Goal: Task Accomplishment & Management: Complete application form

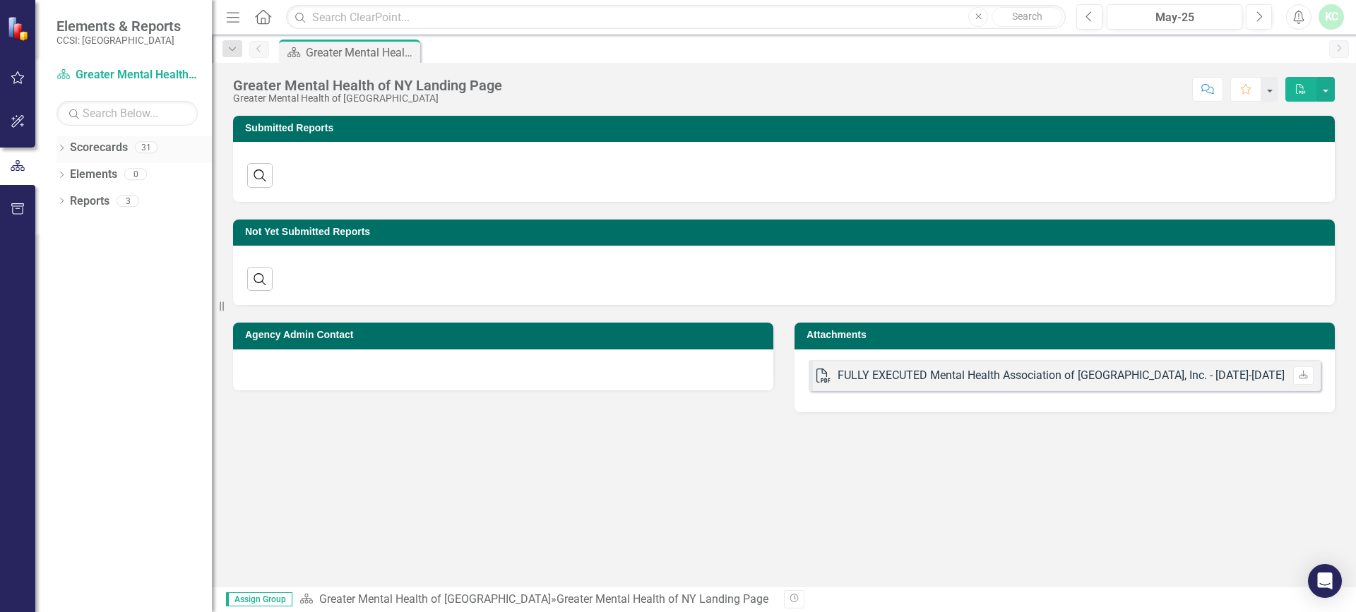
click at [100, 152] on link "Scorecards" at bounding box center [99, 148] width 58 height 16
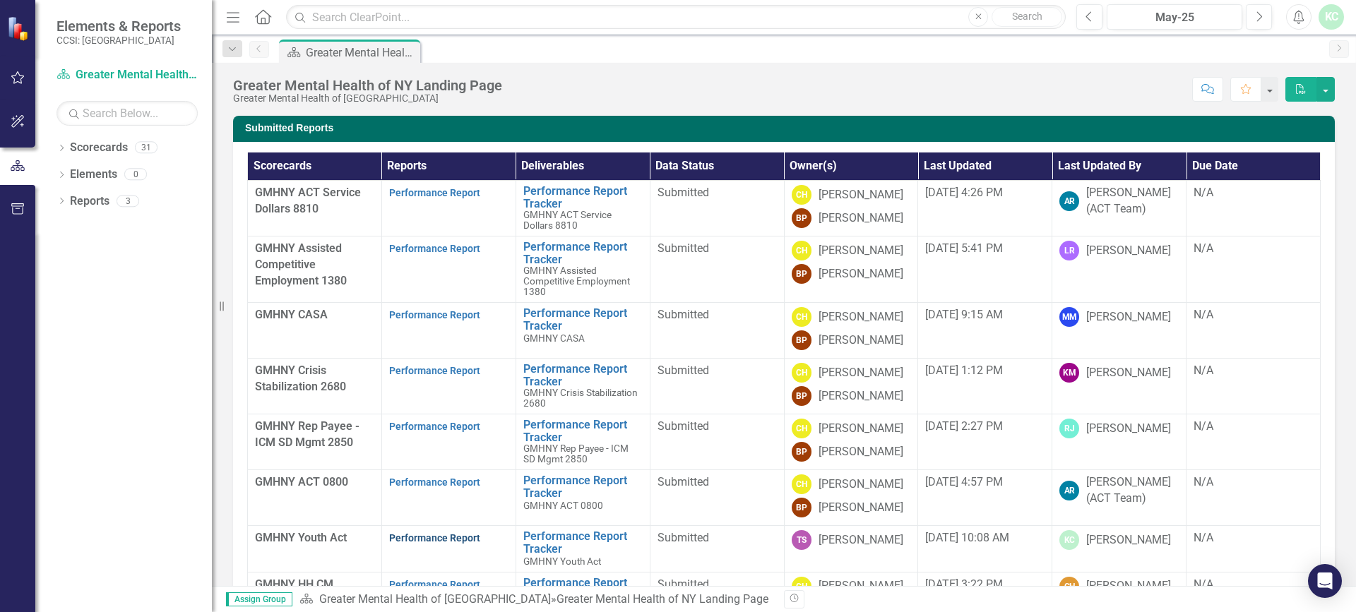
click at [432, 535] on link "Performance Report" at bounding box center [434, 538] width 91 height 11
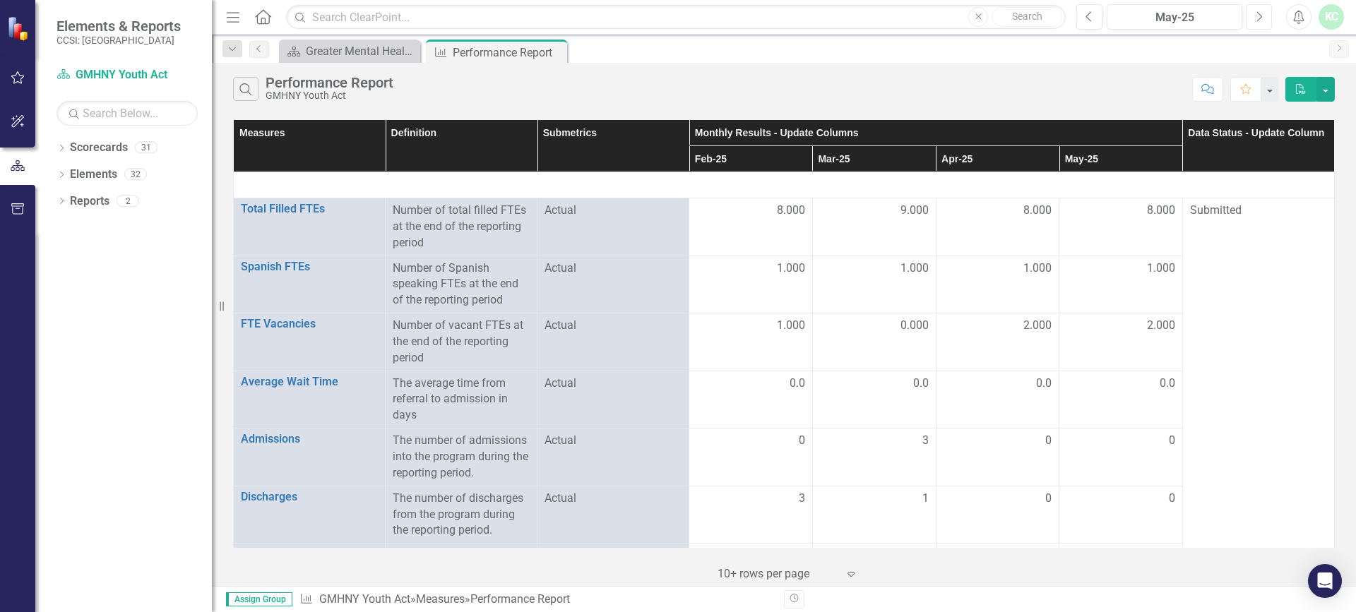
click at [1250, 11] on button "Next" at bounding box center [1259, 16] width 26 height 25
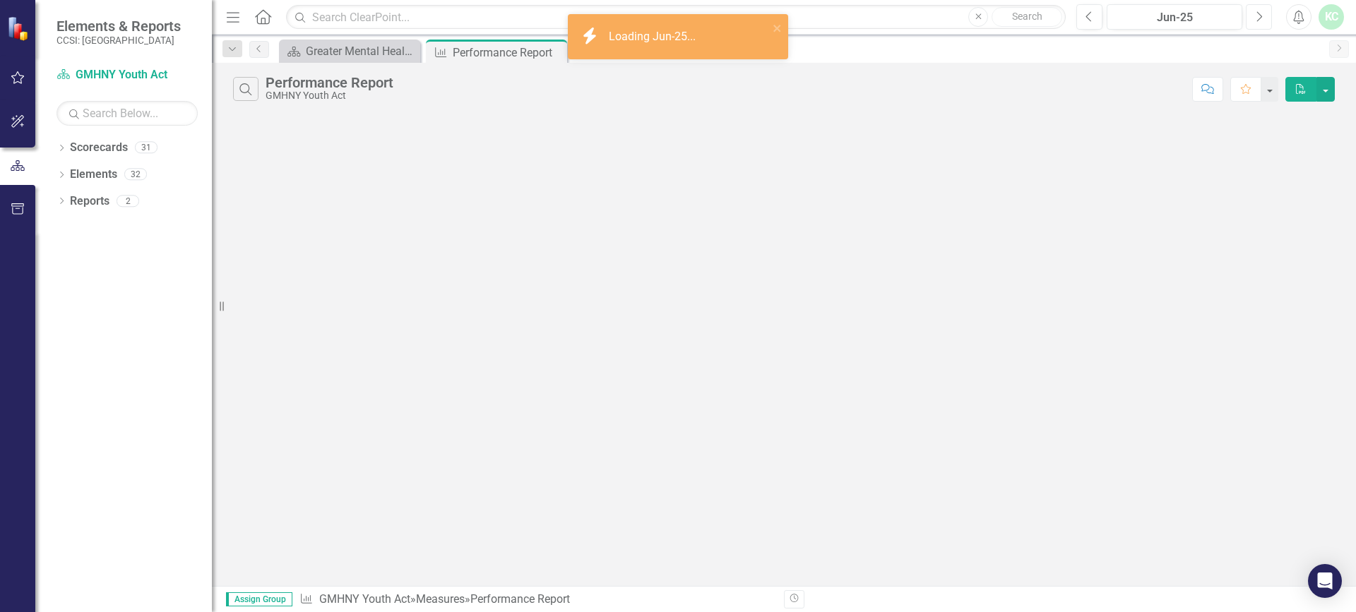
click at [1251, 13] on button "Next" at bounding box center [1259, 16] width 26 height 25
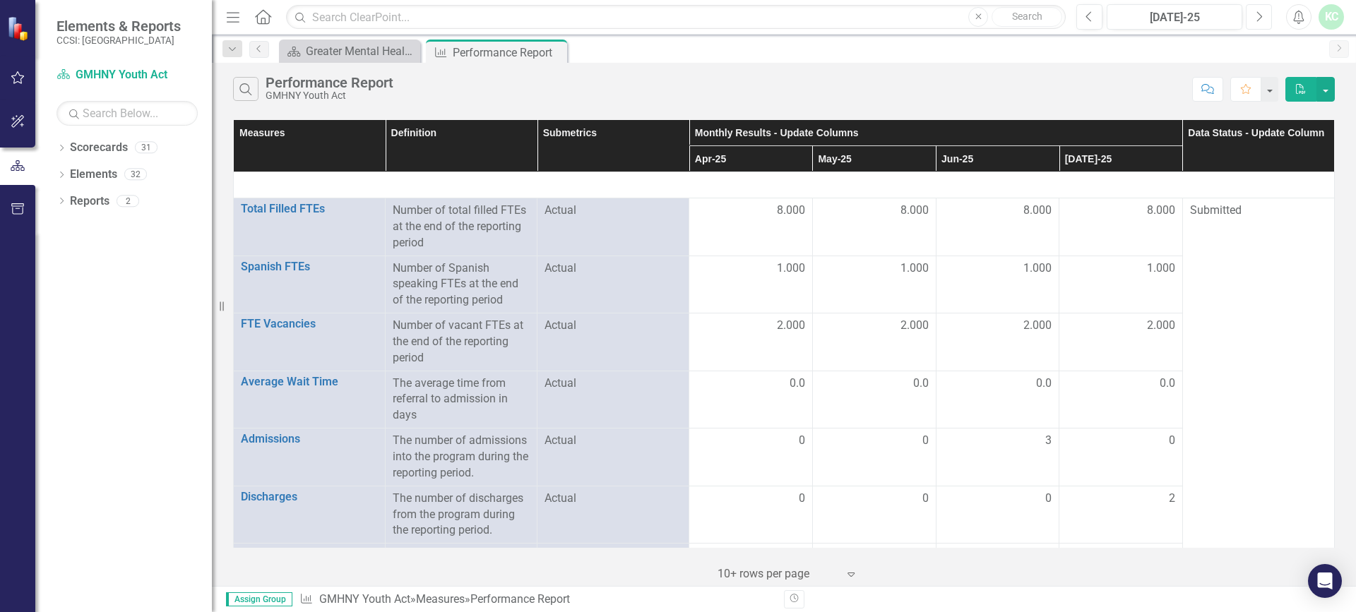
click at [1251, 13] on button "Next" at bounding box center [1259, 16] width 26 height 25
click at [1086, 218] on div at bounding box center [1120, 211] width 109 height 17
click at [1088, 217] on div at bounding box center [1120, 211] width 109 height 17
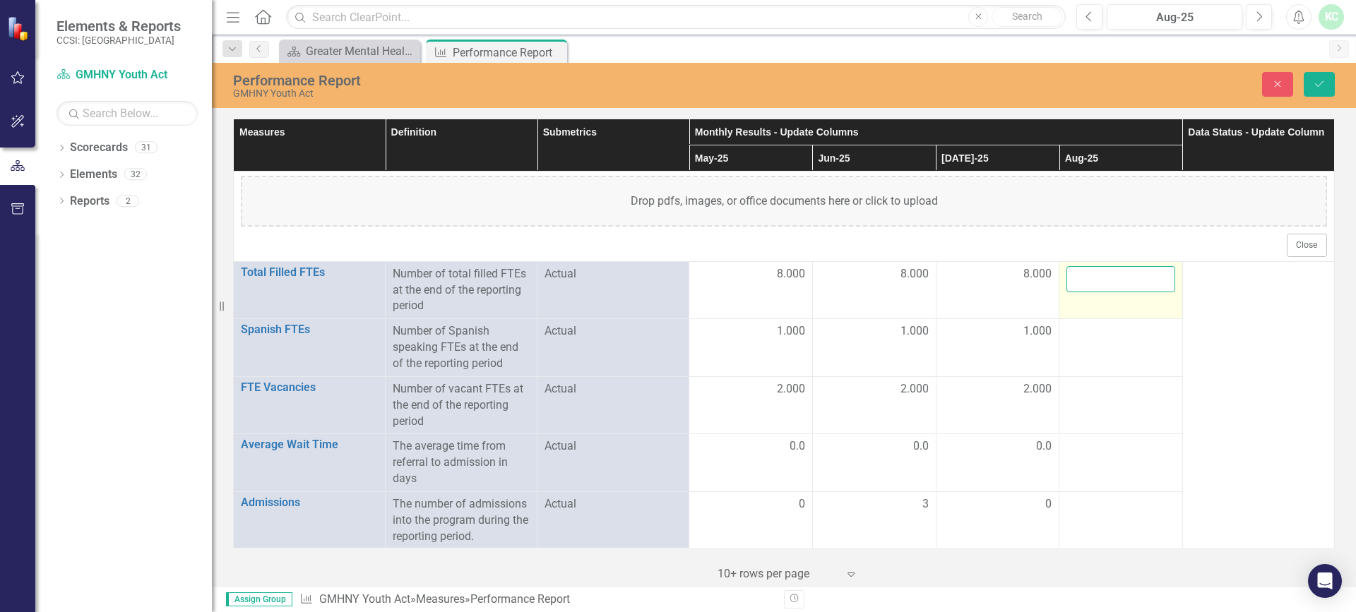
click at [1082, 273] on input "number" at bounding box center [1120, 279] width 109 height 26
type input "8"
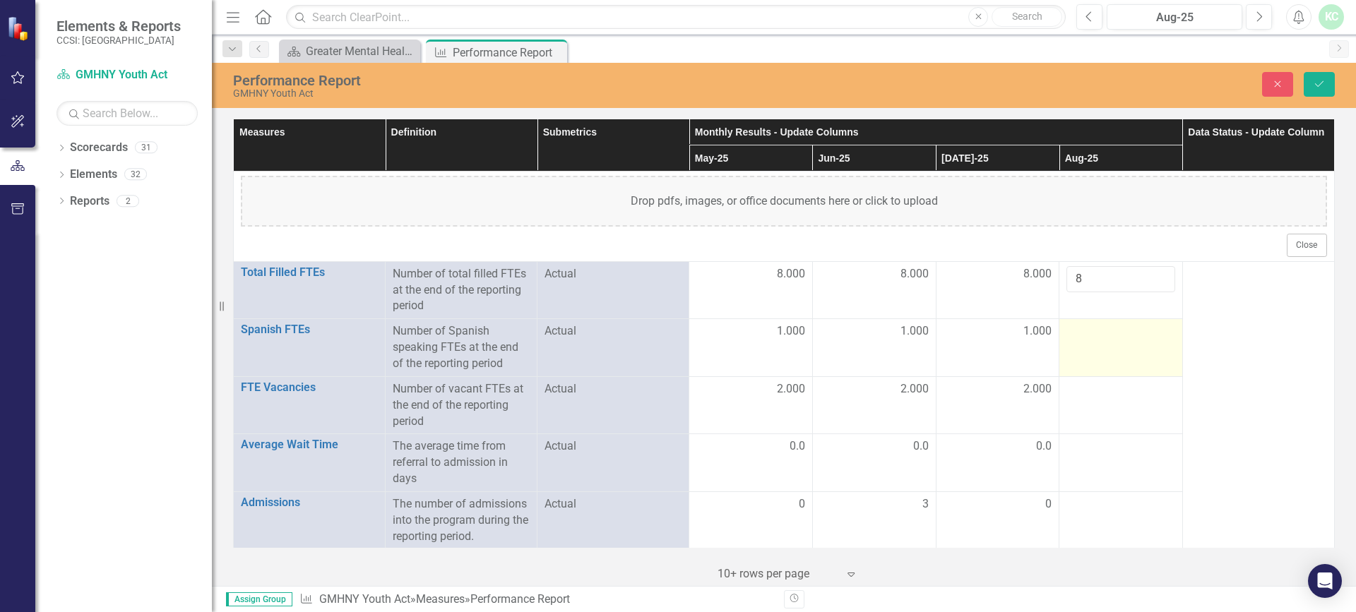
click at [1115, 345] on td at bounding box center [1121, 348] width 124 height 58
click at [1112, 341] on td at bounding box center [1121, 348] width 124 height 58
click at [1104, 344] on input "number" at bounding box center [1120, 336] width 109 height 26
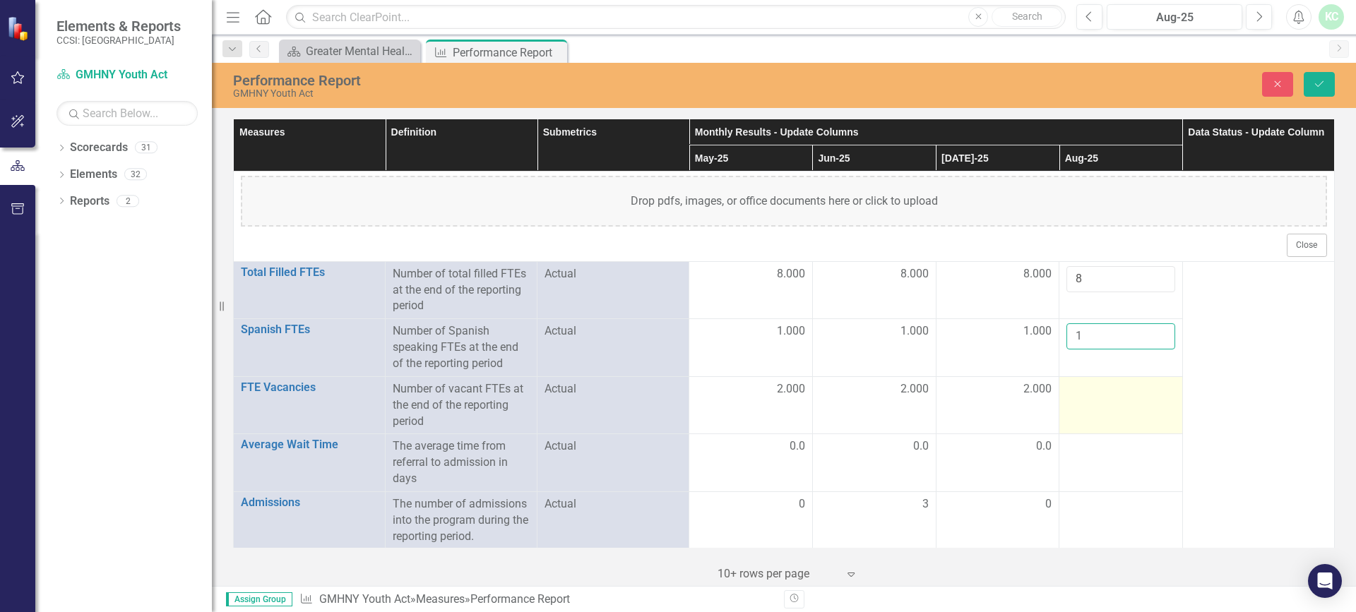
type input "1"
click at [1110, 420] on td at bounding box center [1121, 405] width 124 height 58
click at [1111, 416] on td at bounding box center [1121, 405] width 124 height 58
click at [1108, 411] on td at bounding box center [1121, 405] width 124 height 58
click at [1105, 402] on td at bounding box center [1121, 405] width 124 height 58
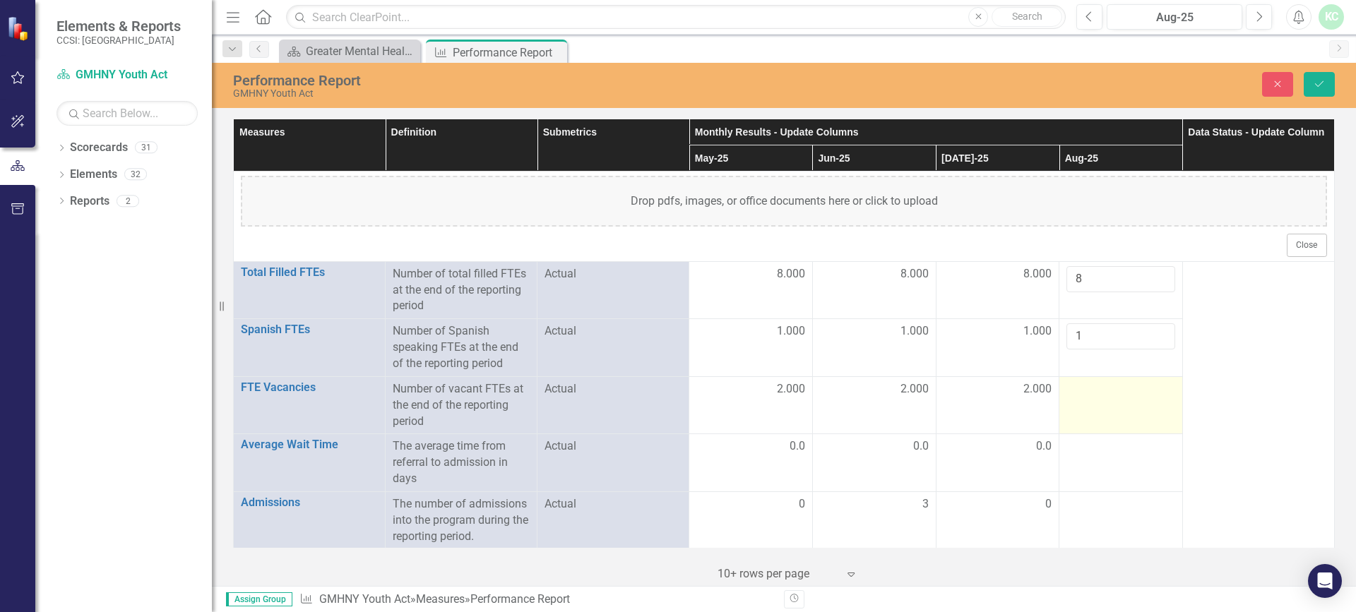
click at [1103, 397] on div at bounding box center [1120, 389] width 109 height 17
click at [1102, 392] on div at bounding box center [1120, 389] width 109 height 17
click at [1102, 391] on div at bounding box center [1120, 389] width 109 height 17
click at [1089, 405] on input "number" at bounding box center [1120, 394] width 109 height 26
type input "3"
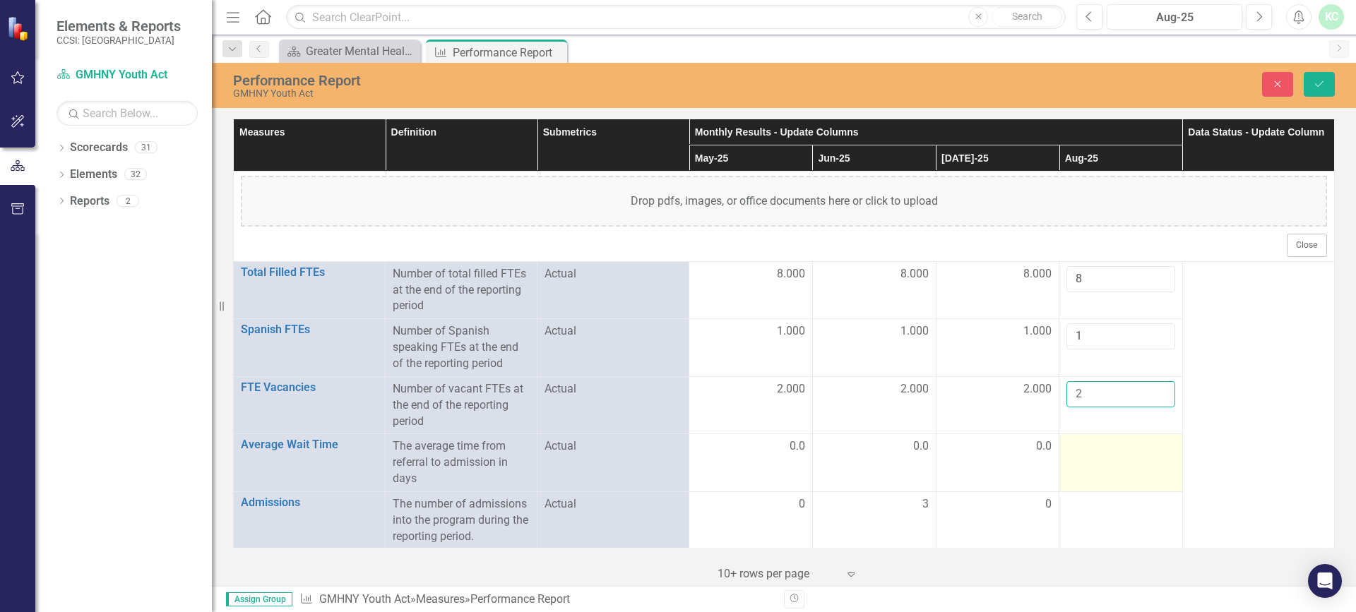
type input "2"
click at [1095, 451] on div at bounding box center [1120, 447] width 109 height 17
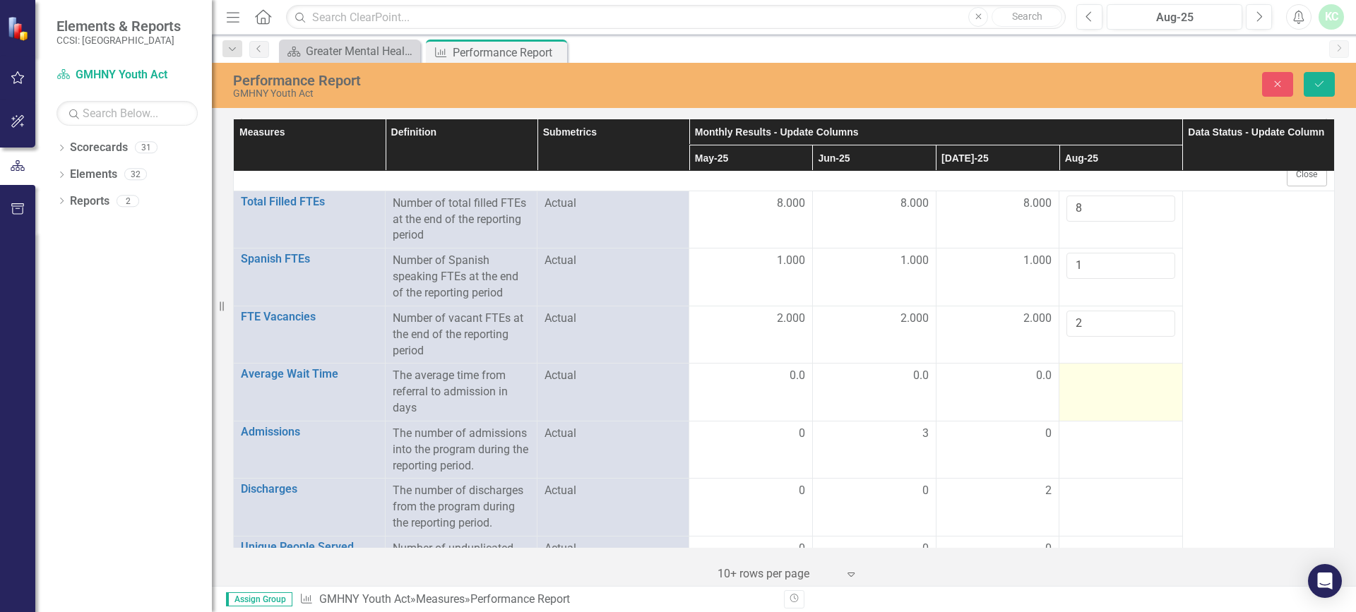
click at [1087, 381] on div at bounding box center [1120, 376] width 109 height 17
click at [1087, 381] on input "number" at bounding box center [1120, 381] width 109 height 26
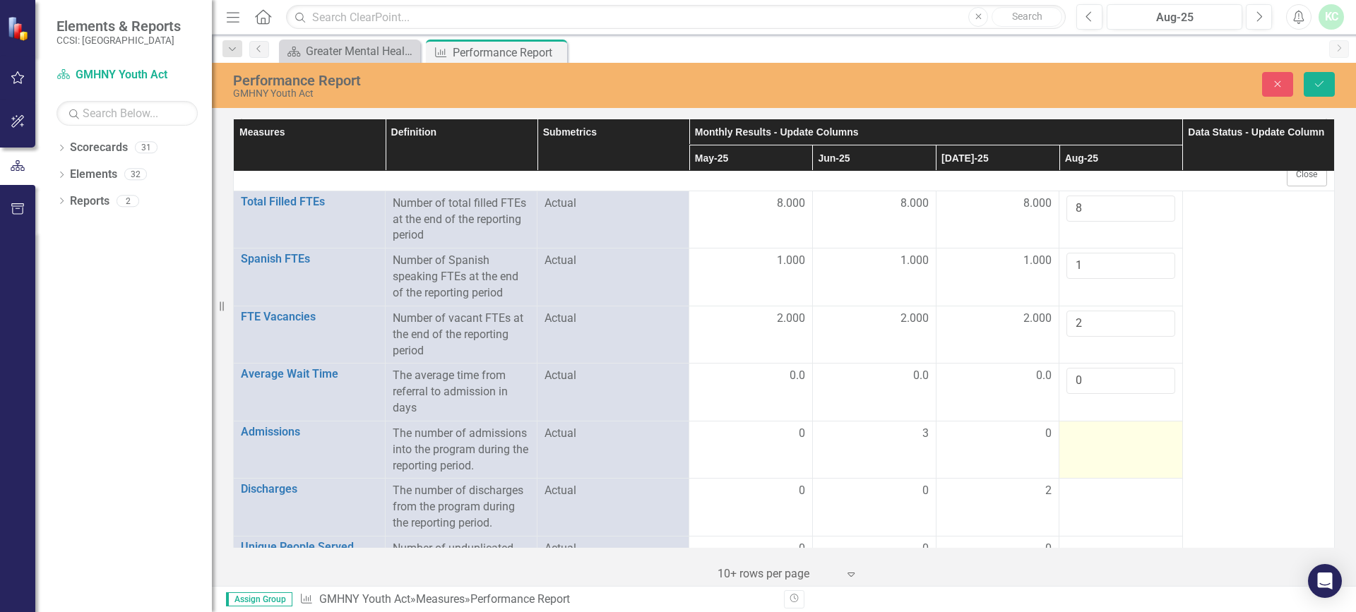
type input "0"
click at [1089, 436] on div at bounding box center [1120, 434] width 109 height 17
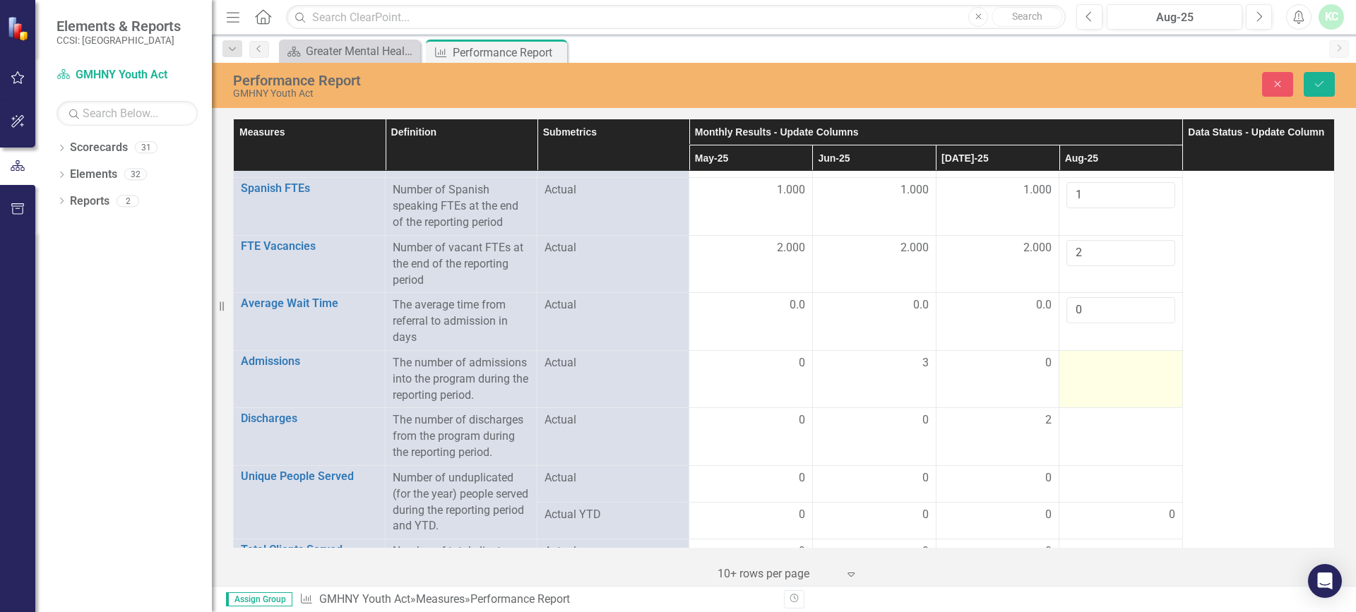
click at [1082, 366] on div at bounding box center [1120, 363] width 109 height 17
click at [1088, 373] on input "number" at bounding box center [1120, 368] width 109 height 26
click at [1088, 372] on input "number" at bounding box center [1120, 368] width 109 height 26
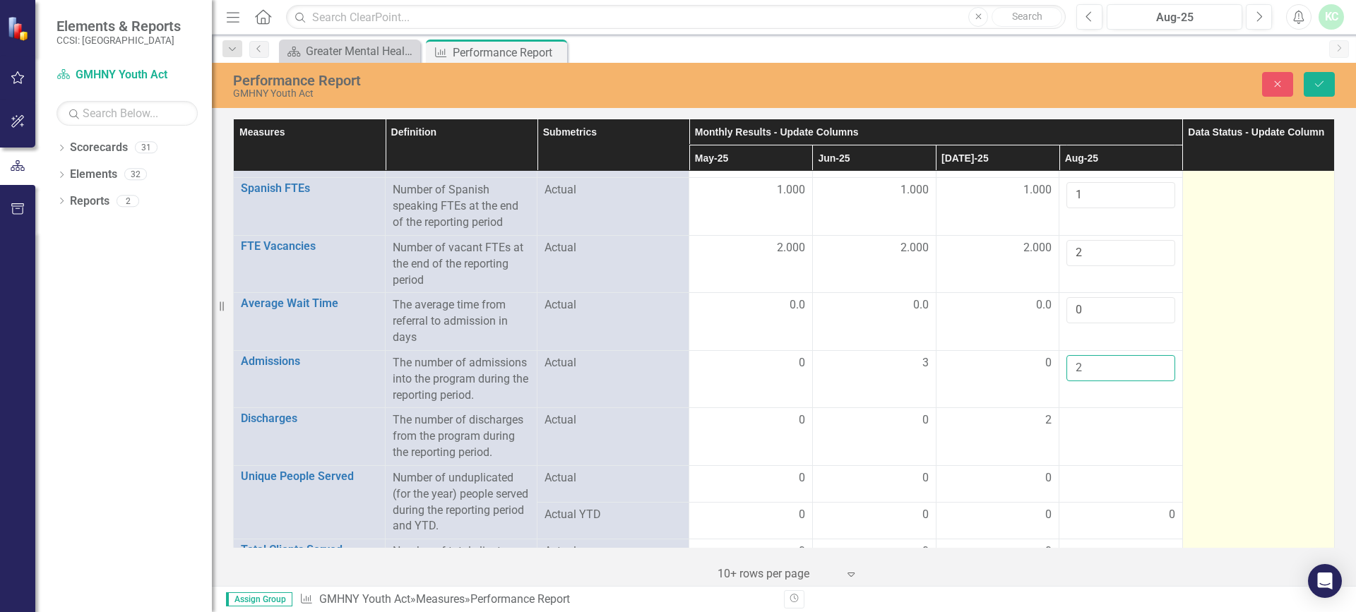
type input "2"
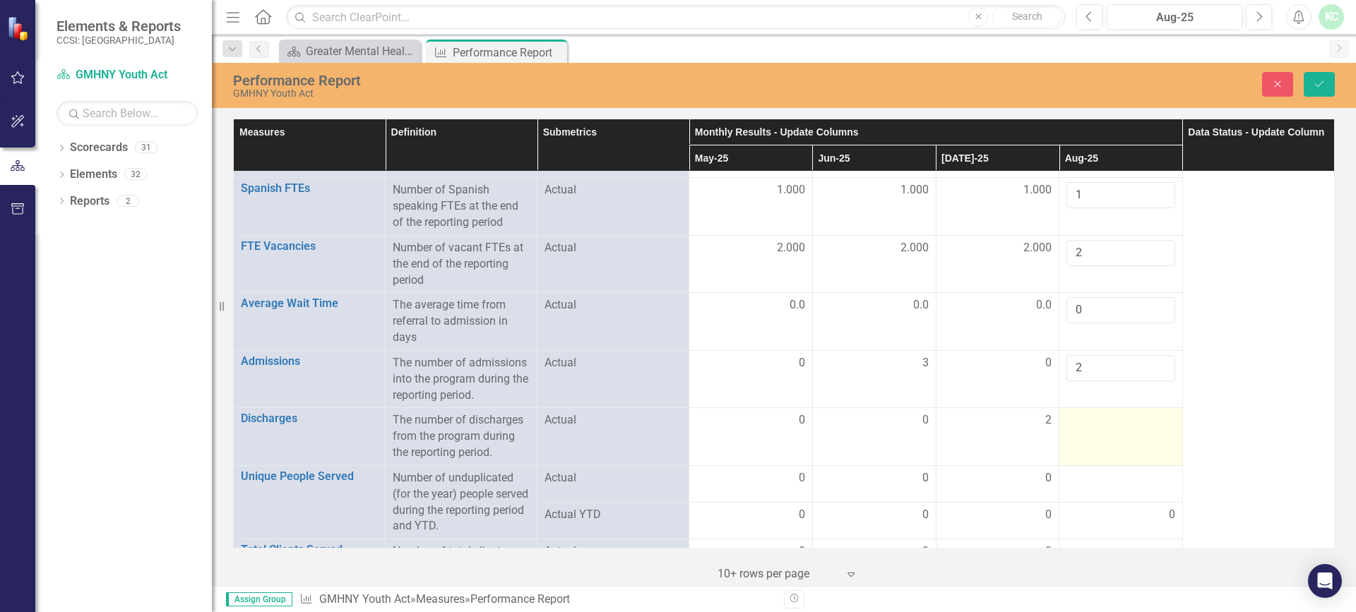
click at [1102, 416] on div at bounding box center [1120, 420] width 109 height 17
click at [1094, 422] on input "number" at bounding box center [1120, 425] width 109 height 26
type input "0"
click at [1111, 481] on div at bounding box center [1120, 478] width 109 height 17
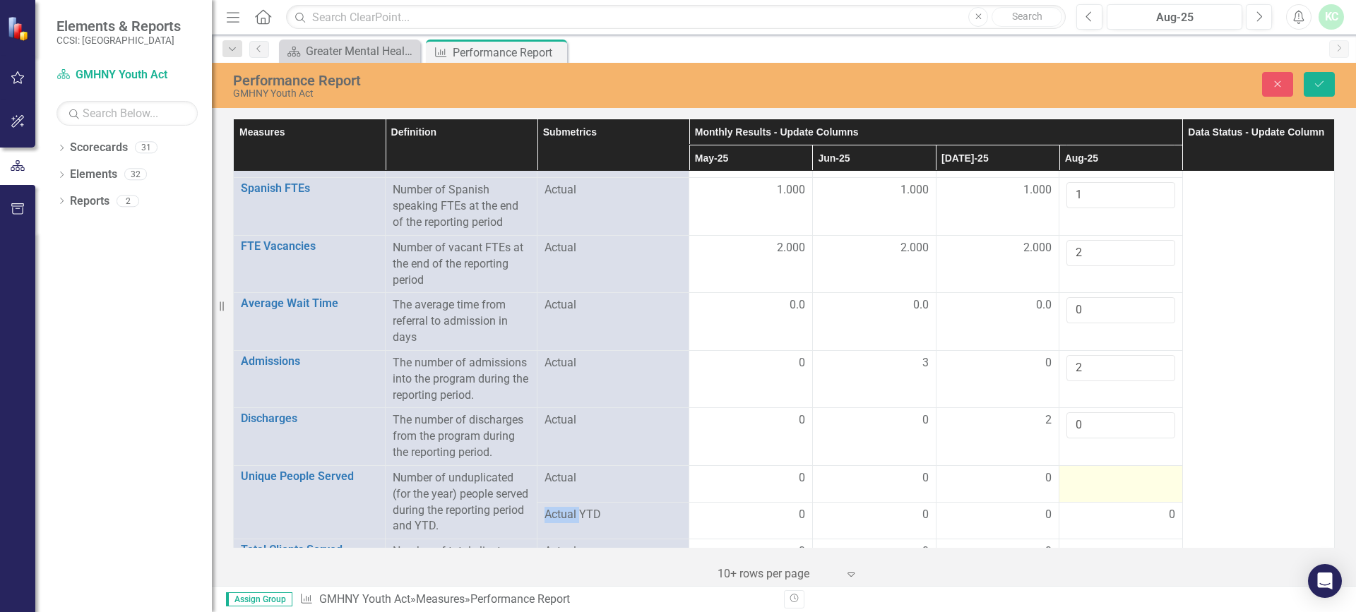
click at [1111, 481] on div at bounding box center [1120, 478] width 109 height 17
click at [1107, 481] on input "number" at bounding box center [1120, 483] width 109 height 26
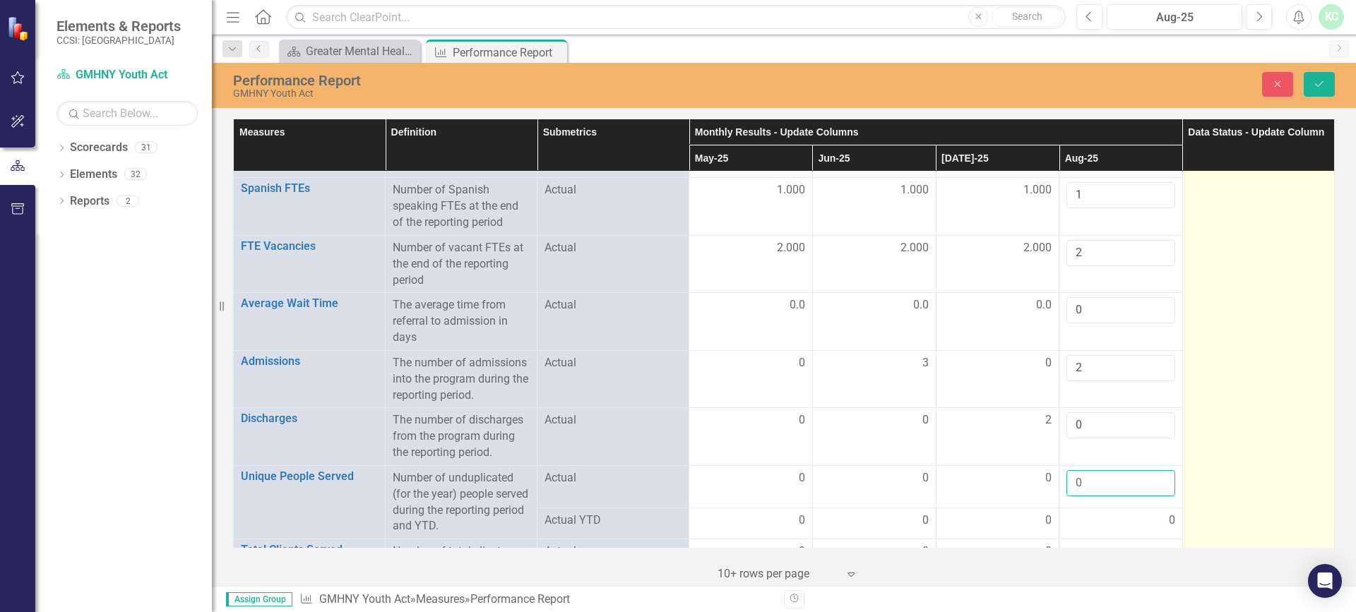
type input "0"
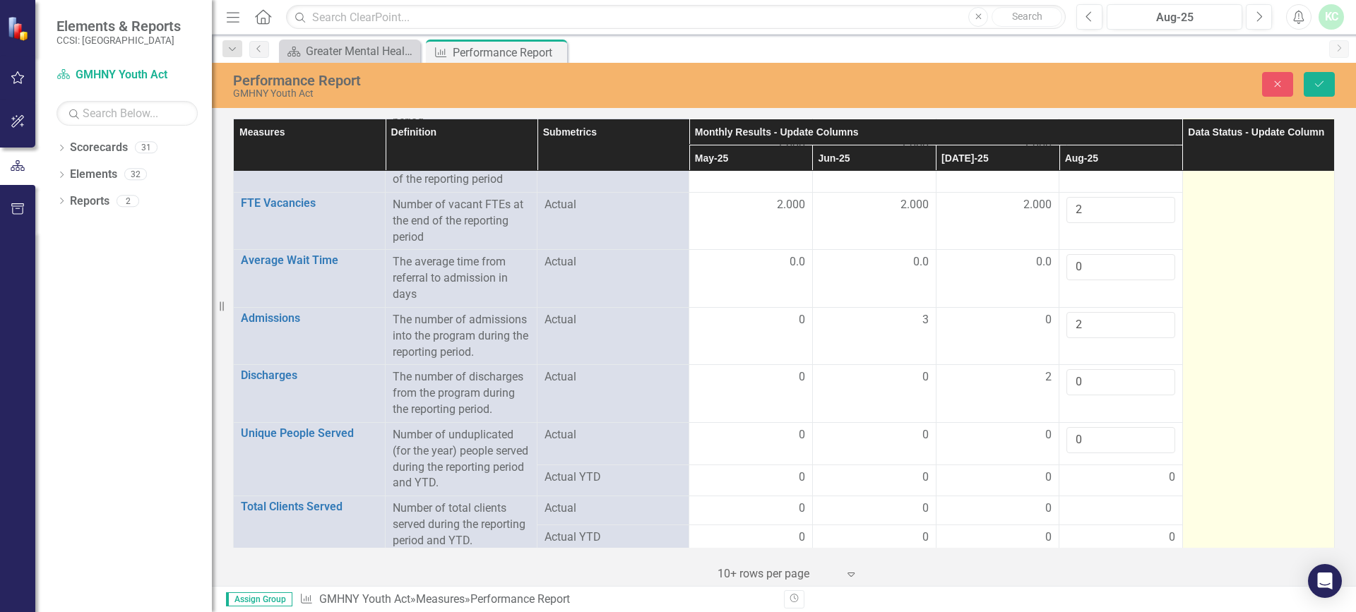
scroll to position [353, 0]
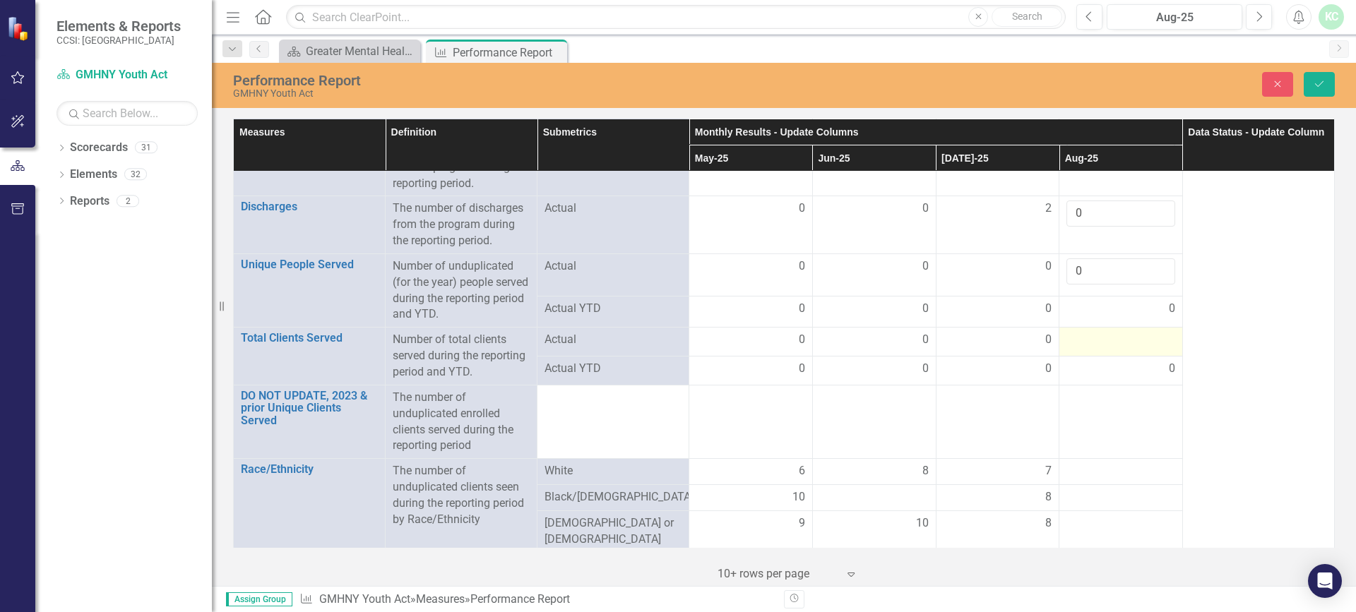
click at [1128, 346] on div at bounding box center [1120, 340] width 109 height 17
click at [1127, 345] on div at bounding box center [1120, 340] width 109 height 17
click at [1127, 345] on input "number" at bounding box center [1120, 345] width 109 height 26
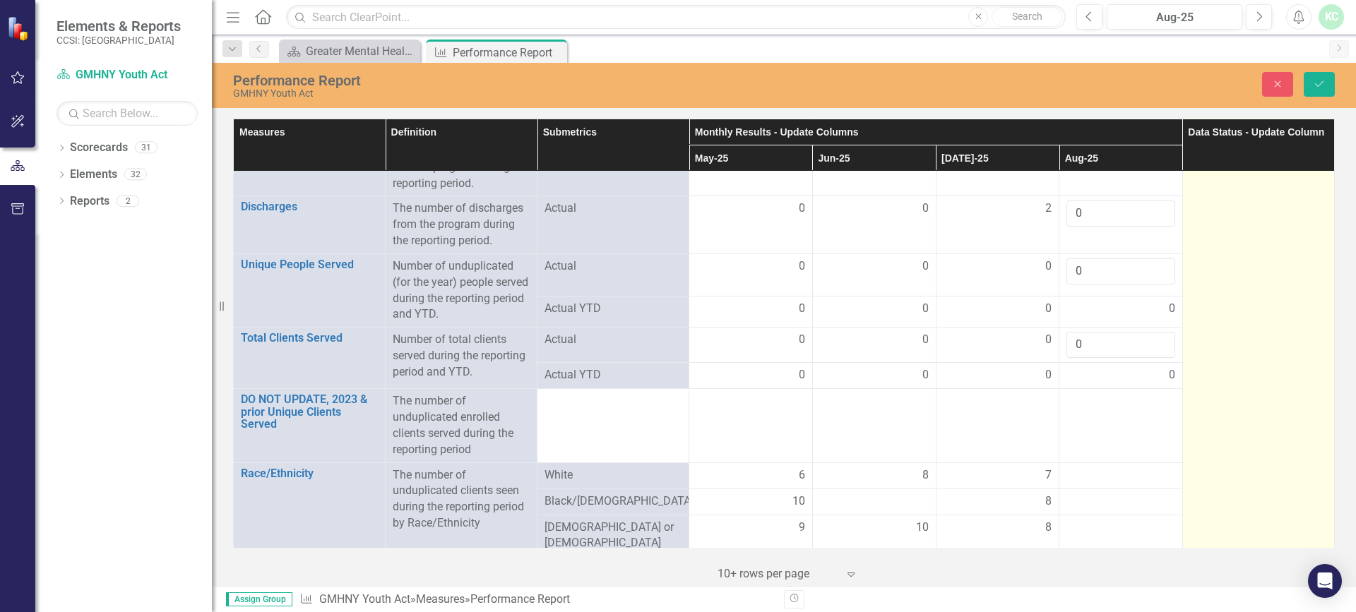
type input "0"
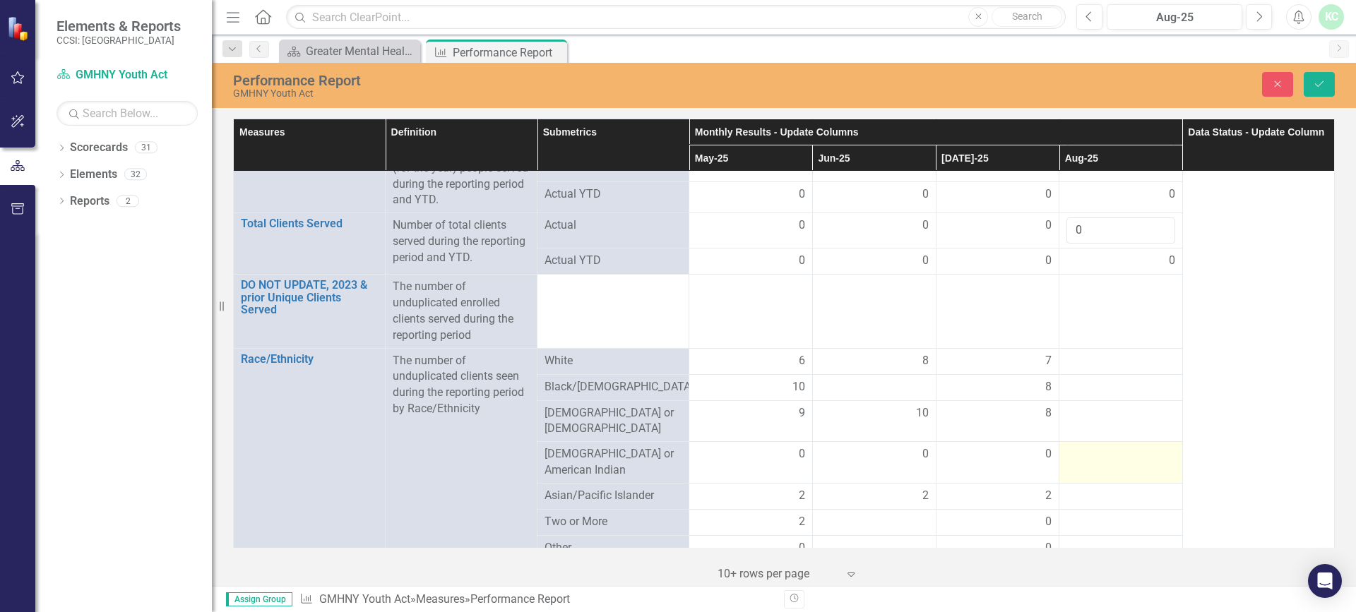
scroll to position [565, 0]
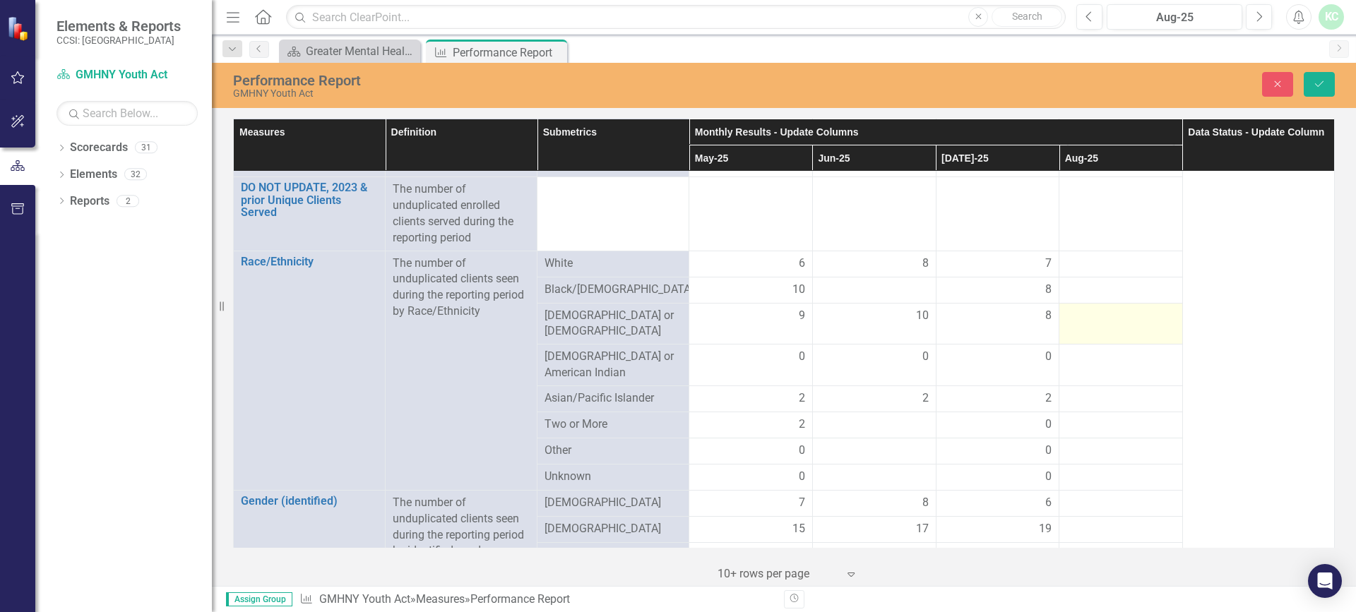
click at [1113, 315] on div at bounding box center [1120, 316] width 109 height 17
click at [1113, 315] on input "number" at bounding box center [1120, 321] width 109 height 26
type input "10"
click at [1115, 263] on div at bounding box center [1120, 264] width 109 height 17
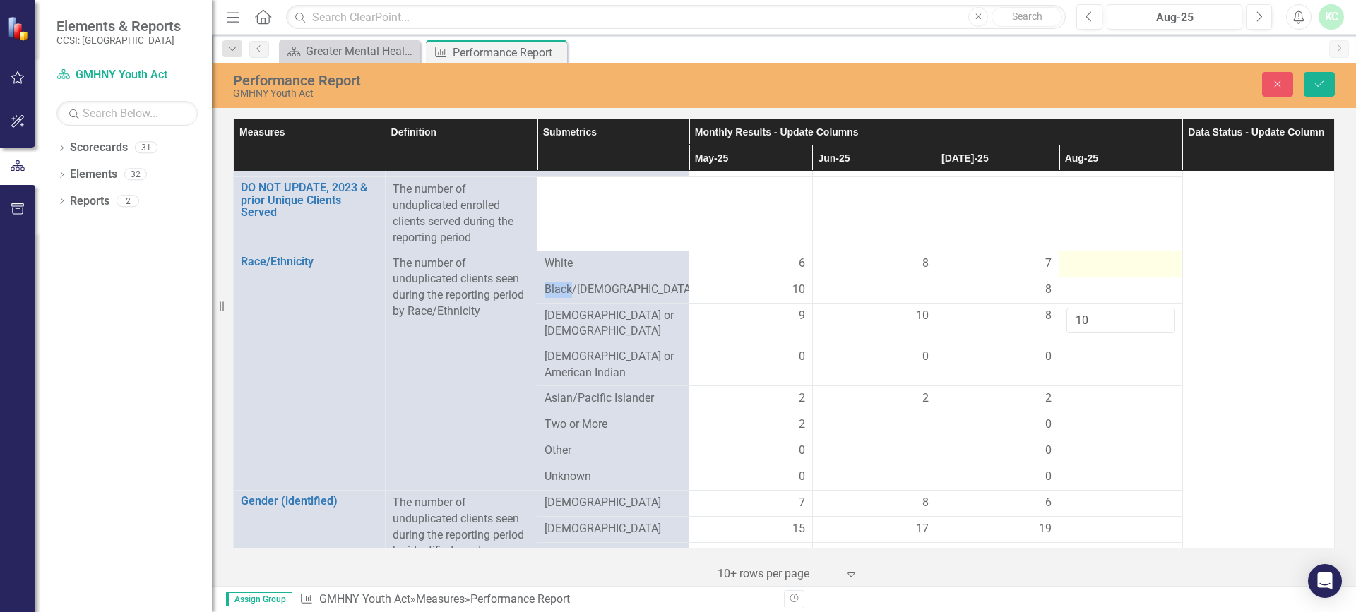
click at [1115, 263] on div at bounding box center [1120, 264] width 109 height 17
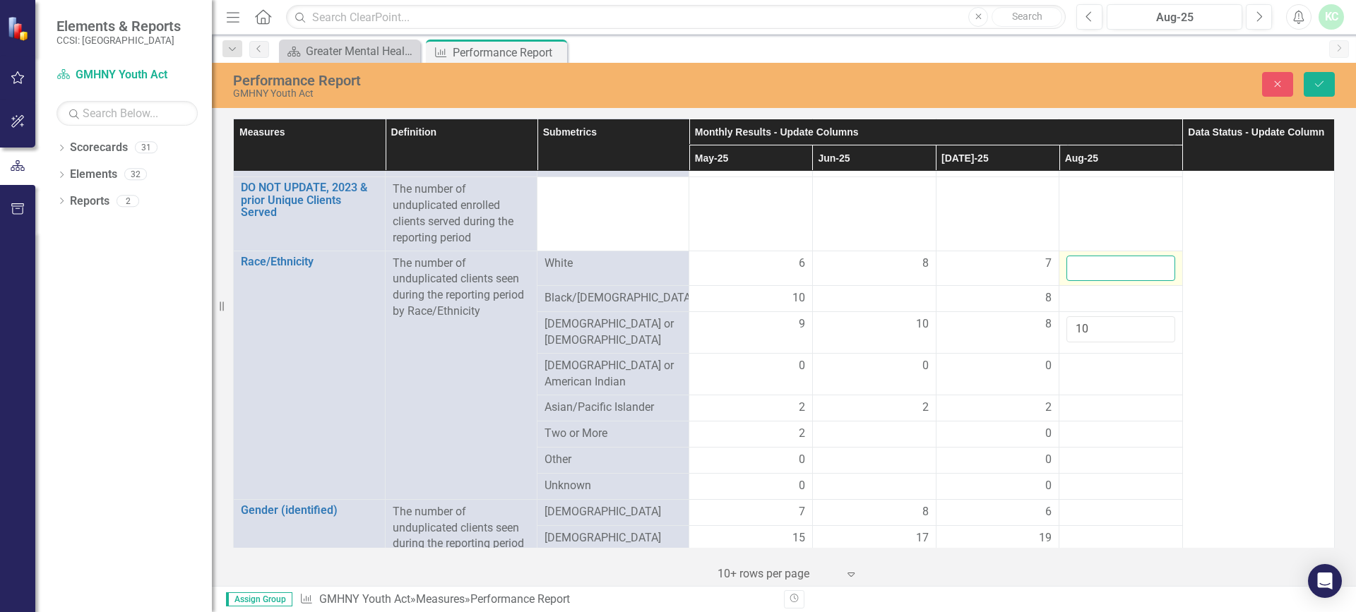
click at [1112, 266] on input "number" at bounding box center [1120, 269] width 109 height 26
type input "7"
click at [1097, 296] on div at bounding box center [1120, 298] width 109 height 17
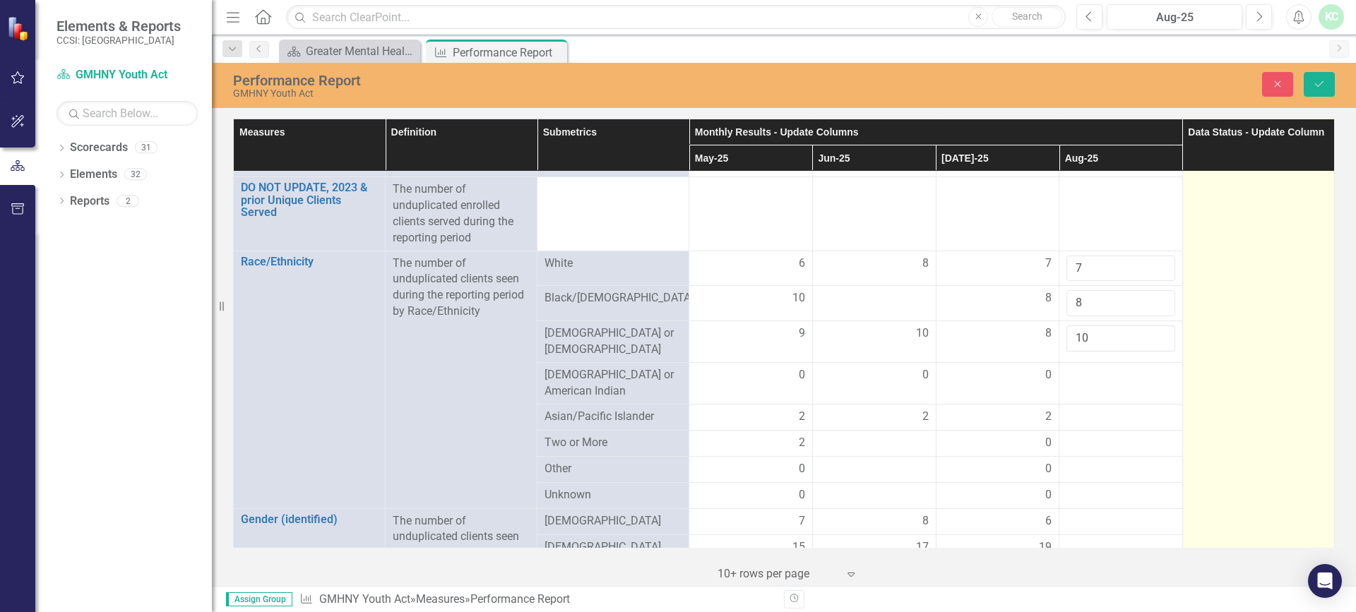
type input "8"
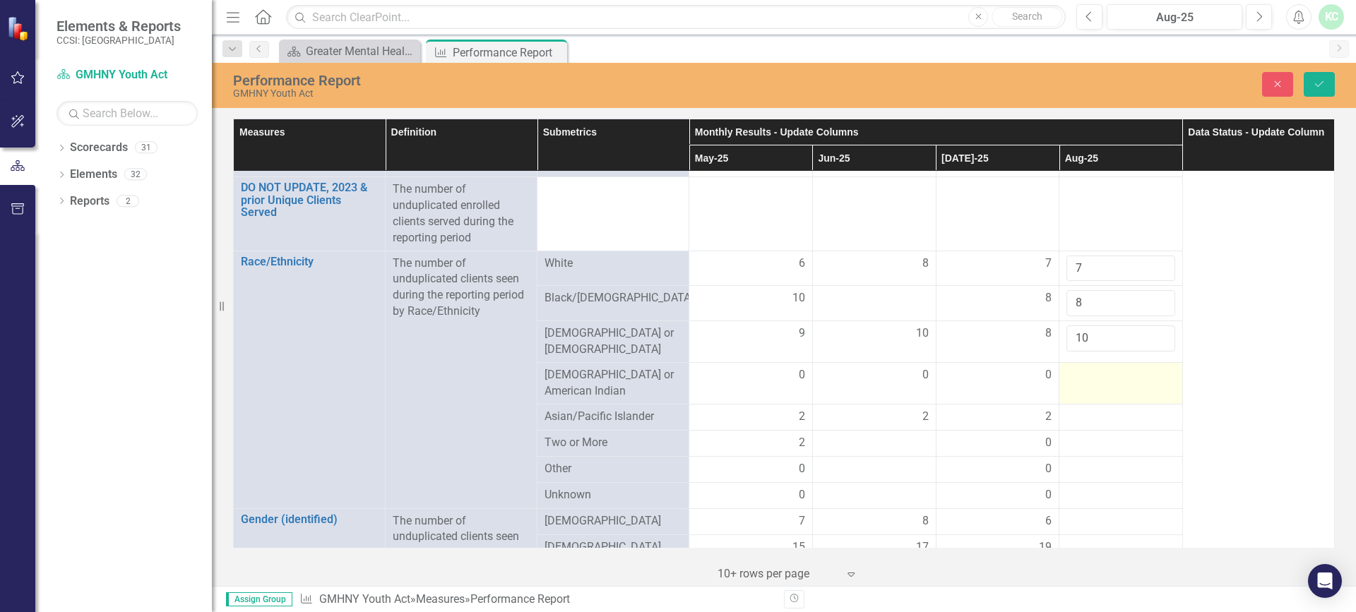
click at [1110, 381] on td at bounding box center [1121, 383] width 124 height 42
click at [1110, 381] on input "number" at bounding box center [1120, 380] width 109 height 26
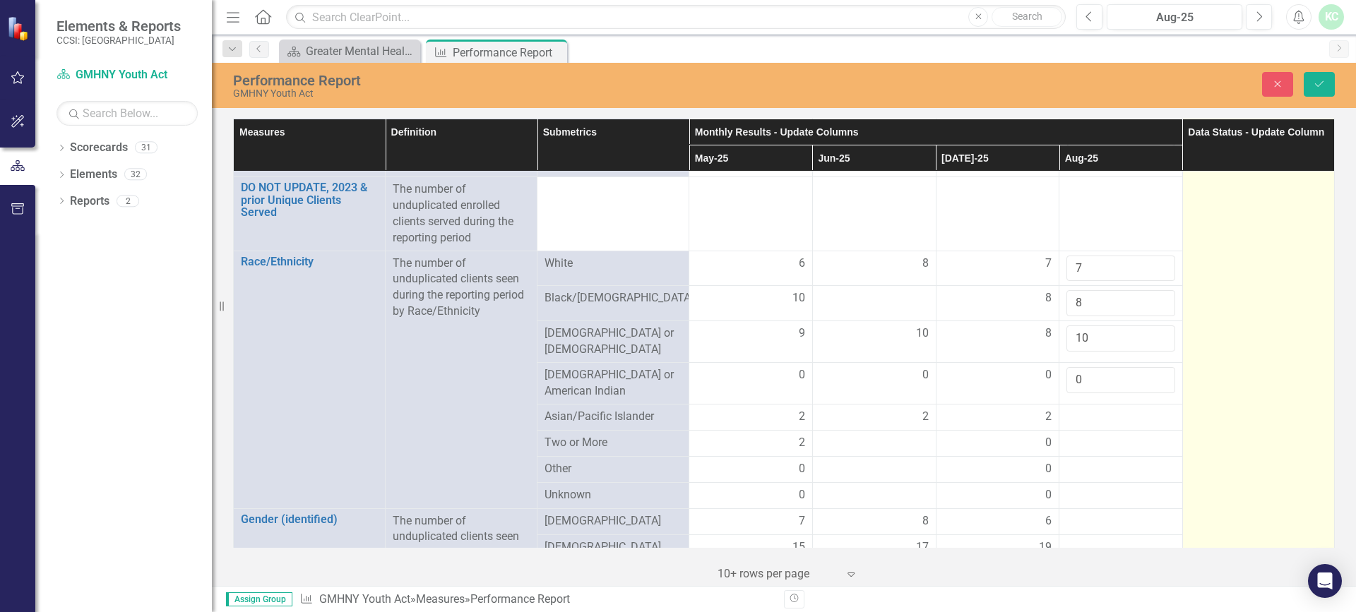
type input "0"
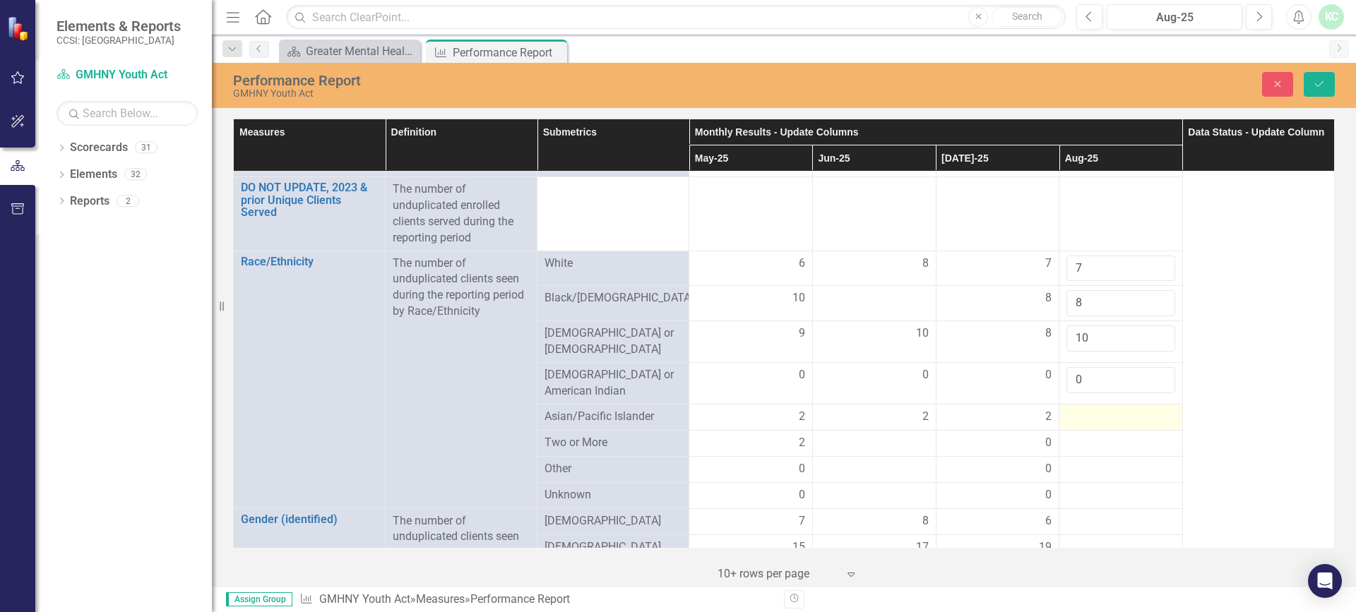
click at [1095, 415] on div at bounding box center [1120, 417] width 109 height 17
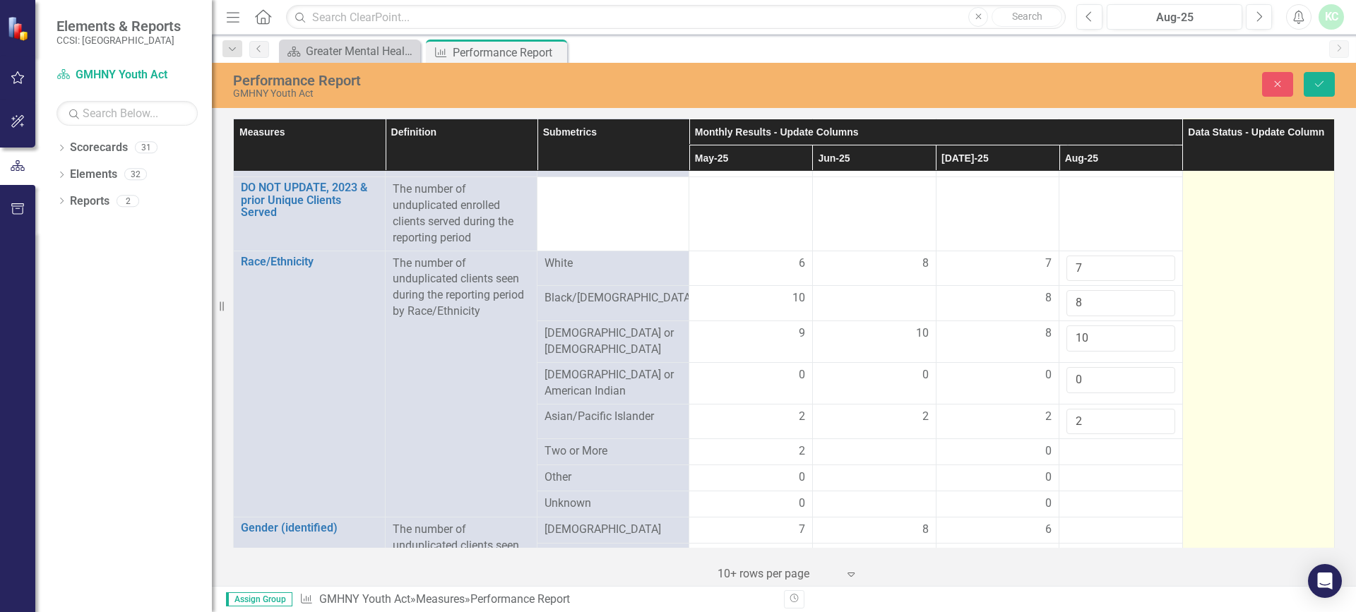
type input "2"
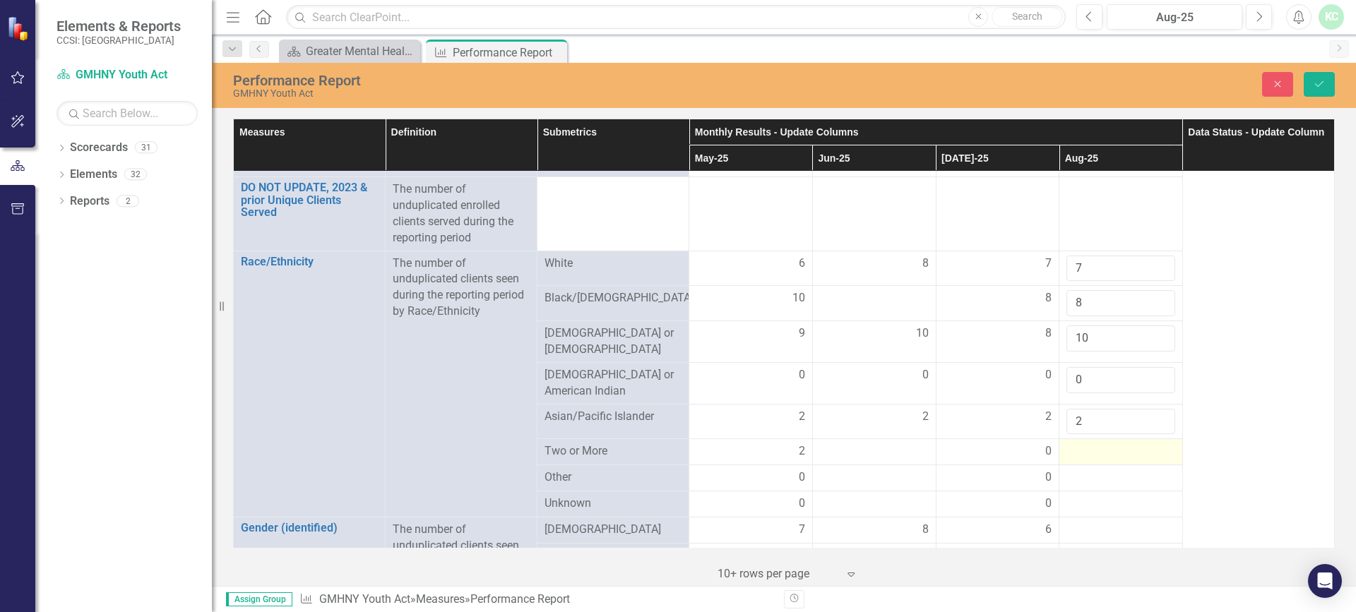
click at [1112, 444] on div at bounding box center [1120, 452] width 109 height 17
click at [1112, 444] on input "number" at bounding box center [1120, 457] width 109 height 26
type input "0"
click at [1111, 479] on div at bounding box center [1120, 487] width 109 height 17
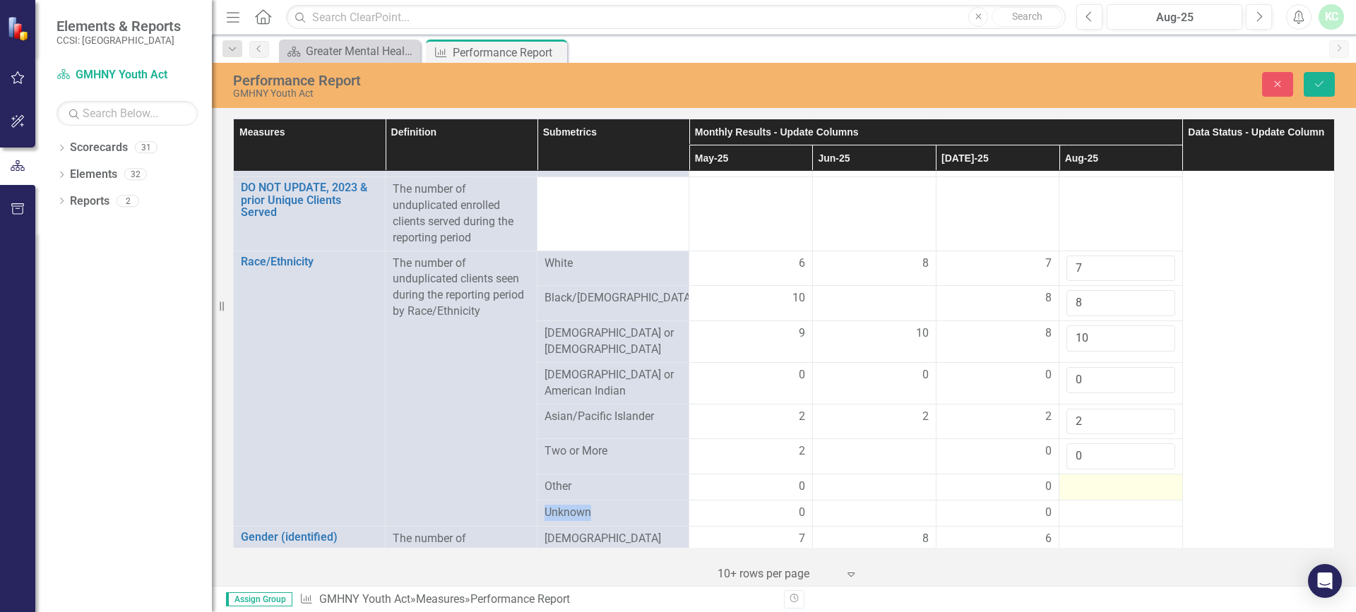
click at [1111, 479] on div at bounding box center [1120, 487] width 109 height 17
click at [1111, 479] on input "number" at bounding box center [1120, 492] width 109 height 26
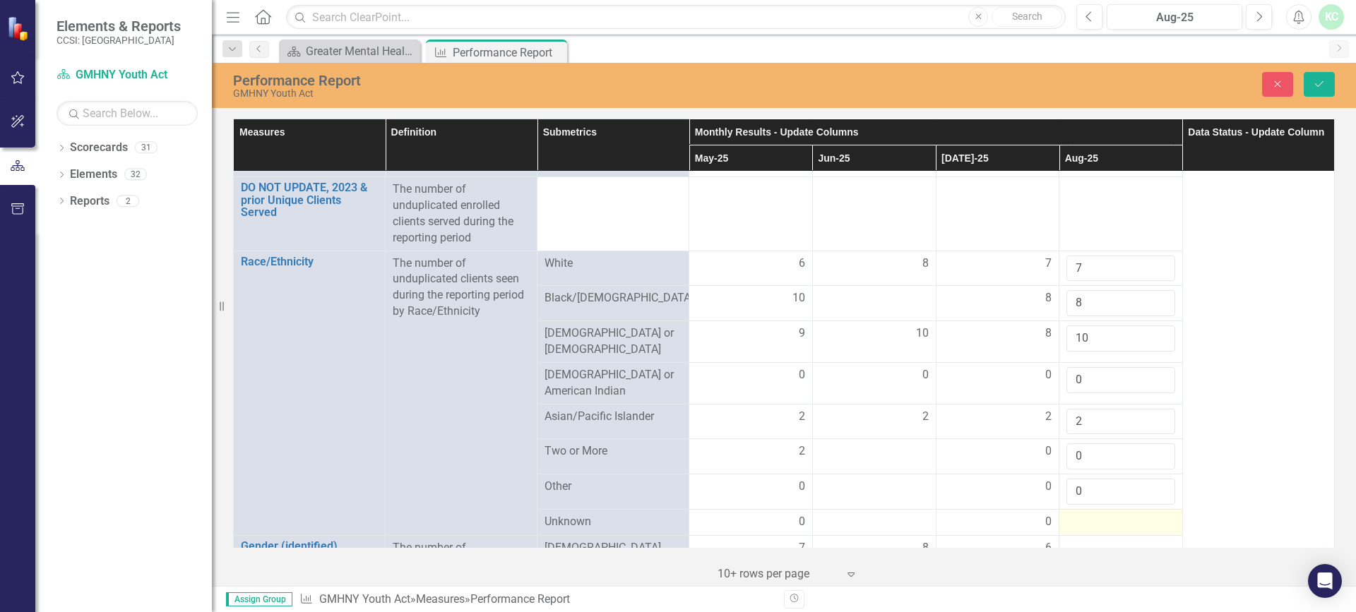
type input "0"
click at [1098, 521] on div at bounding box center [1120, 522] width 109 height 17
click at [1099, 518] on div at bounding box center [1120, 522] width 109 height 17
click at [1099, 518] on input "number" at bounding box center [1120, 527] width 109 height 26
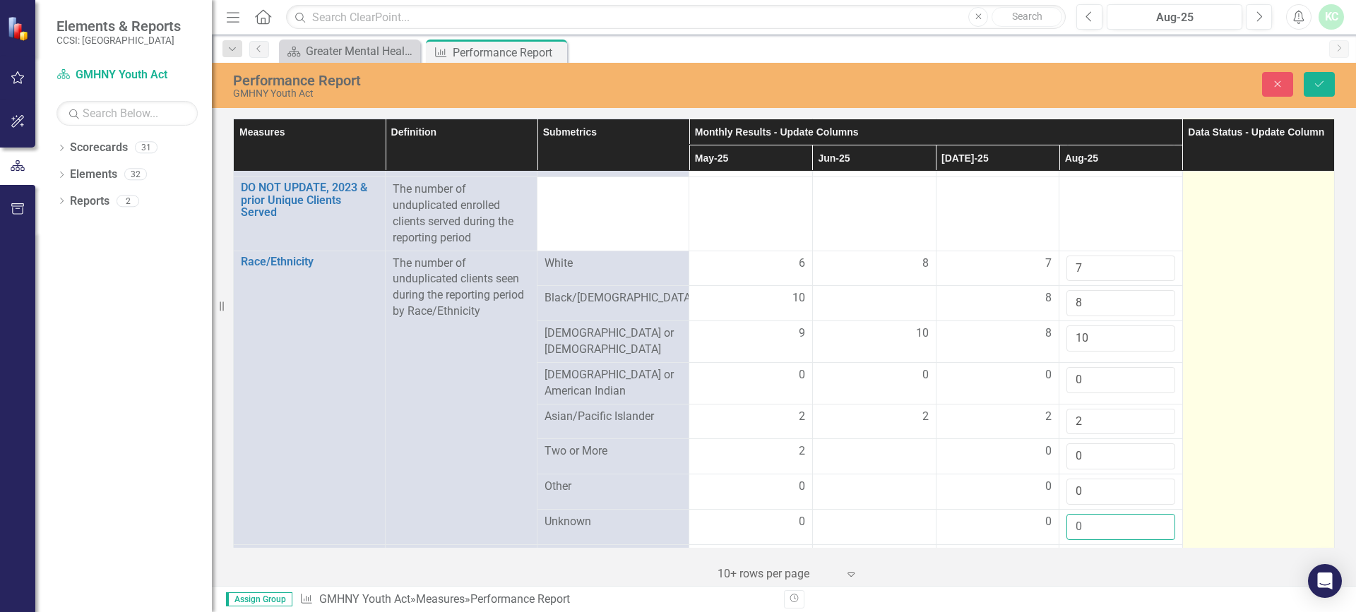
type input "0"
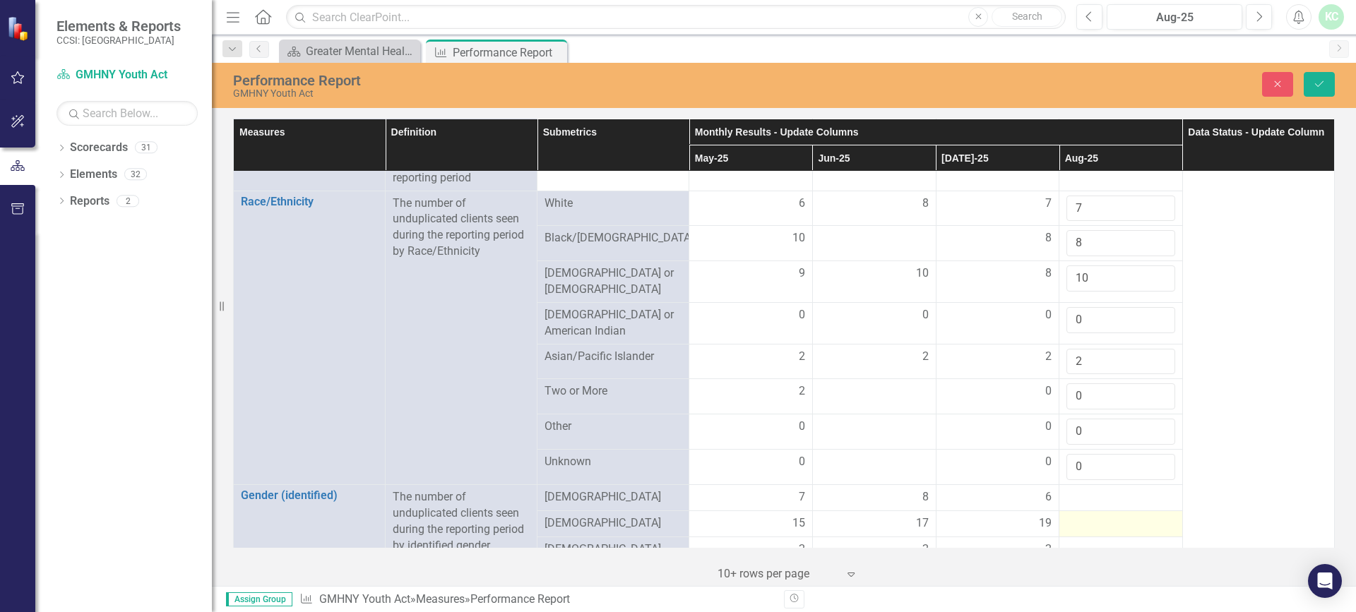
scroll to position [706, 0]
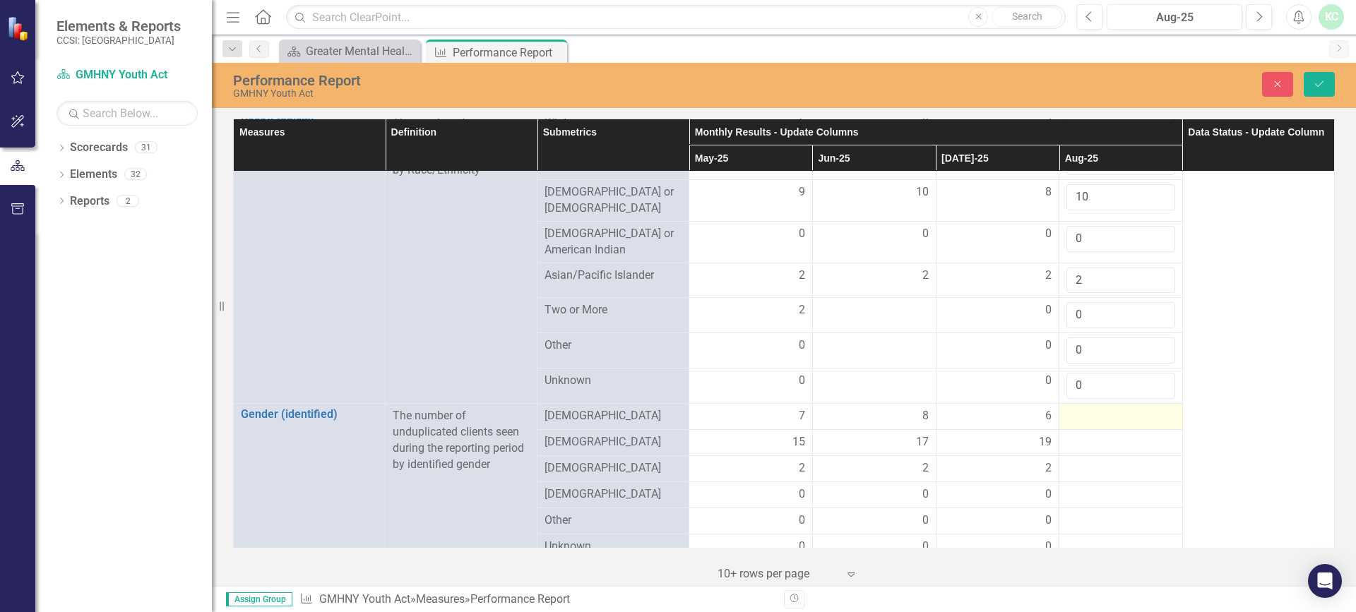
click at [1098, 408] on div at bounding box center [1120, 416] width 109 height 17
click at [1097, 408] on div at bounding box center [1120, 416] width 109 height 17
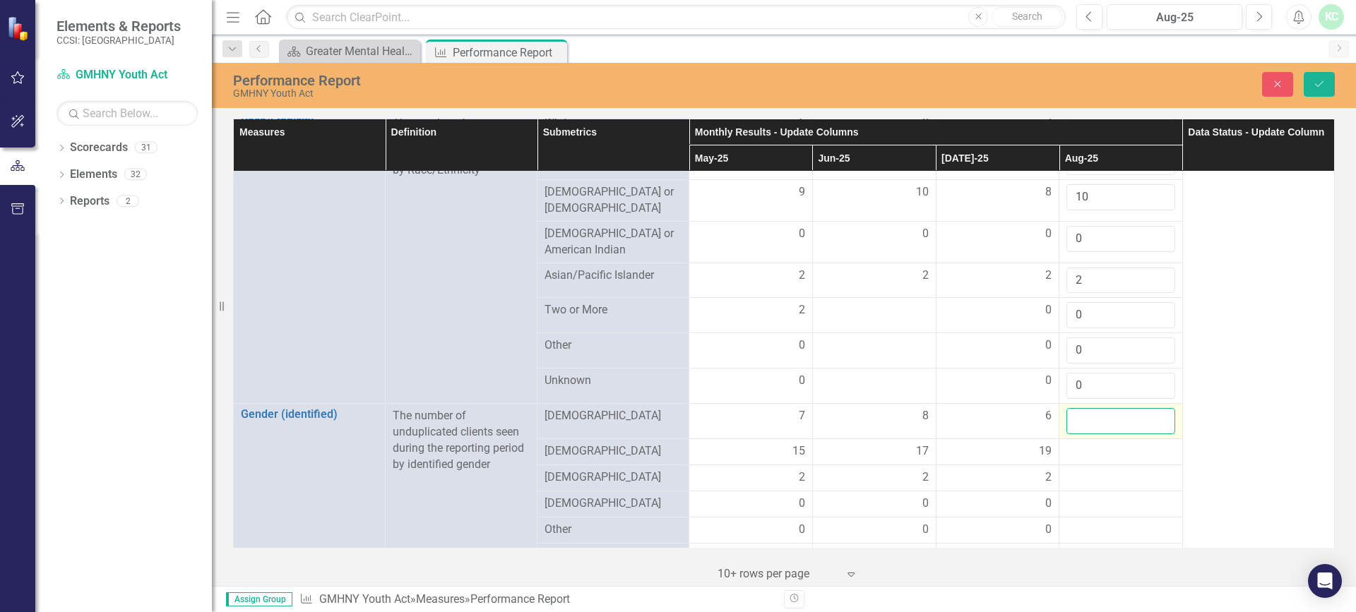
click at [1091, 416] on input "number" at bounding box center [1120, 421] width 109 height 26
type input "7"
click at [1103, 446] on div at bounding box center [1120, 452] width 109 height 17
click at [1103, 446] on input "number" at bounding box center [1120, 457] width 109 height 26
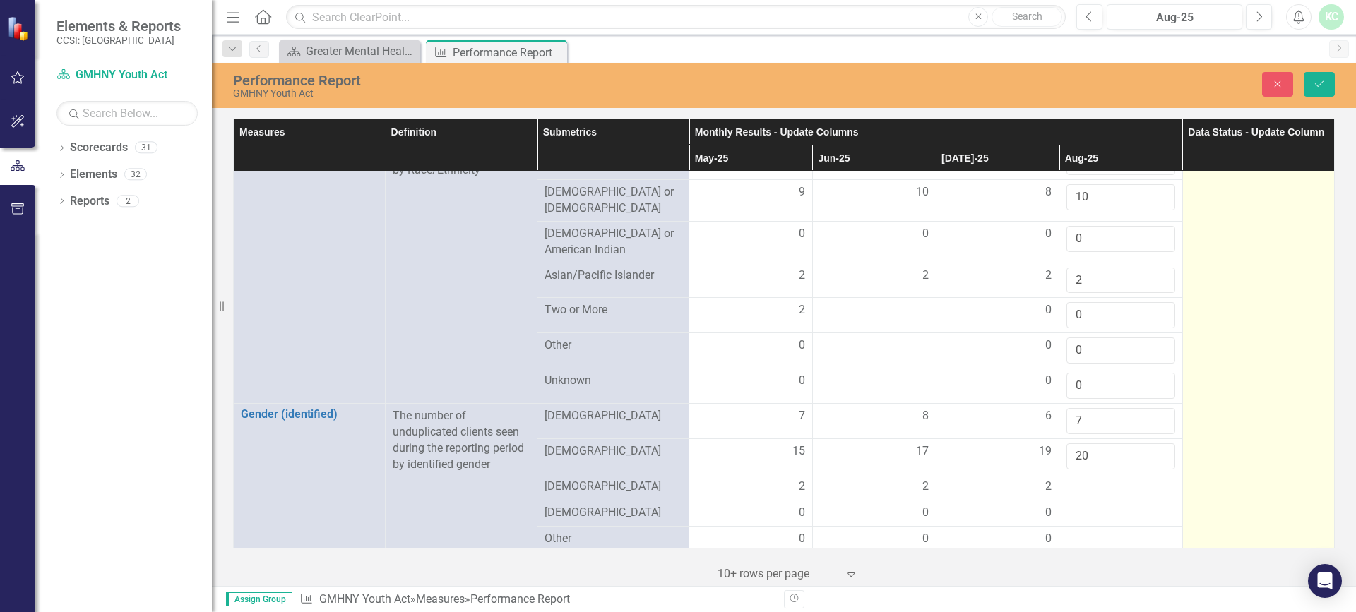
type input "20"
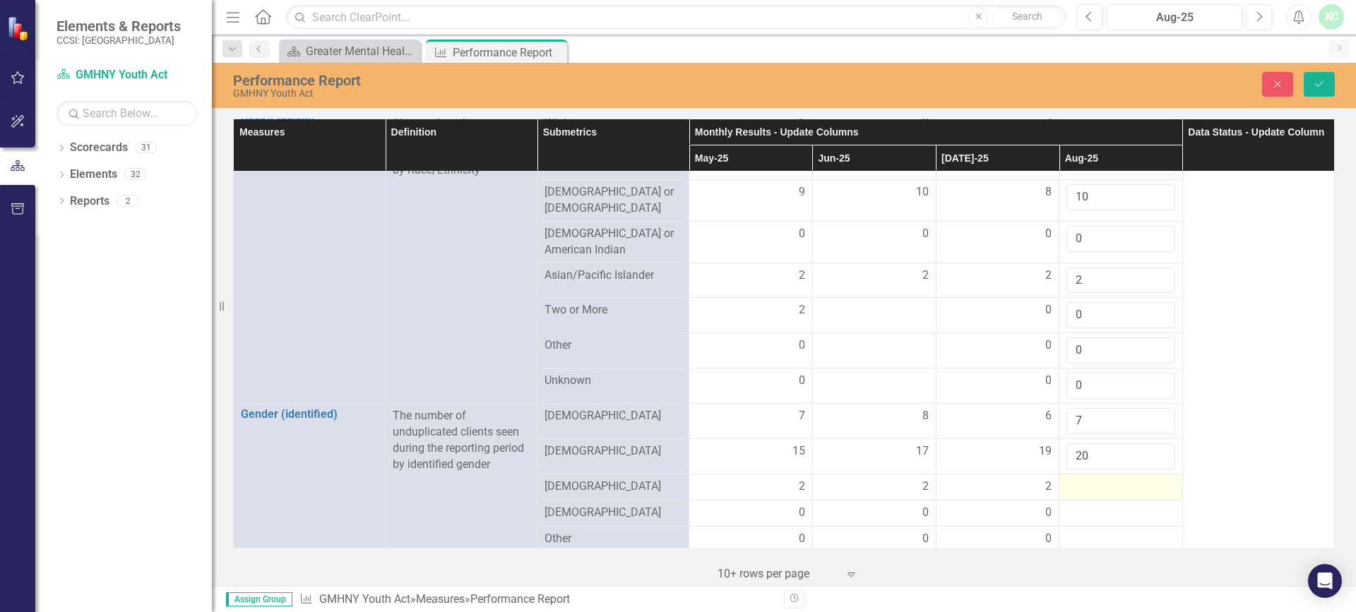
click at [1101, 479] on div at bounding box center [1120, 487] width 109 height 17
click at [1100, 482] on input "number" at bounding box center [1120, 492] width 109 height 26
type input "3"
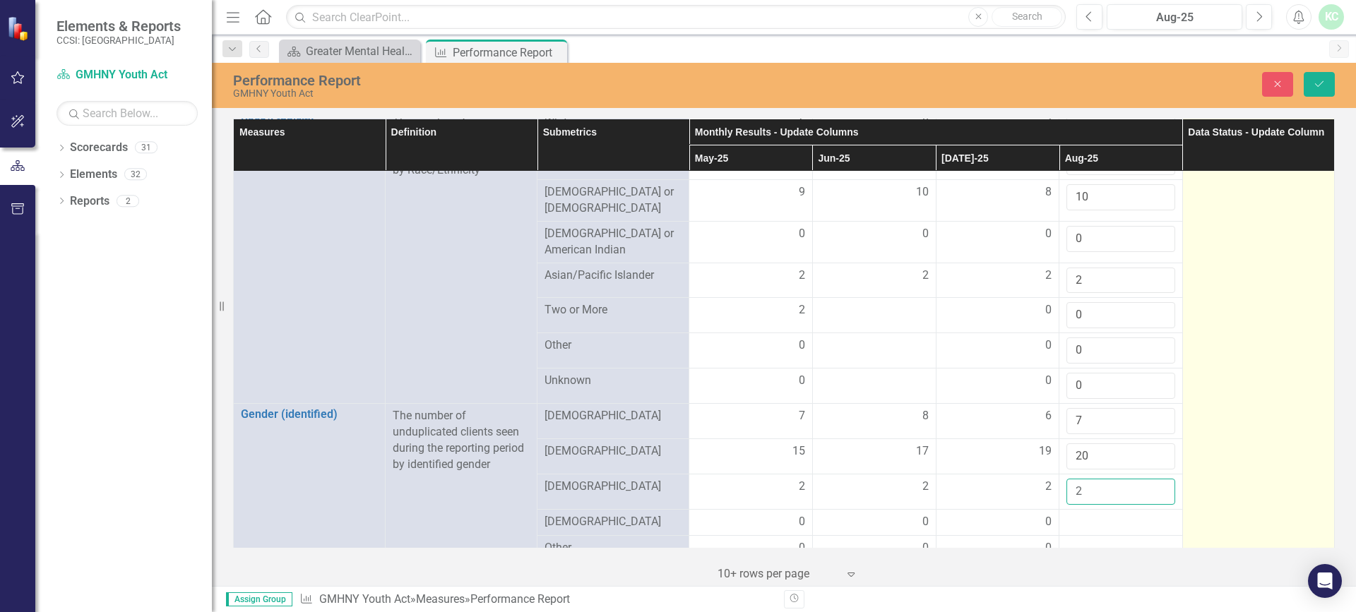
type input "2"
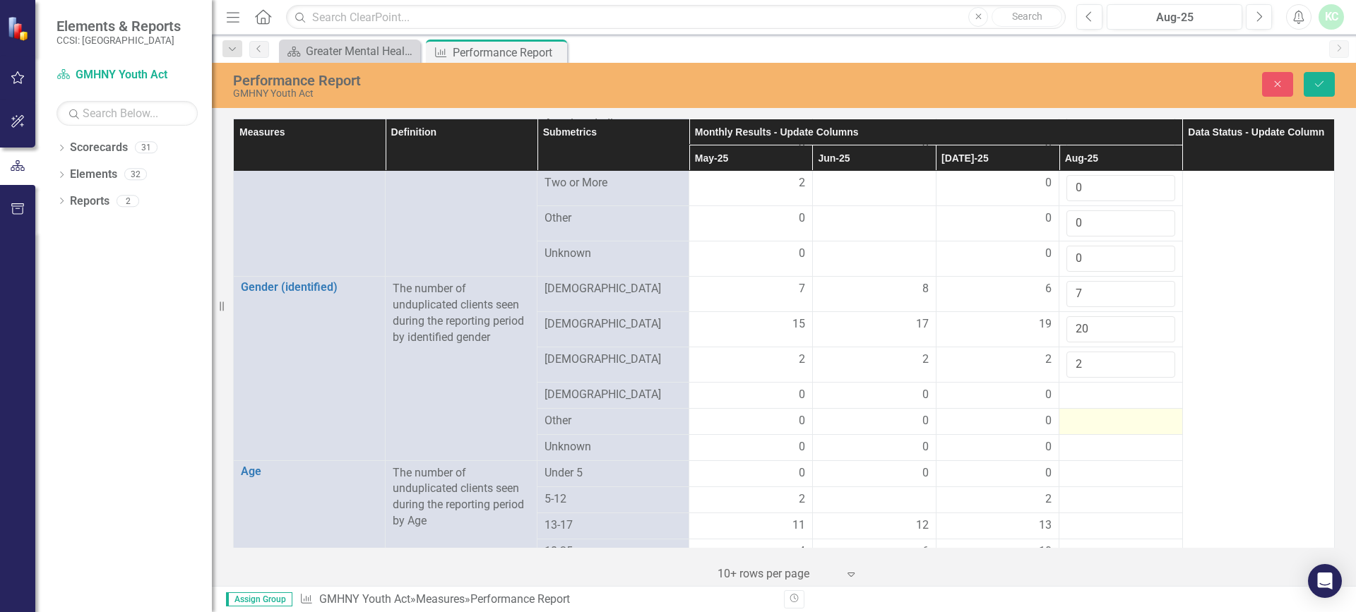
scroll to position [848, 0]
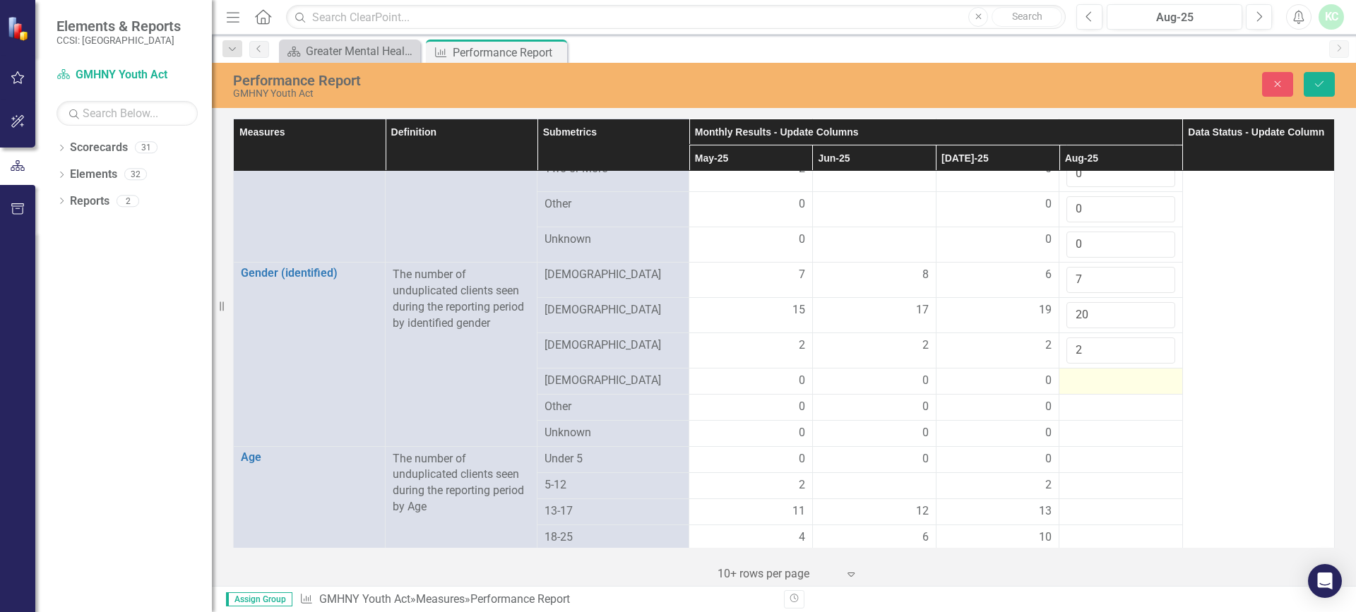
click at [1107, 376] on div at bounding box center [1120, 381] width 109 height 17
type input "0"
click at [1104, 412] on div at bounding box center [1120, 416] width 109 height 17
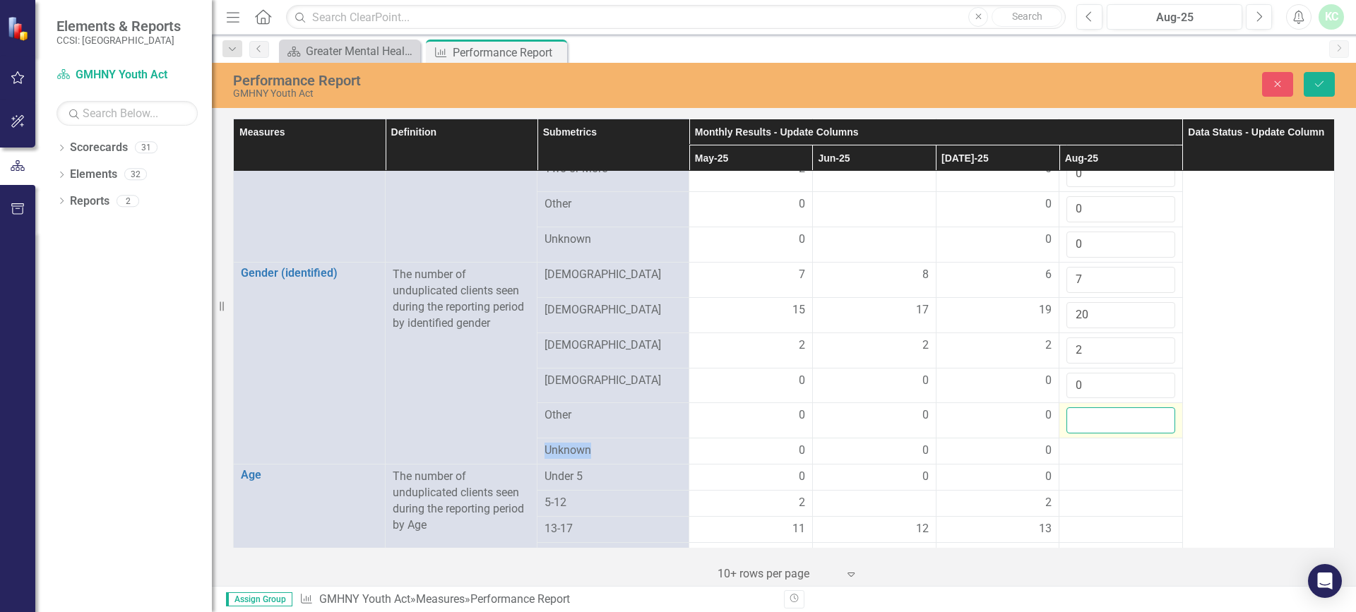
click at [1101, 415] on input "number" at bounding box center [1120, 421] width 109 height 26
type input "0"
click at [1097, 449] on div at bounding box center [1120, 451] width 109 height 17
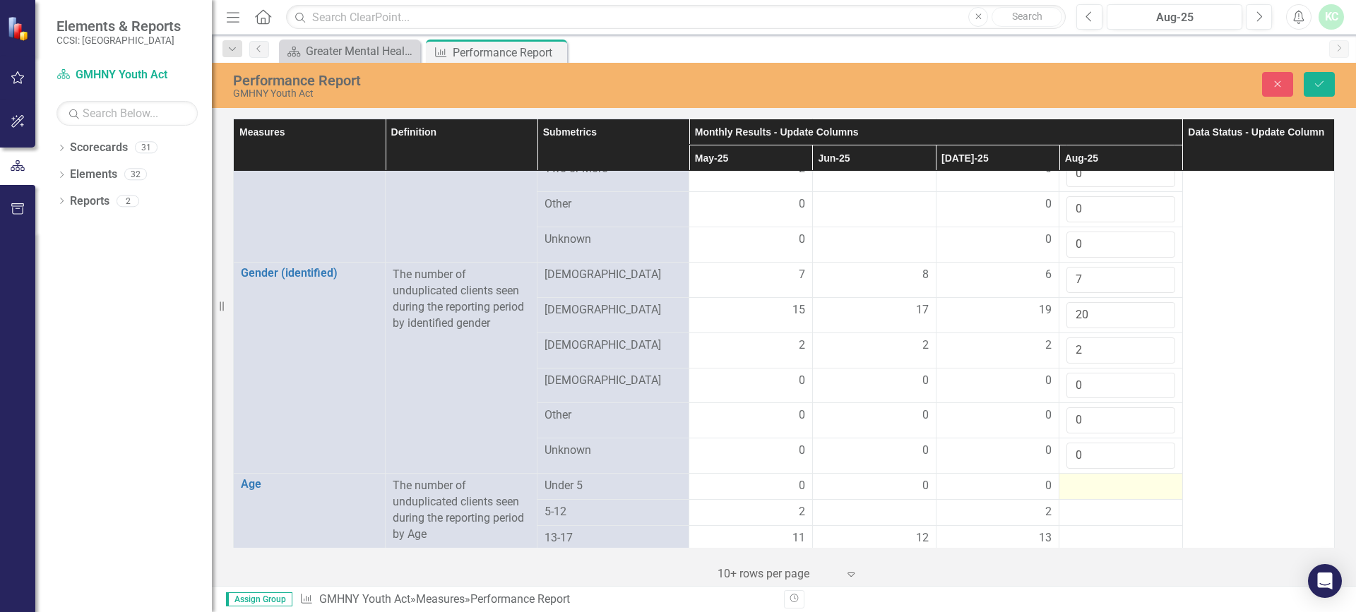
type input "0"
click at [1093, 480] on div at bounding box center [1120, 486] width 109 height 17
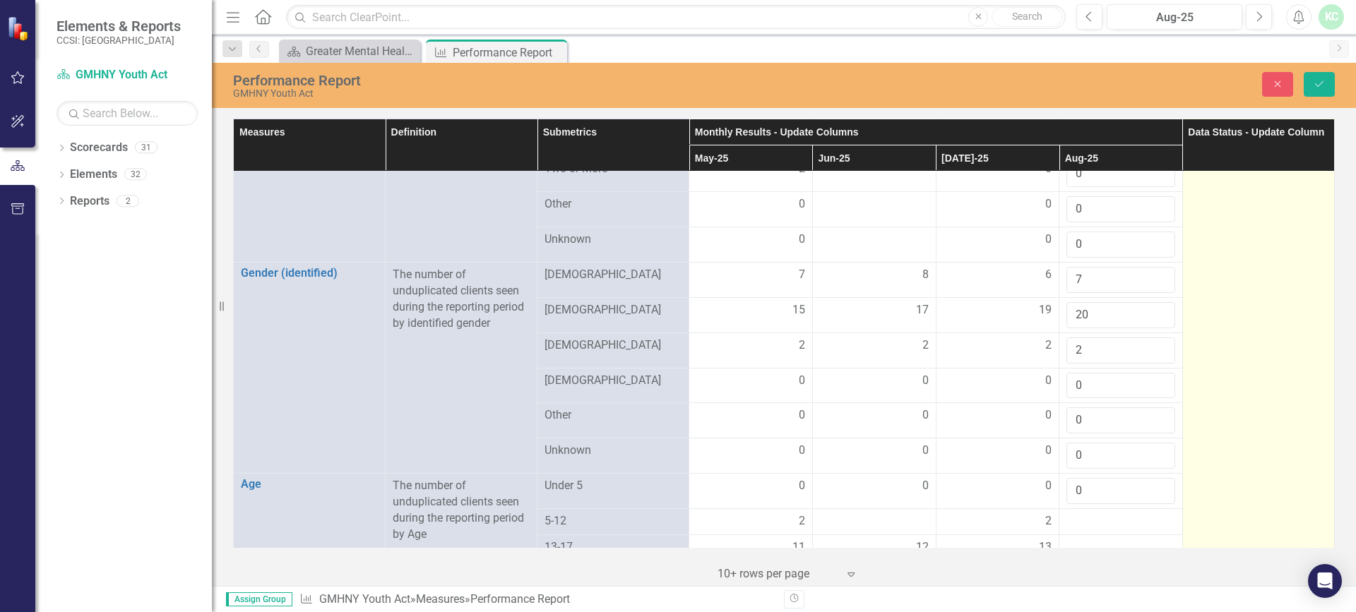
type input "0"
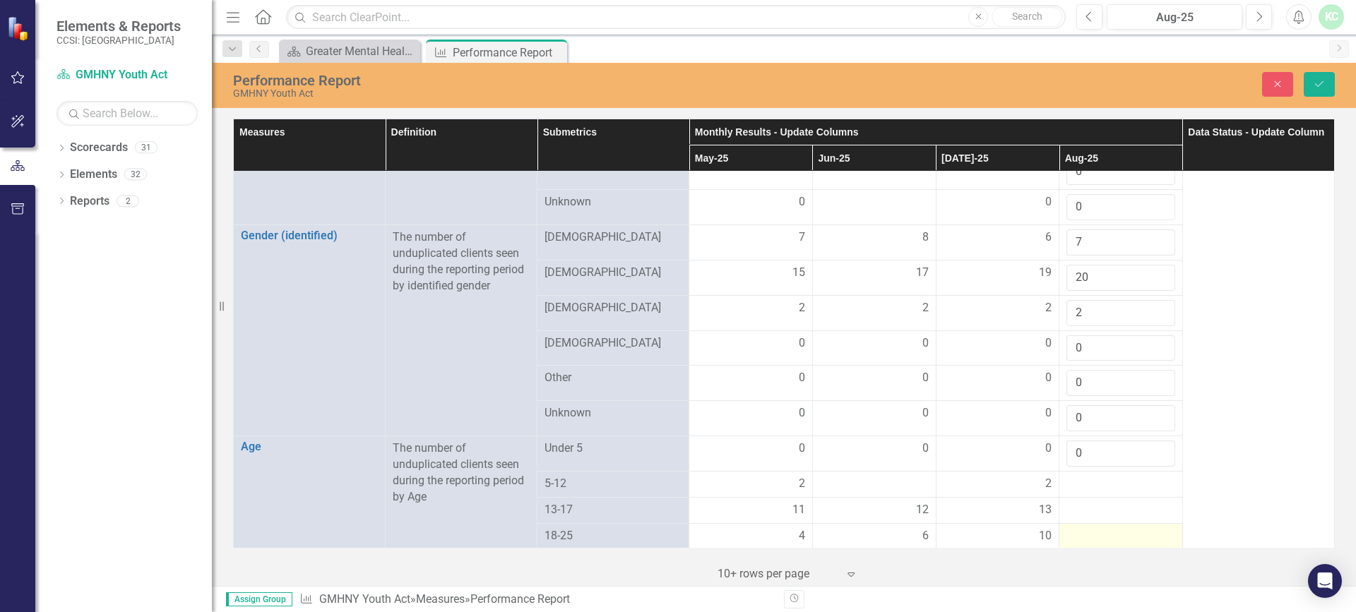
scroll to position [918, 0]
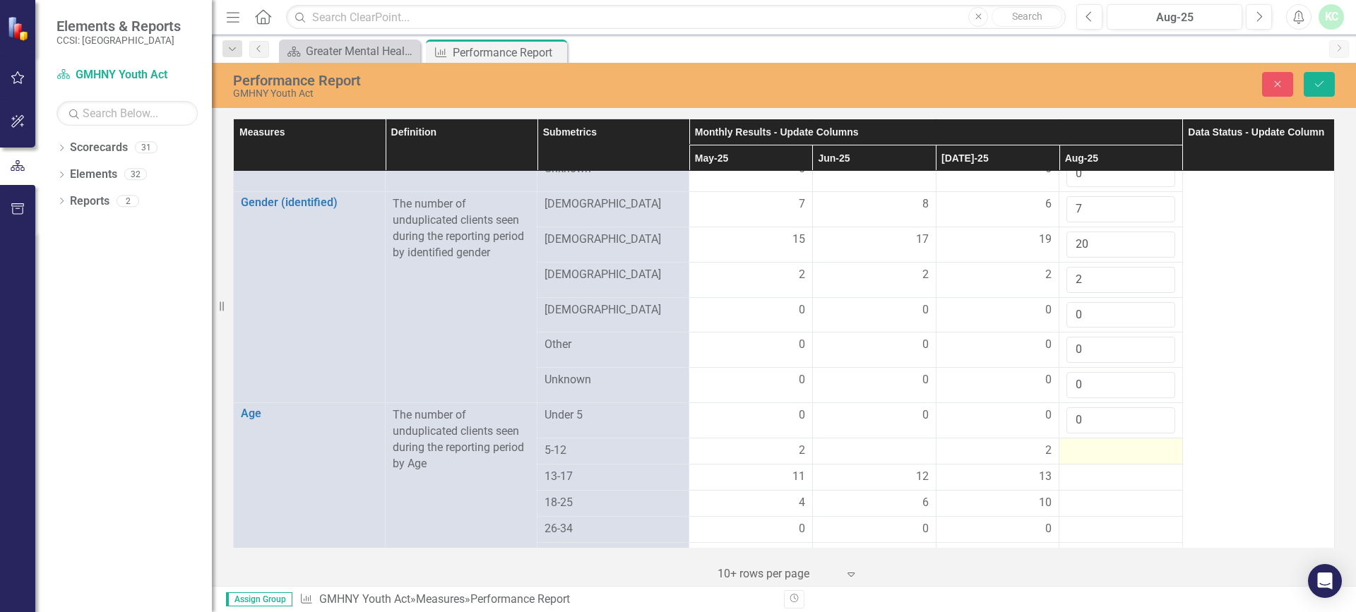
click at [1077, 444] on div at bounding box center [1120, 451] width 109 height 17
click at [1077, 451] on input "number" at bounding box center [1120, 456] width 109 height 26
type input "3"
click at [1082, 485] on div at bounding box center [1120, 486] width 109 height 17
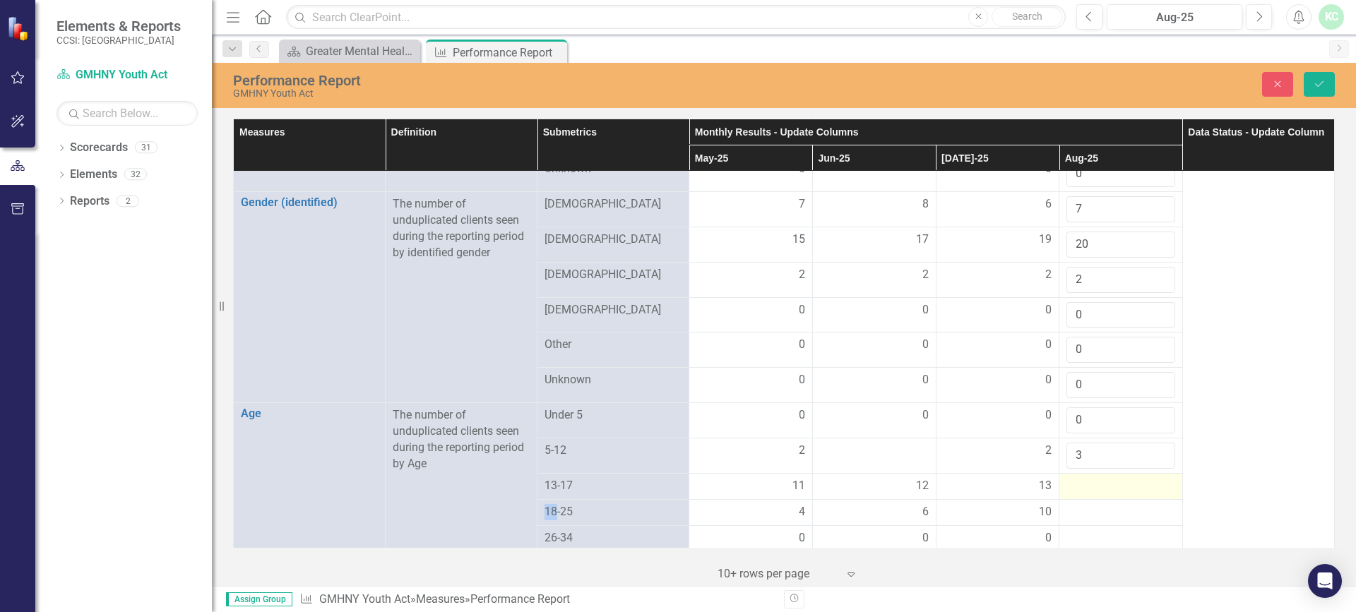
click at [1082, 485] on div at bounding box center [1120, 486] width 109 height 17
click at [1094, 455] on input "3" at bounding box center [1120, 456] width 109 height 26
type input "4"
click at [1086, 490] on input "number" at bounding box center [1120, 491] width 109 height 26
click at [1092, 485] on input "number" at bounding box center [1120, 491] width 109 height 26
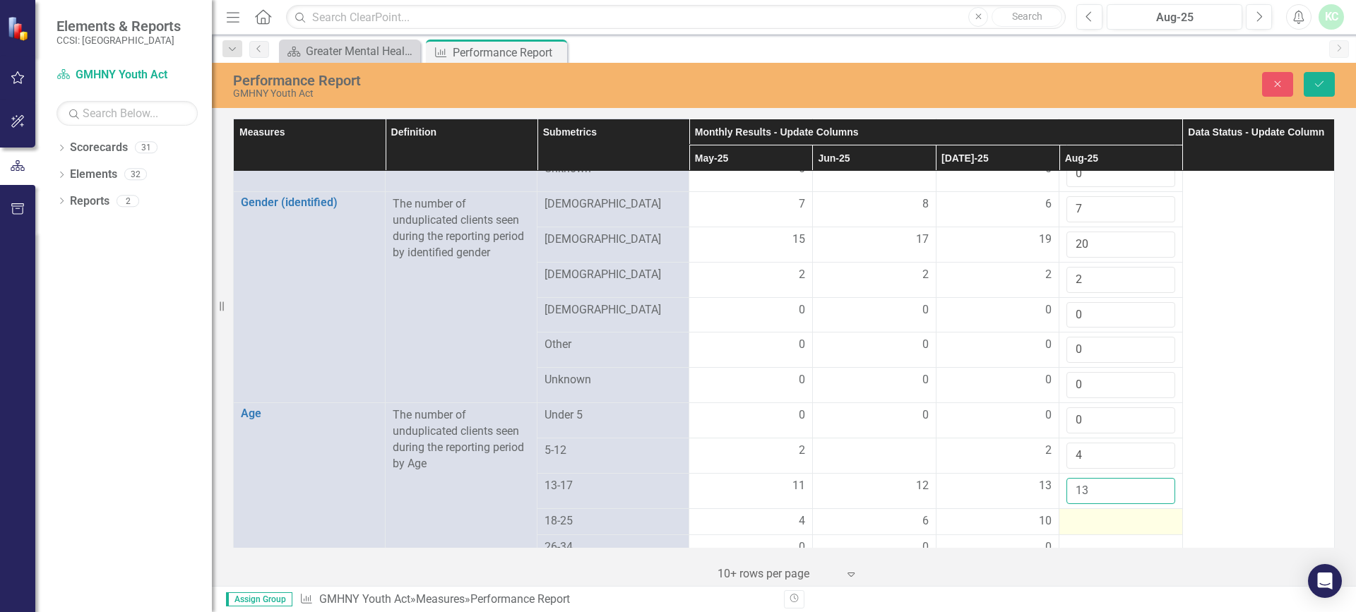
type input "13"
click at [1106, 518] on div at bounding box center [1120, 521] width 109 height 17
click at [1107, 517] on div at bounding box center [1120, 521] width 109 height 17
click at [1103, 523] on input "number" at bounding box center [1120, 526] width 109 height 26
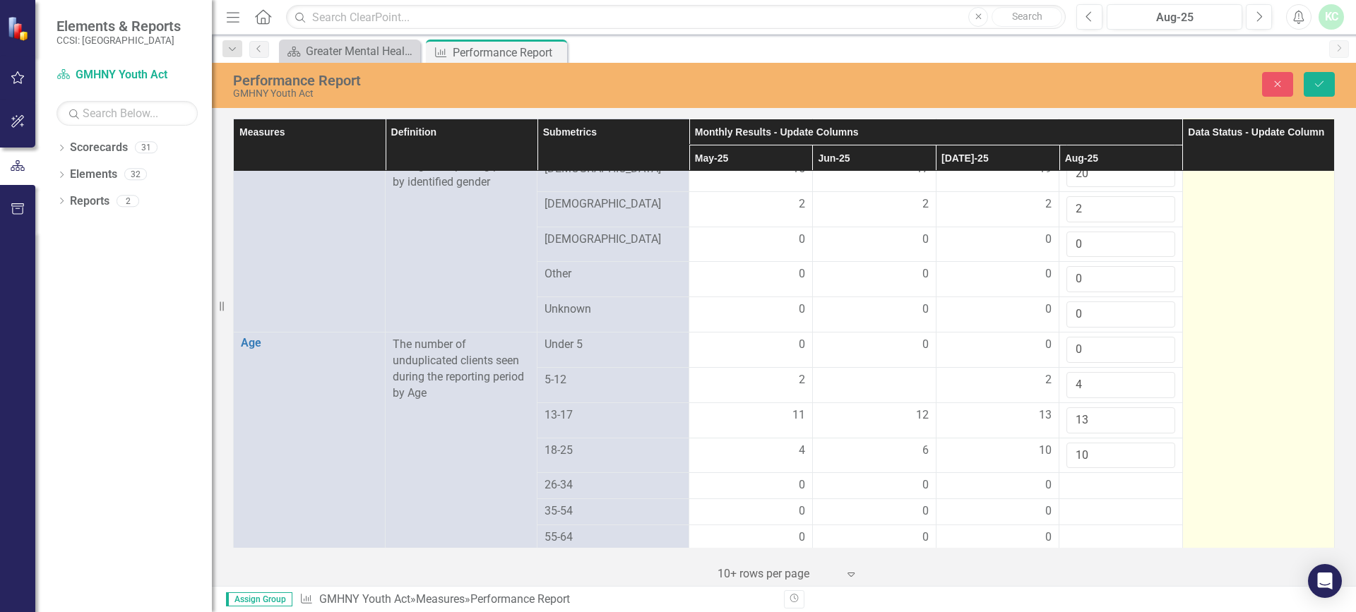
scroll to position [1059, 0]
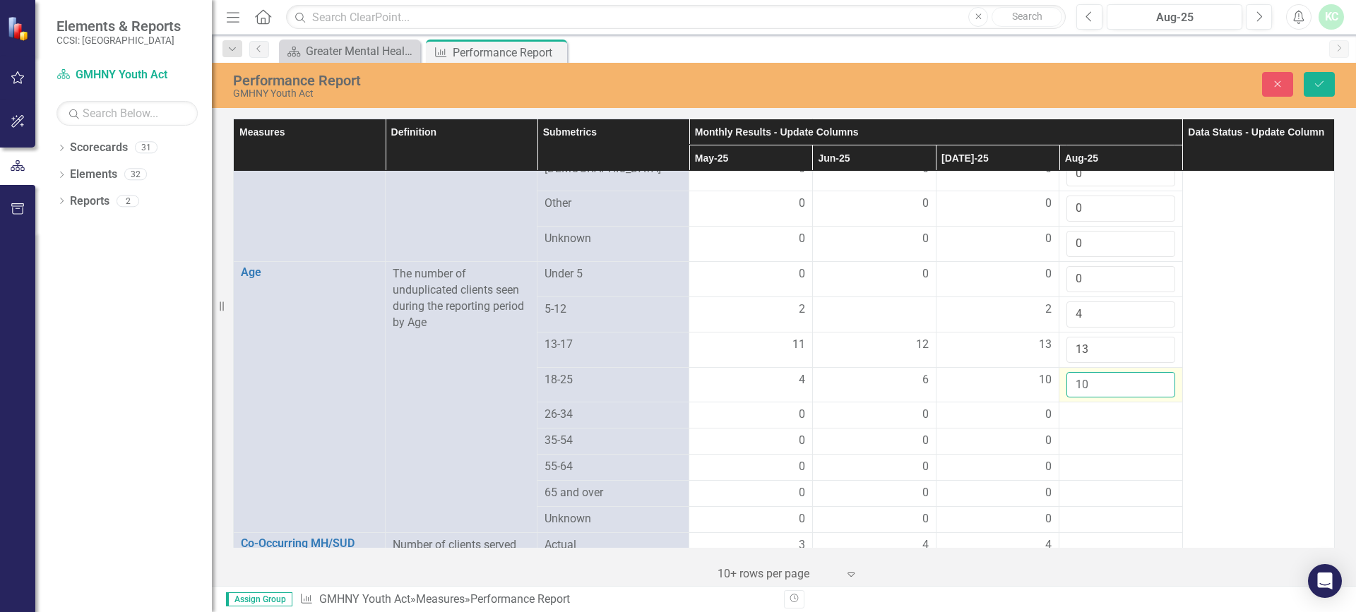
click at [1133, 379] on input "10" at bounding box center [1120, 385] width 109 height 26
type input "1"
type input "8"
type input "9"
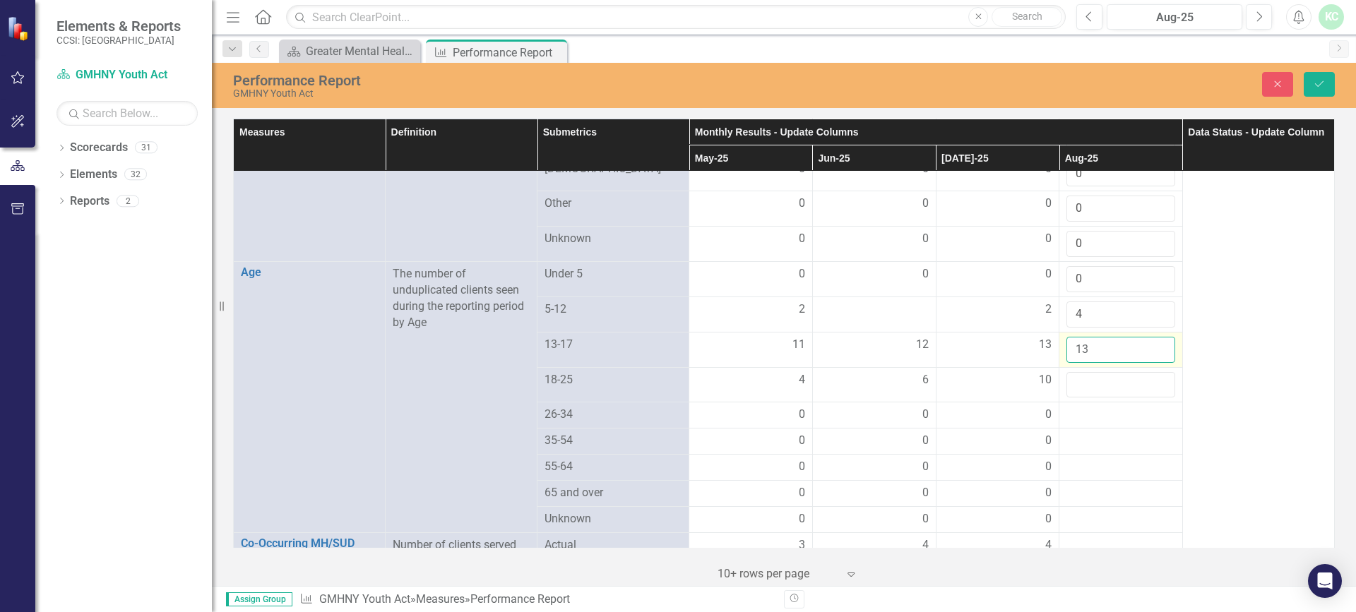
click at [1129, 345] on input "13" at bounding box center [1120, 350] width 109 height 26
type input "15"
click at [1124, 381] on input "number" at bounding box center [1120, 385] width 109 height 26
type input "8"
click at [1105, 408] on div at bounding box center [1120, 415] width 109 height 17
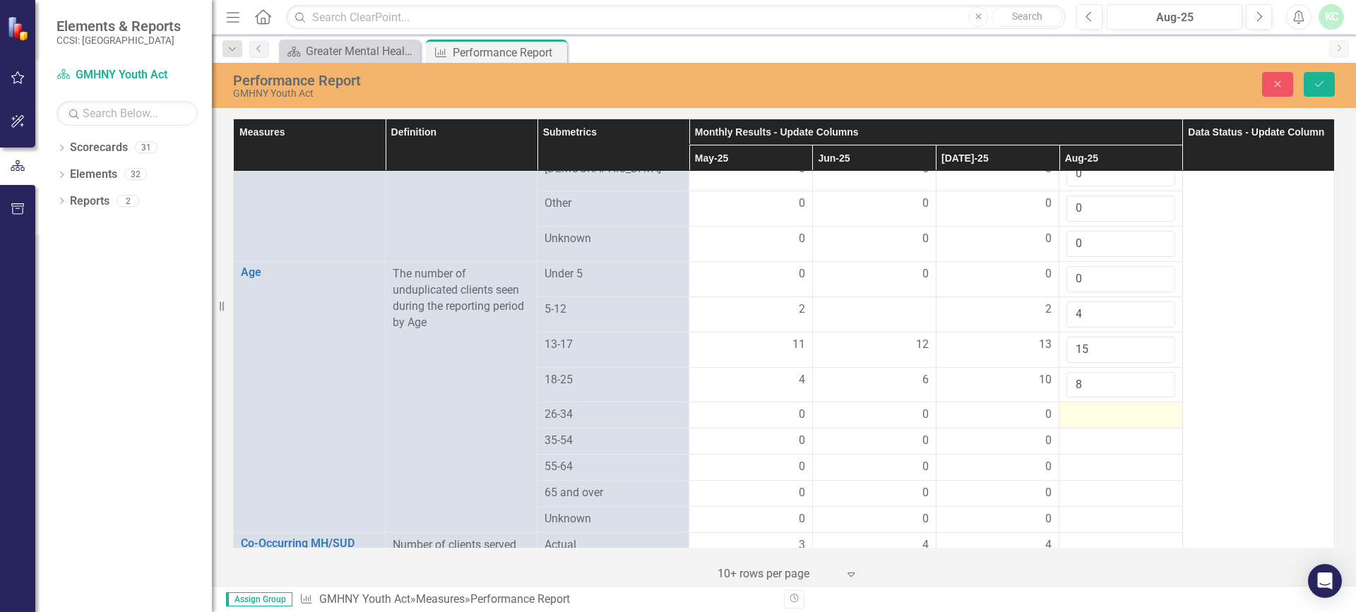
click at [1105, 407] on div at bounding box center [1120, 415] width 109 height 17
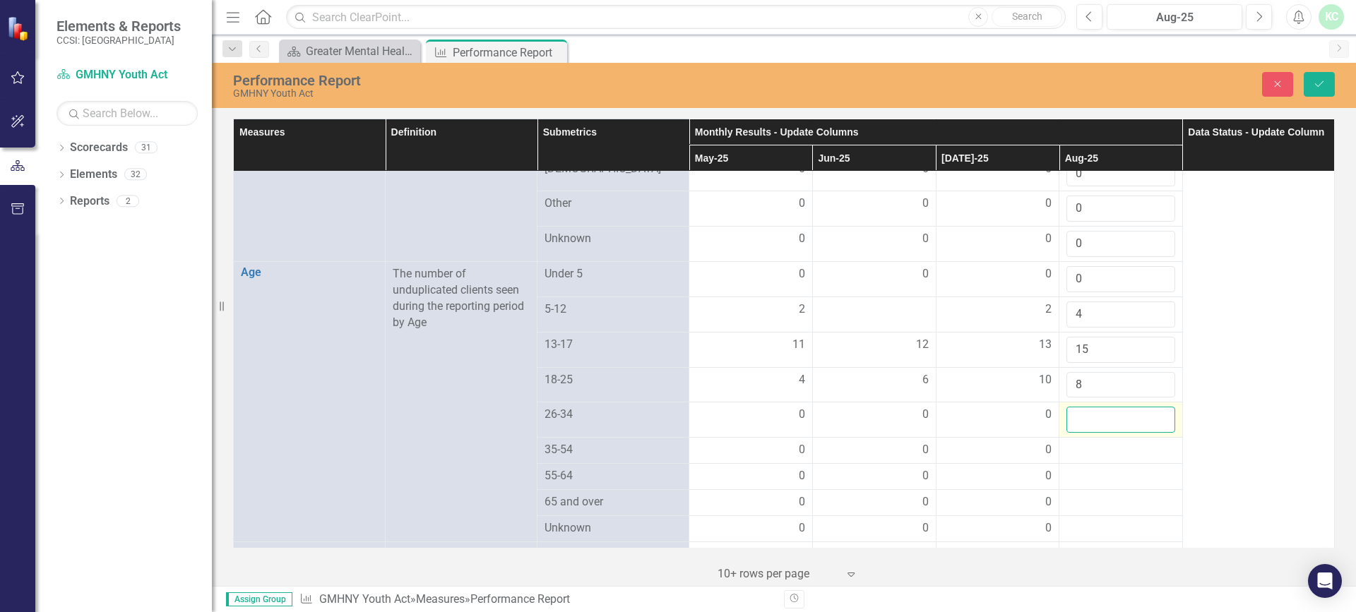
click at [1102, 412] on input "number" at bounding box center [1120, 420] width 109 height 26
type input "0"
click at [1095, 446] on div at bounding box center [1120, 450] width 109 height 17
click at [1095, 446] on input "number" at bounding box center [1120, 455] width 109 height 26
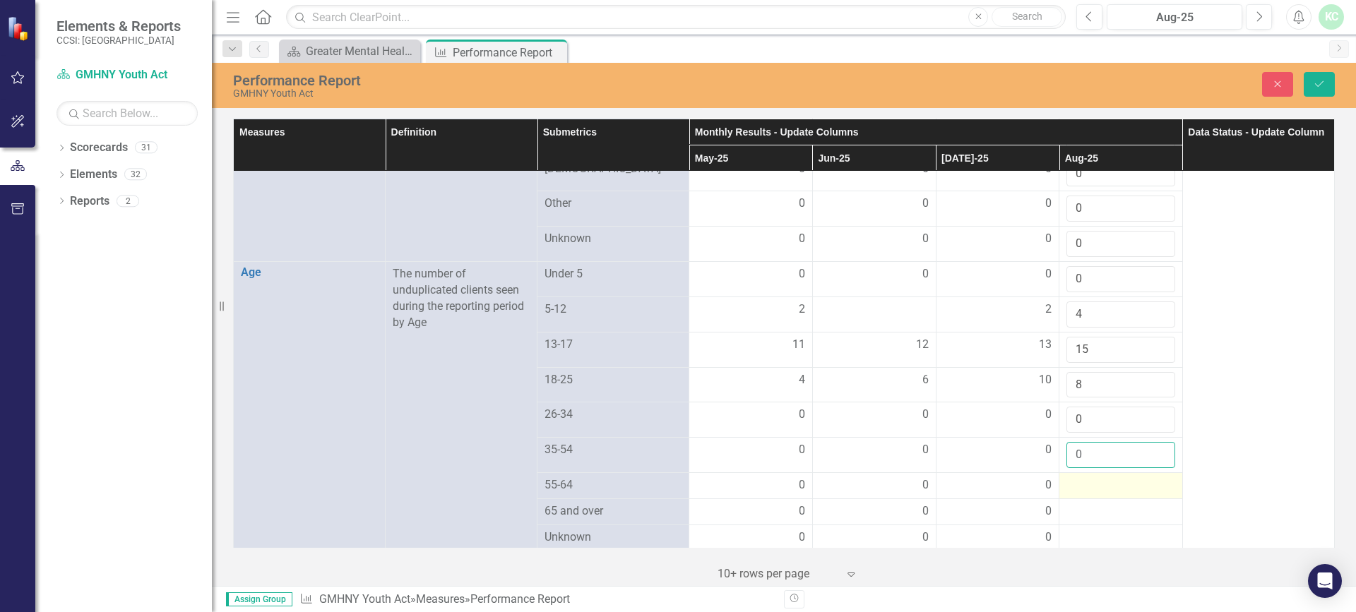
type input "0"
click at [1090, 478] on div at bounding box center [1120, 485] width 109 height 17
click at [1090, 477] on div at bounding box center [1120, 485] width 109 height 17
type input "0"
click at [1091, 517] on div at bounding box center [1120, 521] width 109 height 17
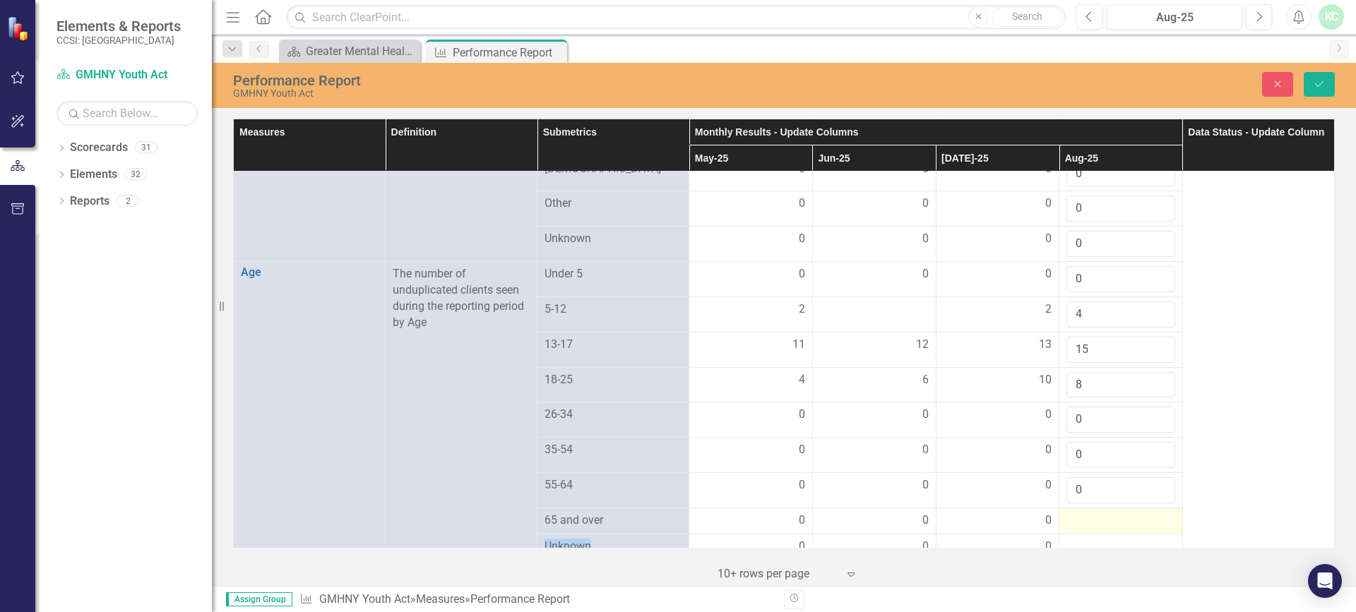
click at [1092, 516] on div at bounding box center [1120, 521] width 109 height 17
click at [1094, 513] on input "number" at bounding box center [1120, 526] width 109 height 26
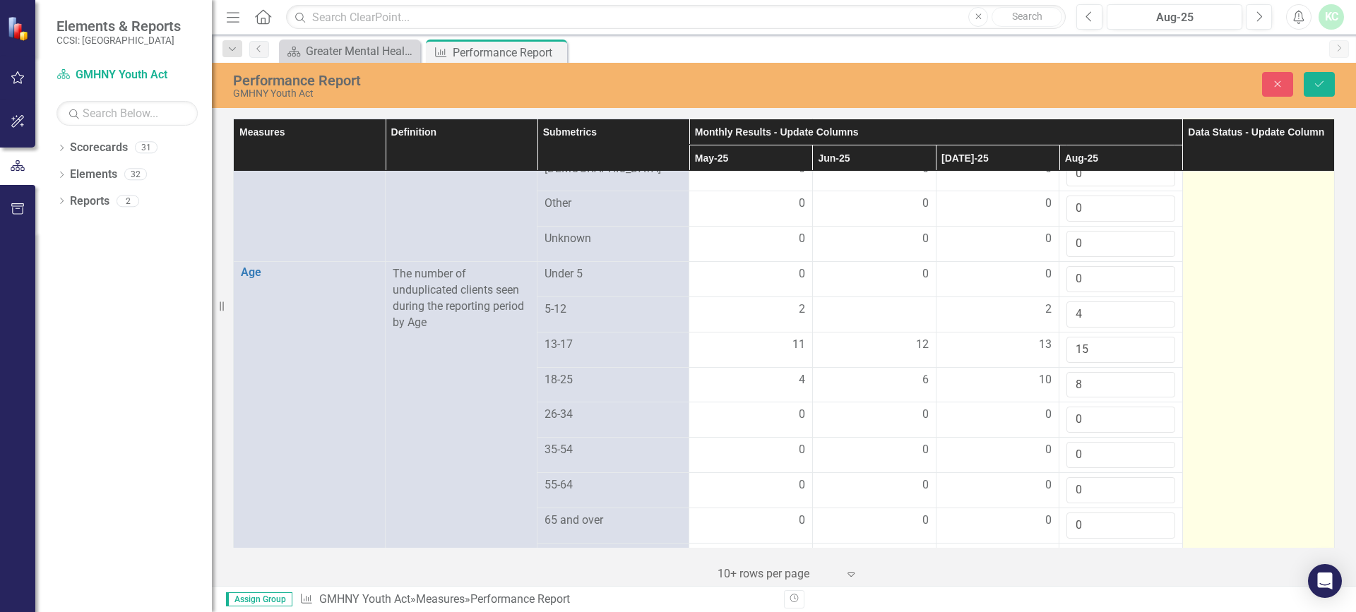
type input "0"
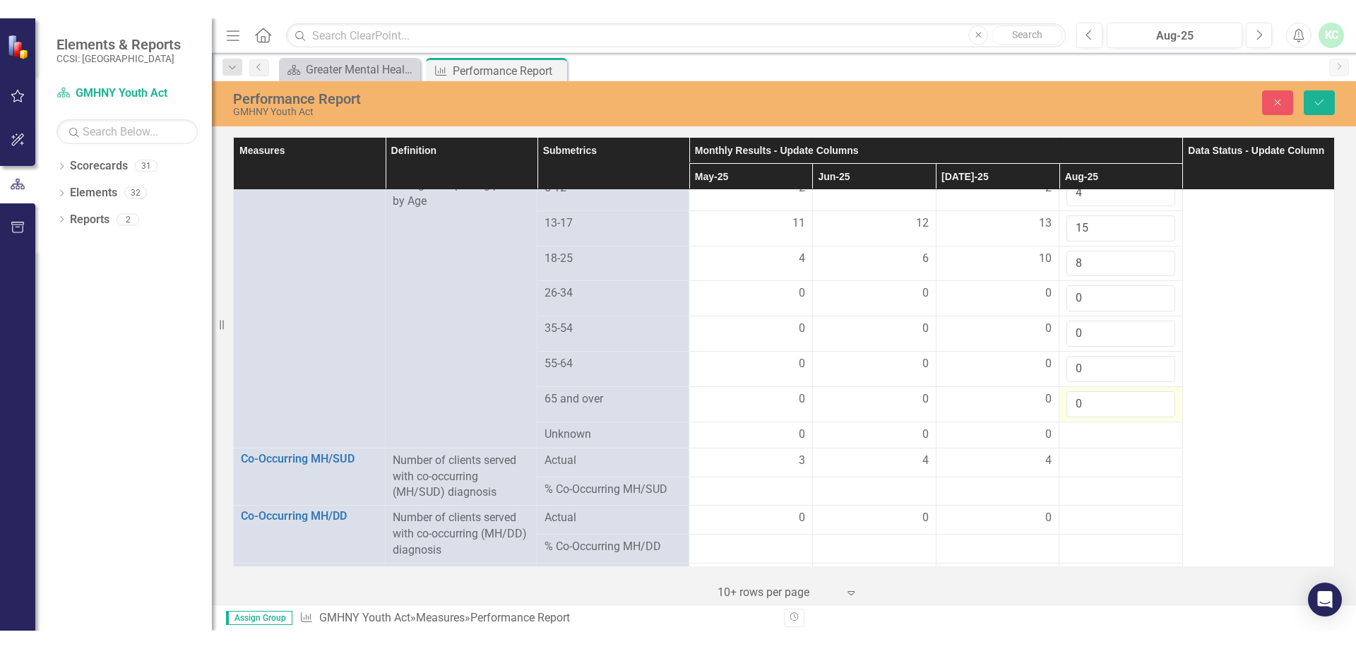
scroll to position [1201, 0]
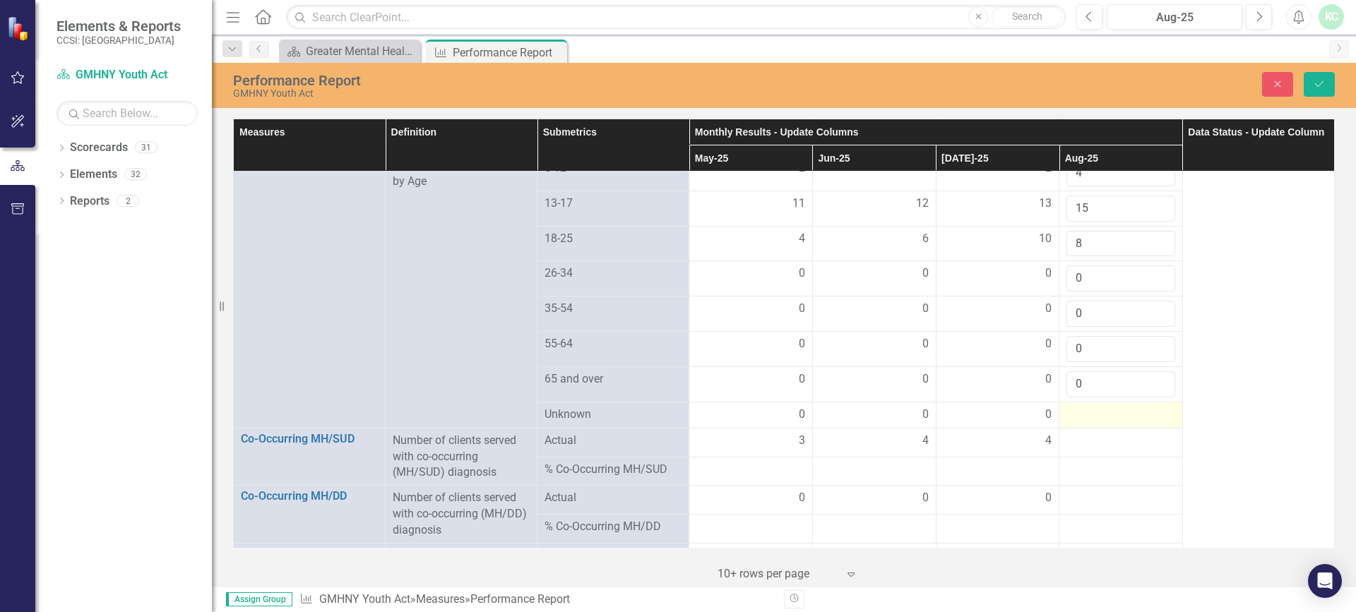
click at [1097, 410] on div at bounding box center [1120, 415] width 109 height 17
click at [1098, 409] on div at bounding box center [1120, 415] width 109 height 17
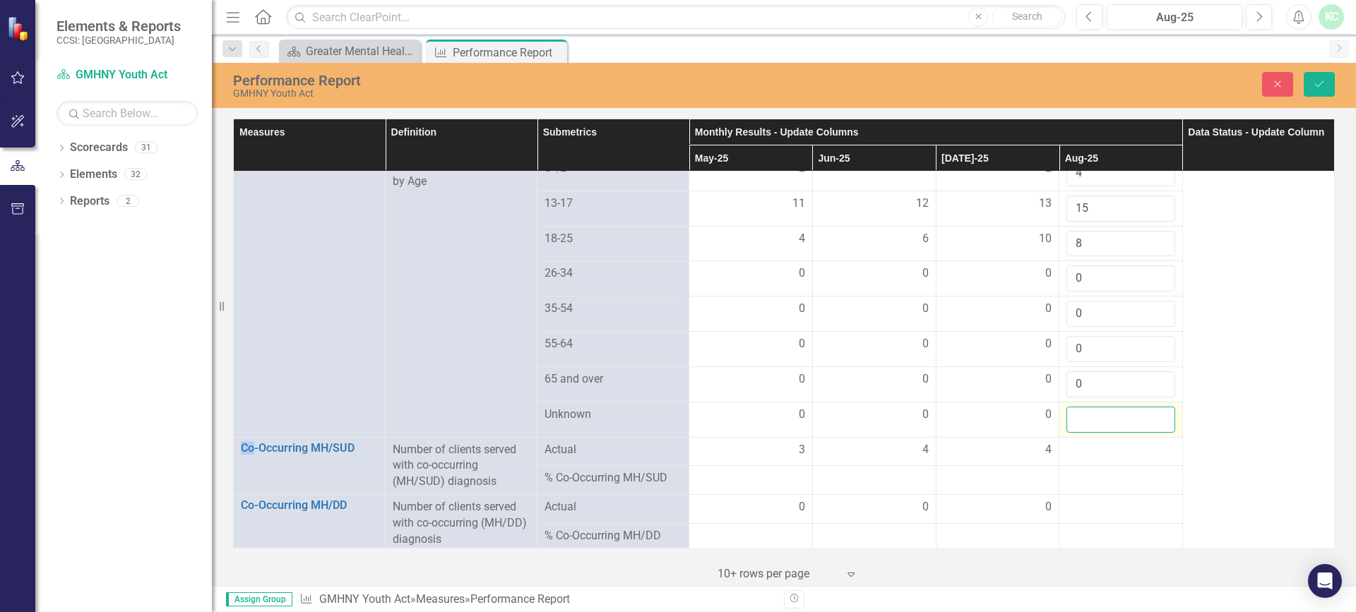
click at [1099, 408] on input "number" at bounding box center [1120, 420] width 109 height 26
type input "0"
click at [1103, 442] on div at bounding box center [1120, 450] width 109 height 17
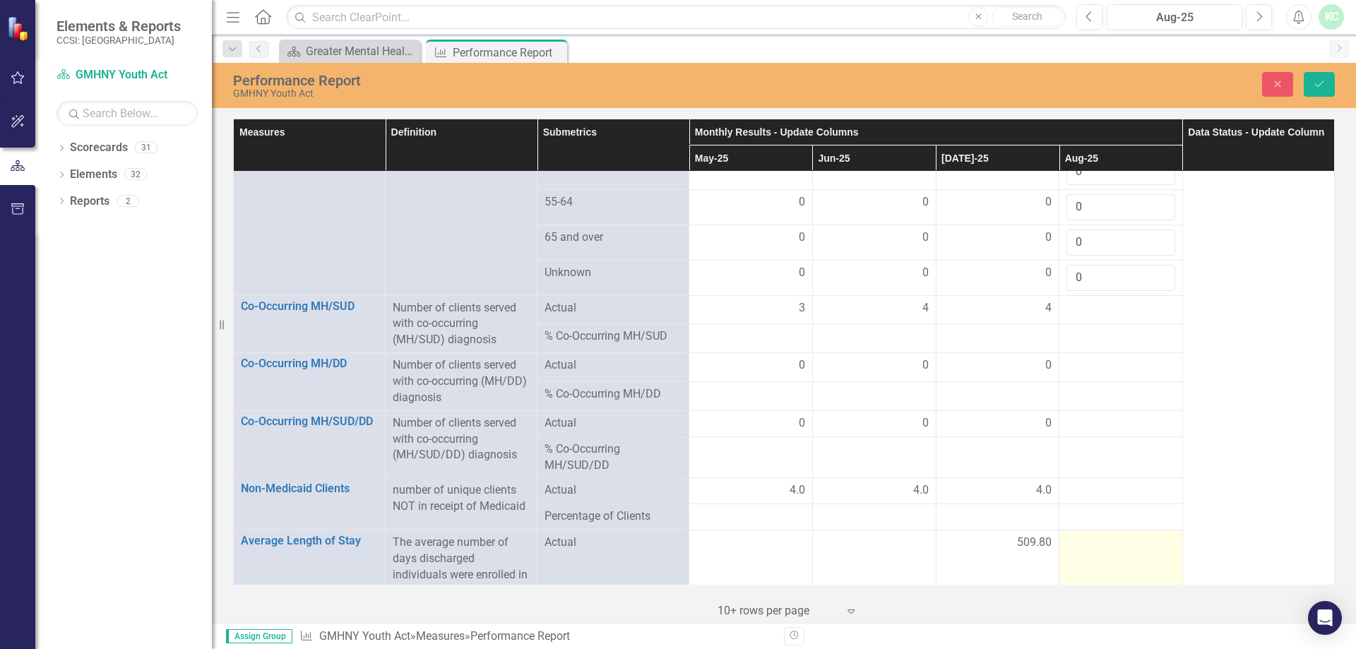
scroll to position [1261, 0]
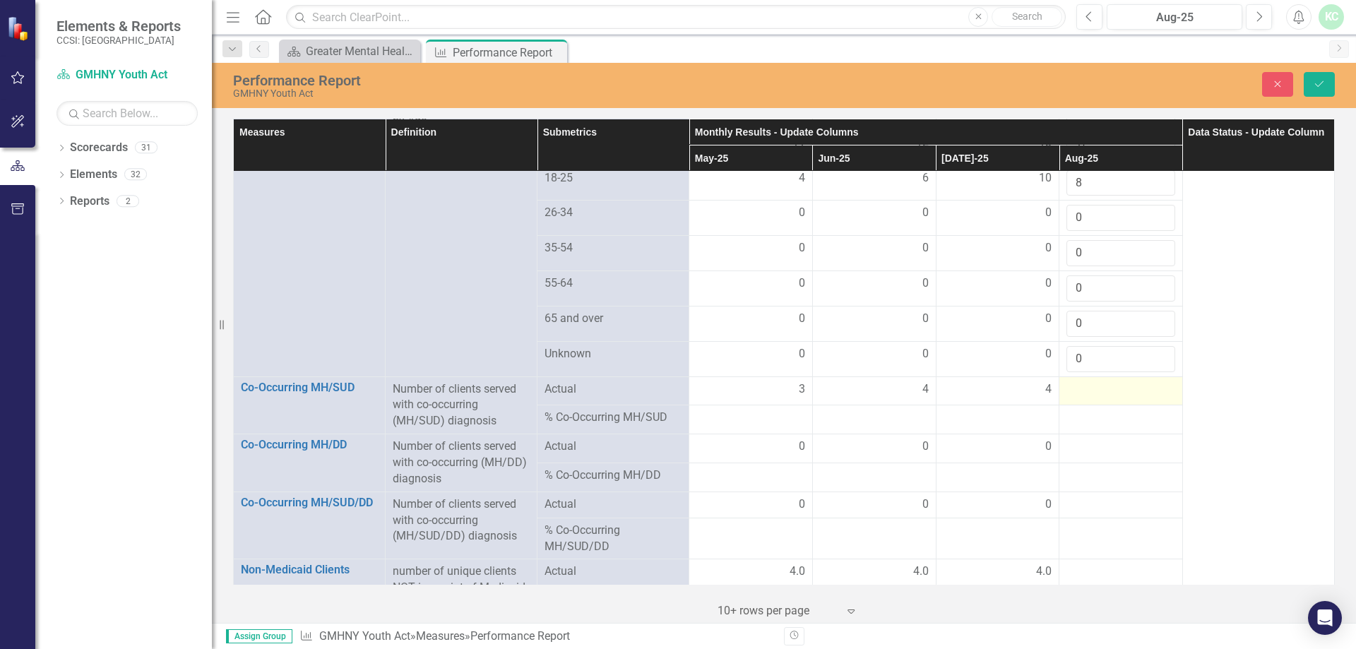
click at [1092, 397] on td at bounding box center [1121, 390] width 124 height 29
click at [1092, 397] on input "number" at bounding box center [1120, 394] width 109 height 26
type input "0"
click at [1078, 427] on td at bounding box center [1121, 425] width 124 height 26
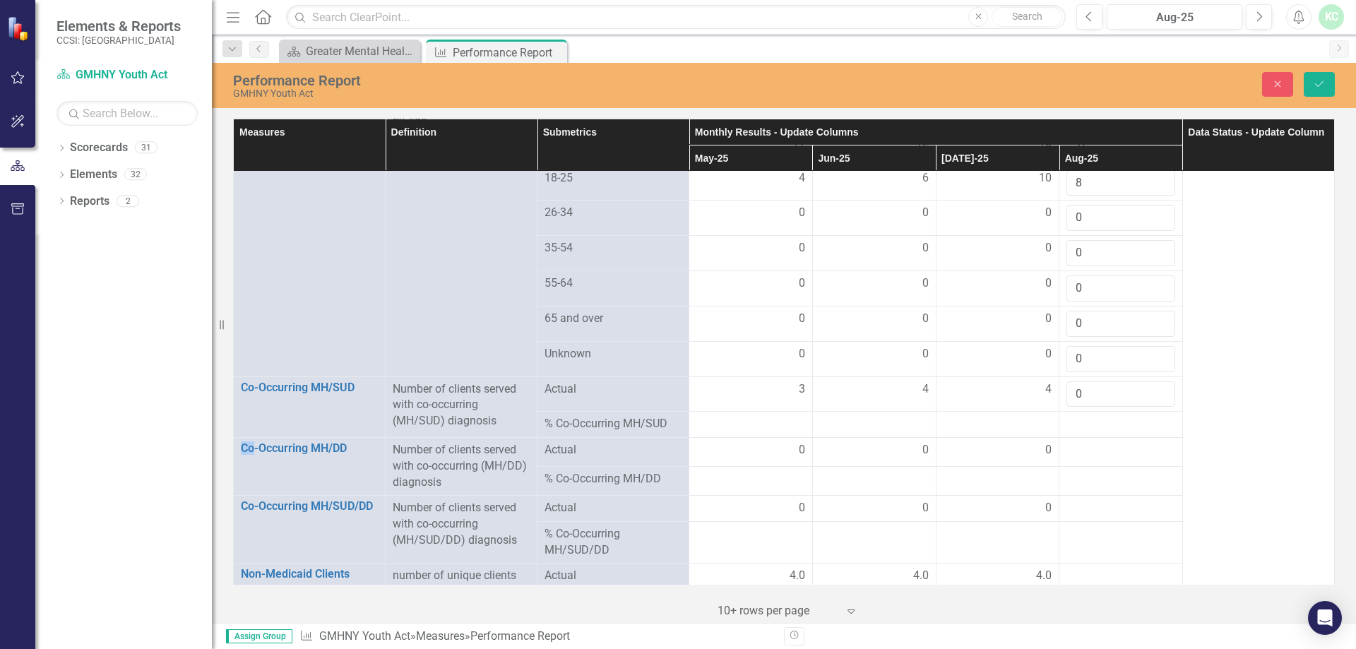
click at [1078, 427] on td at bounding box center [1121, 425] width 124 height 26
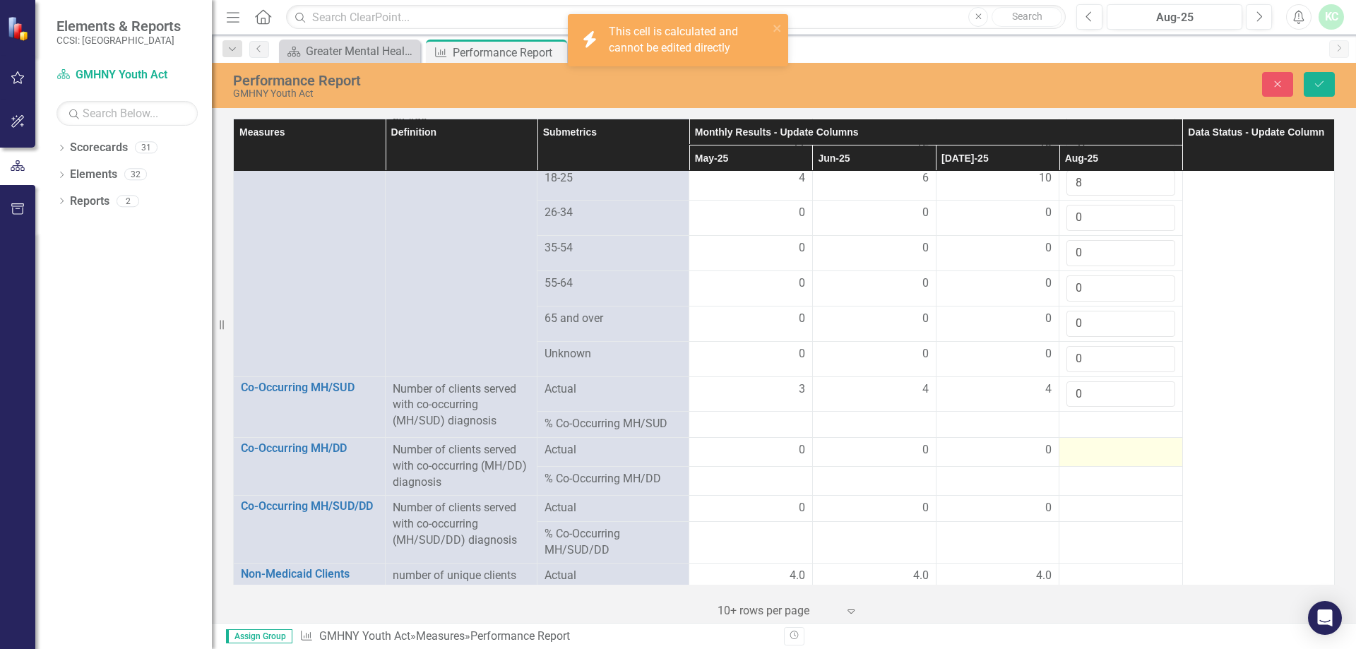
click at [1087, 446] on div at bounding box center [1120, 450] width 109 height 17
click at [1086, 448] on input "number" at bounding box center [1120, 455] width 109 height 26
type input "0"
click at [1091, 505] on div at bounding box center [1120, 512] width 109 height 17
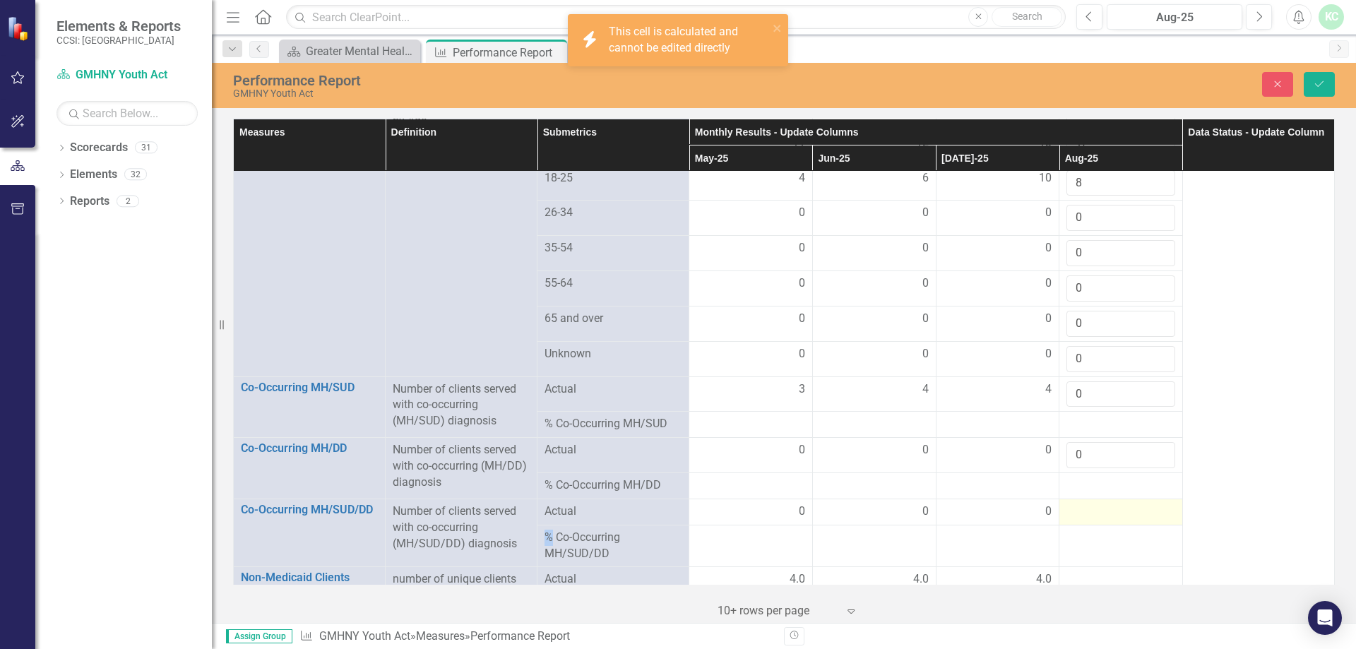
click at [1091, 506] on div at bounding box center [1120, 512] width 109 height 17
type input "0"
click at [1098, 535] on td at bounding box center [1121, 556] width 124 height 42
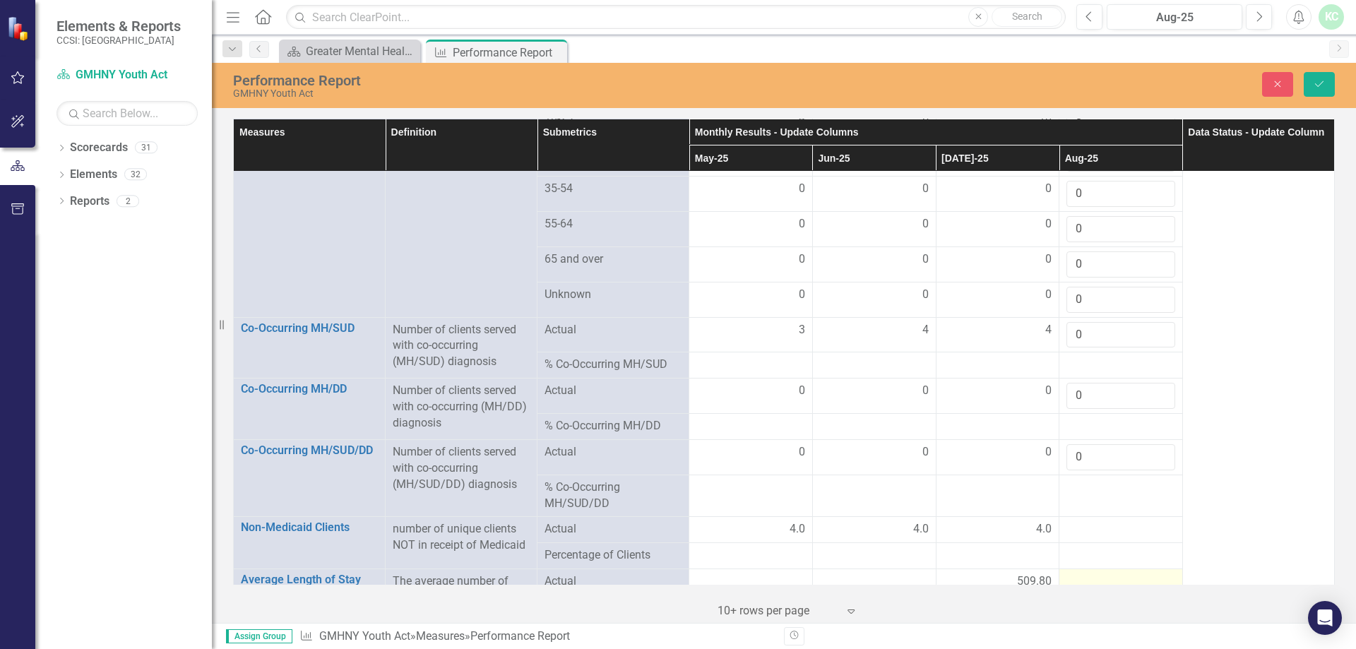
scroll to position [1403, 0]
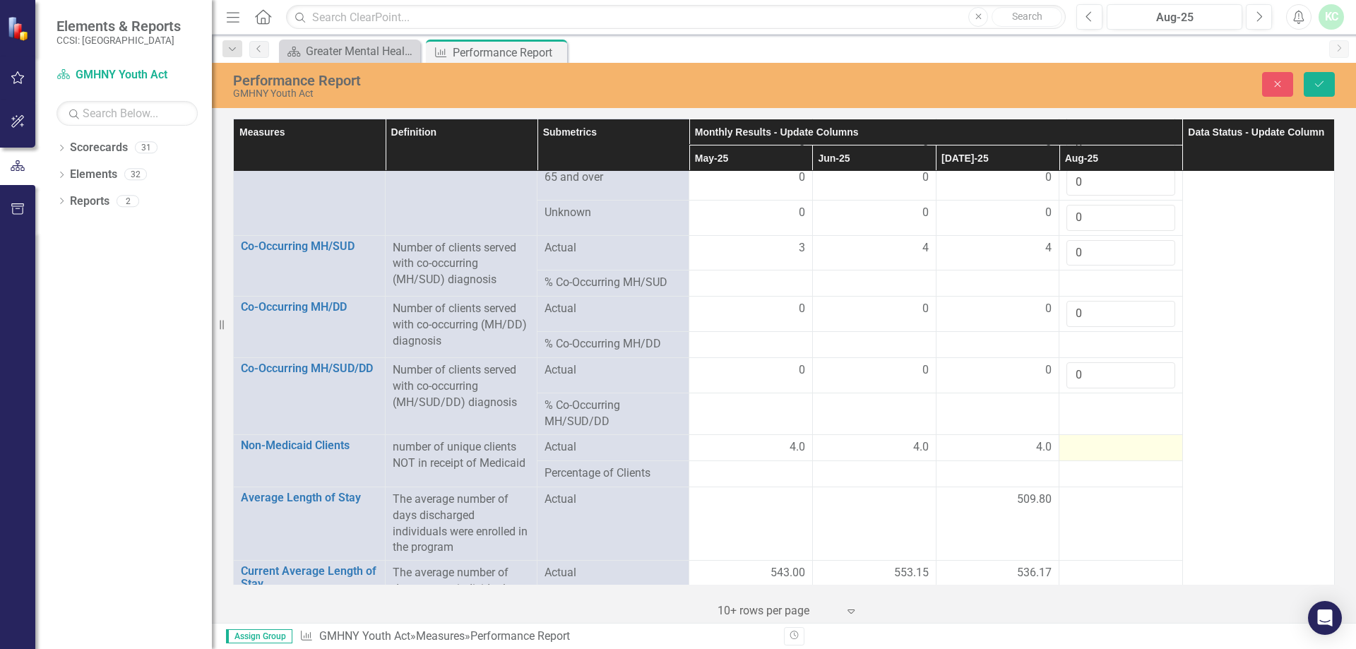
click at [1113, 445] on div at bounding box center [1120, 447] width 109 height 17
click at [1088, 445] on div at bounding box center [1120, 447] width 109 height 17
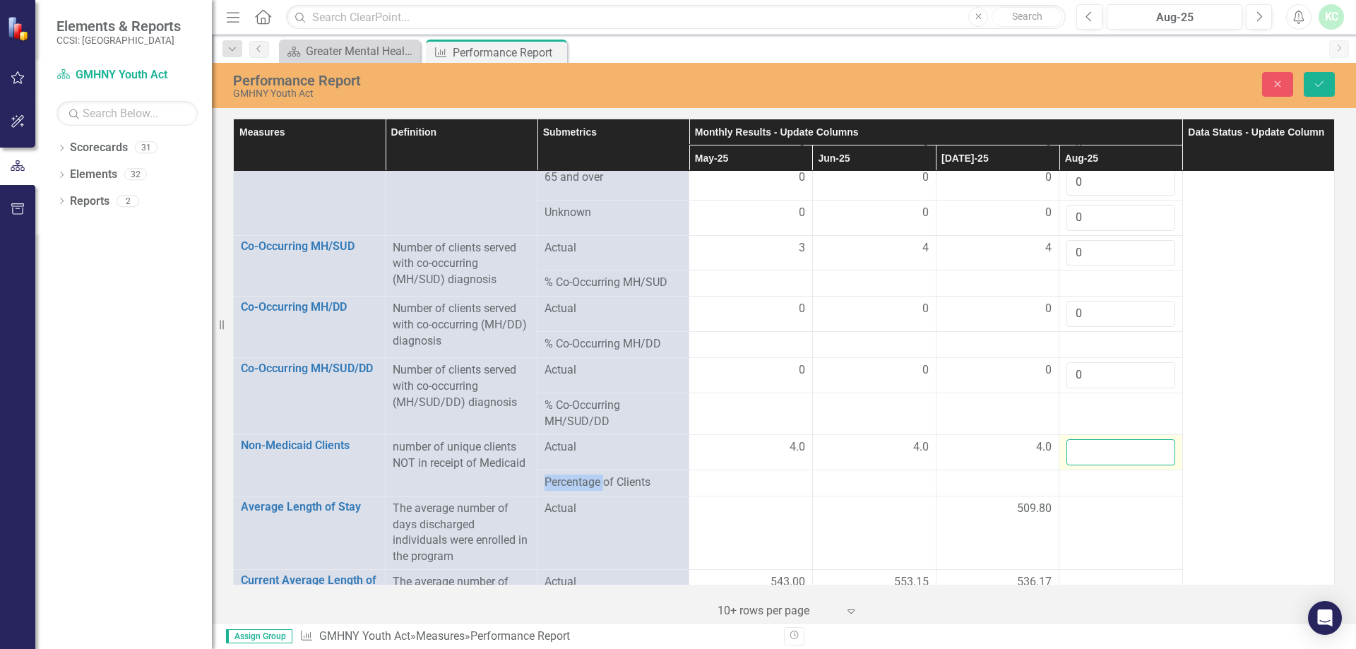
click at [1088, 445] on input "number" at bounding box center [1120, 452] width 109 height 26
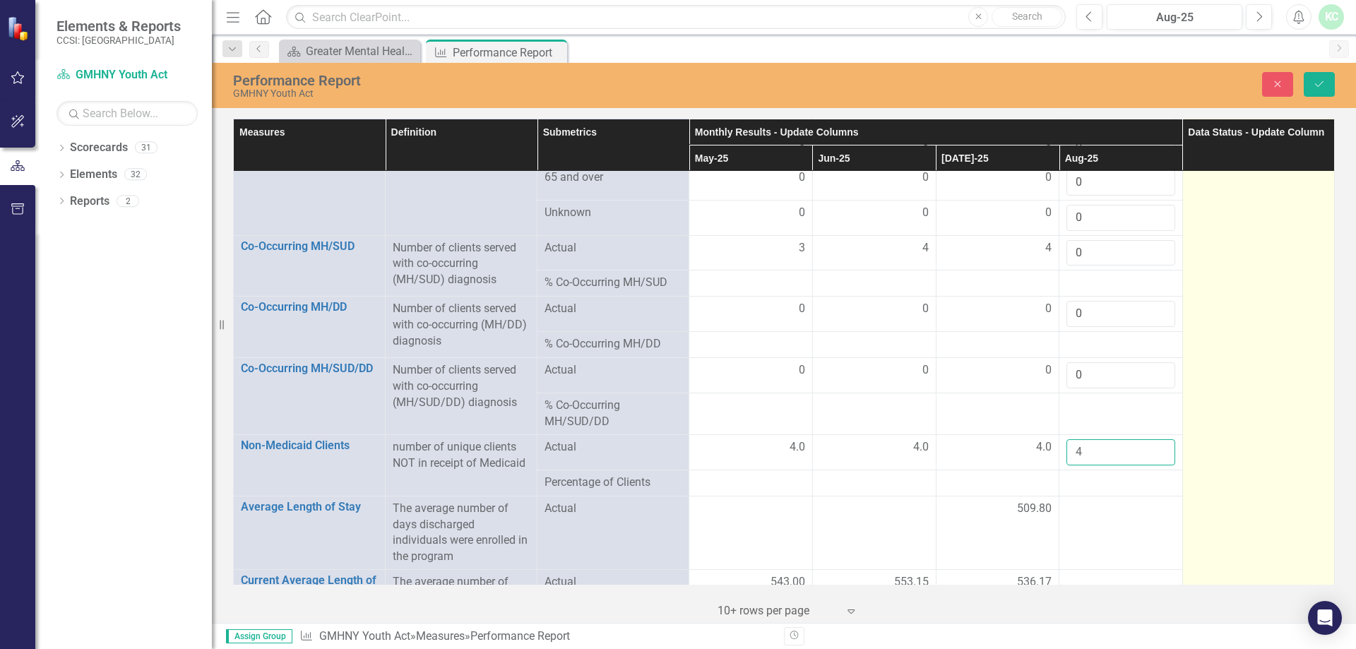
type input "4"
click at [1259, 436] on td at bounding box center [1258, 349] width 152 height 2981
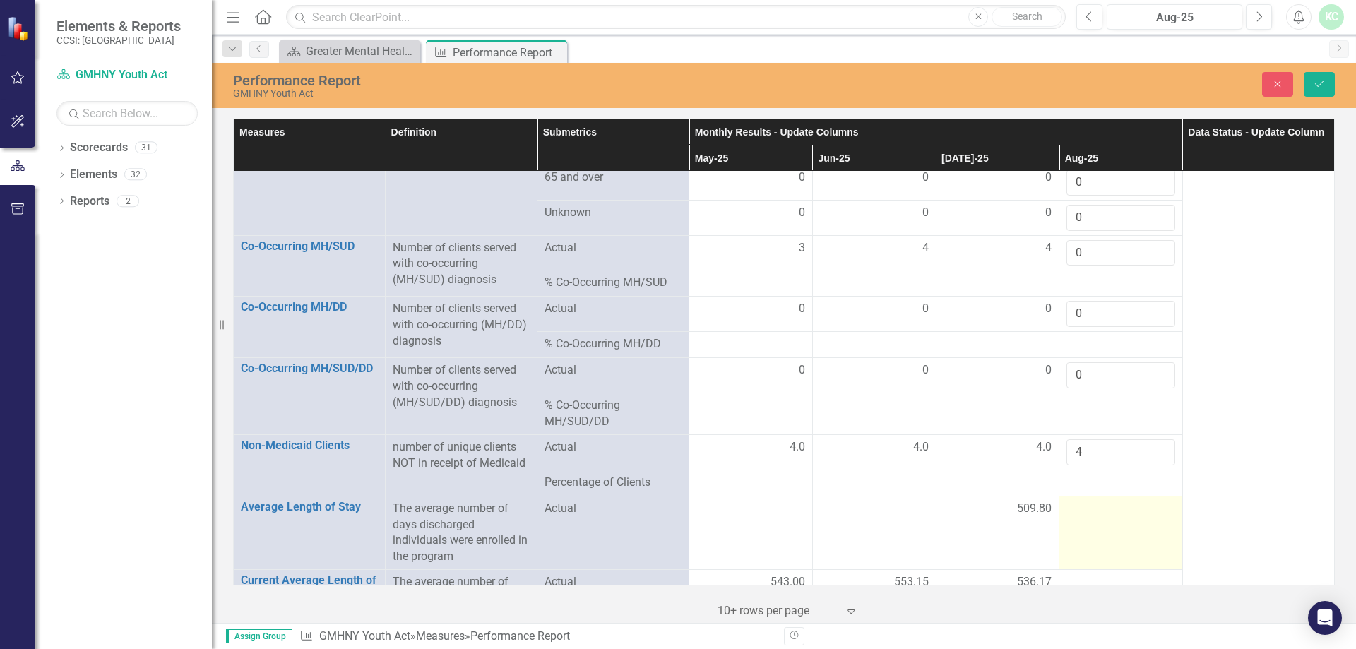
click at [1131, 519] on td at bounding box center [1121, 532] width 124 height 73
click at [1131, 519] on input "number" at bounding box center [1120, 514] width 109 height 26
type input "872.67"
click at [1106, 576] on div at bounding box center [1120, 582] width 109 height 17
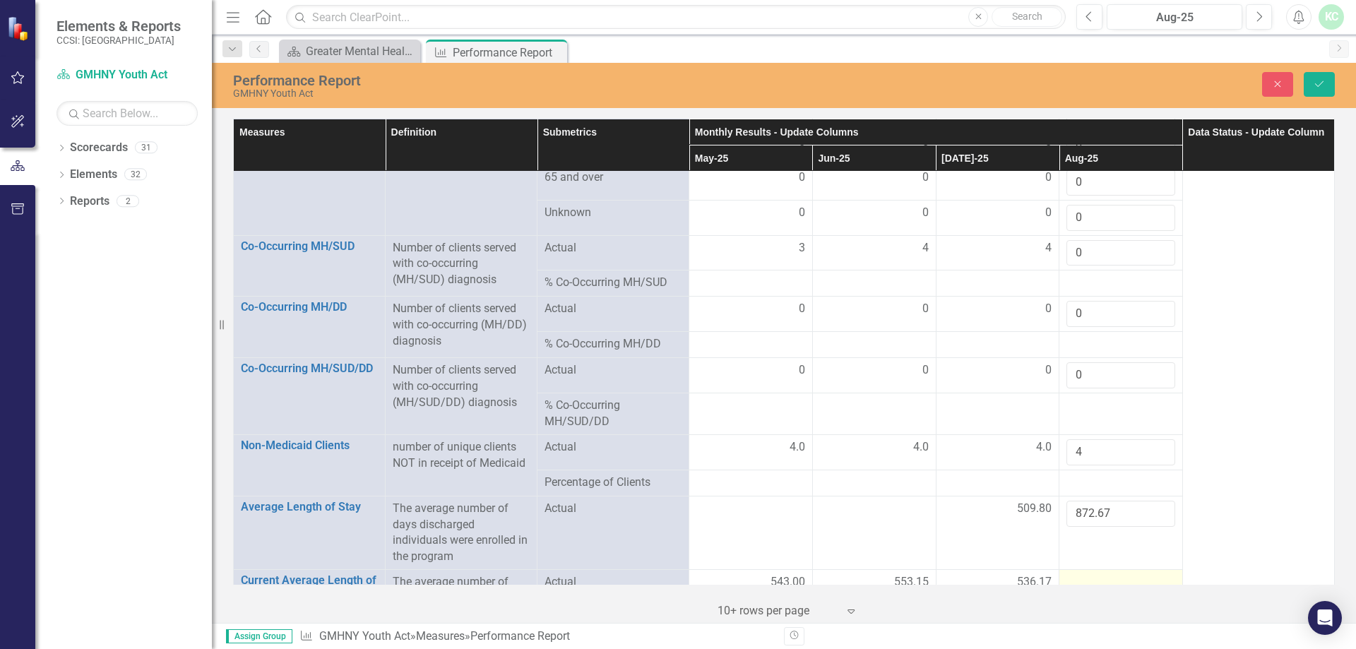
click at [1106, 575] on div at bounding box center [1120, 582] width 109 height 17
click at [1107, 574] on input "number" at bounding box center [1120, 587] width 109 height 26
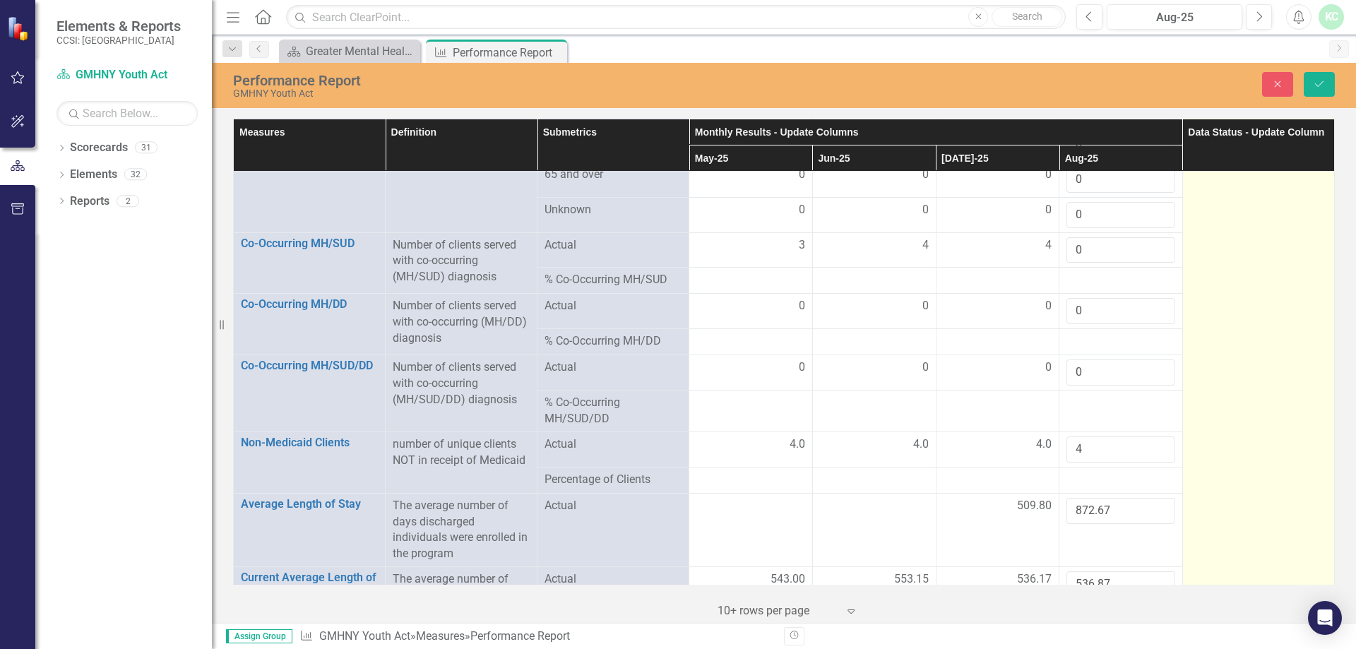
type input "536.87"
click at [1235, 517] on td at bounding box center [1258, 346] width 152 height 2981
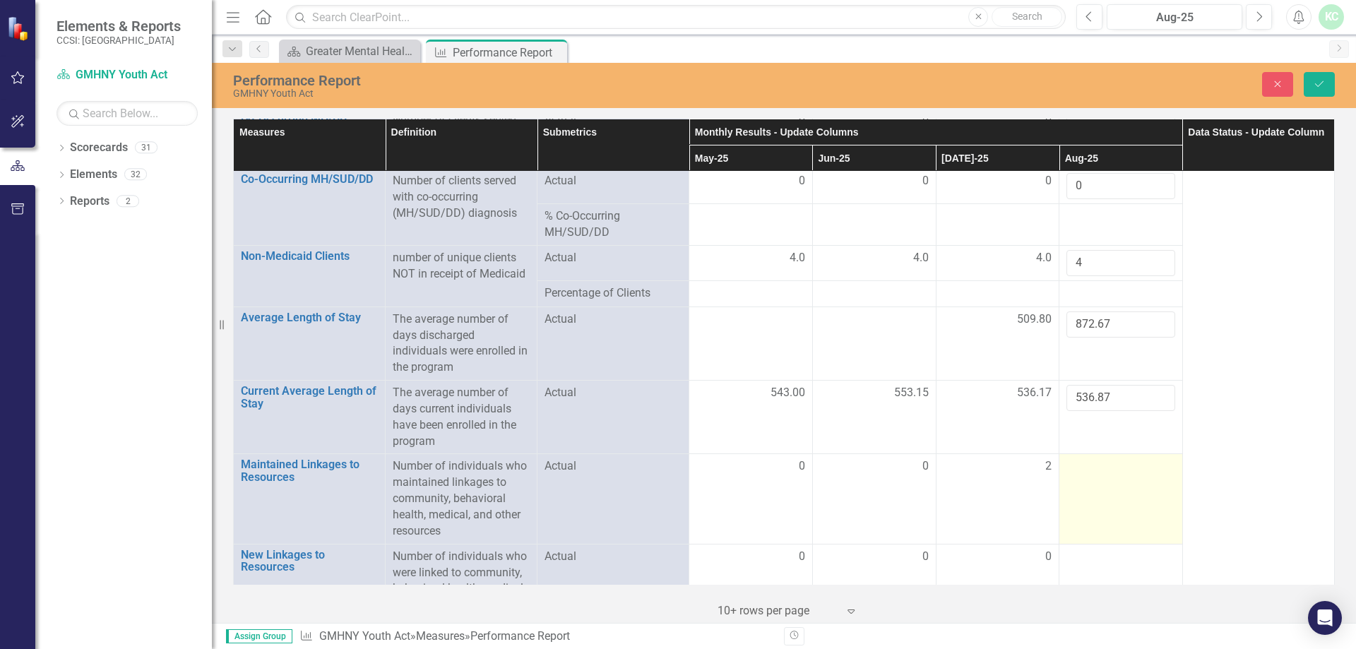
scroll to position [1617, 0]
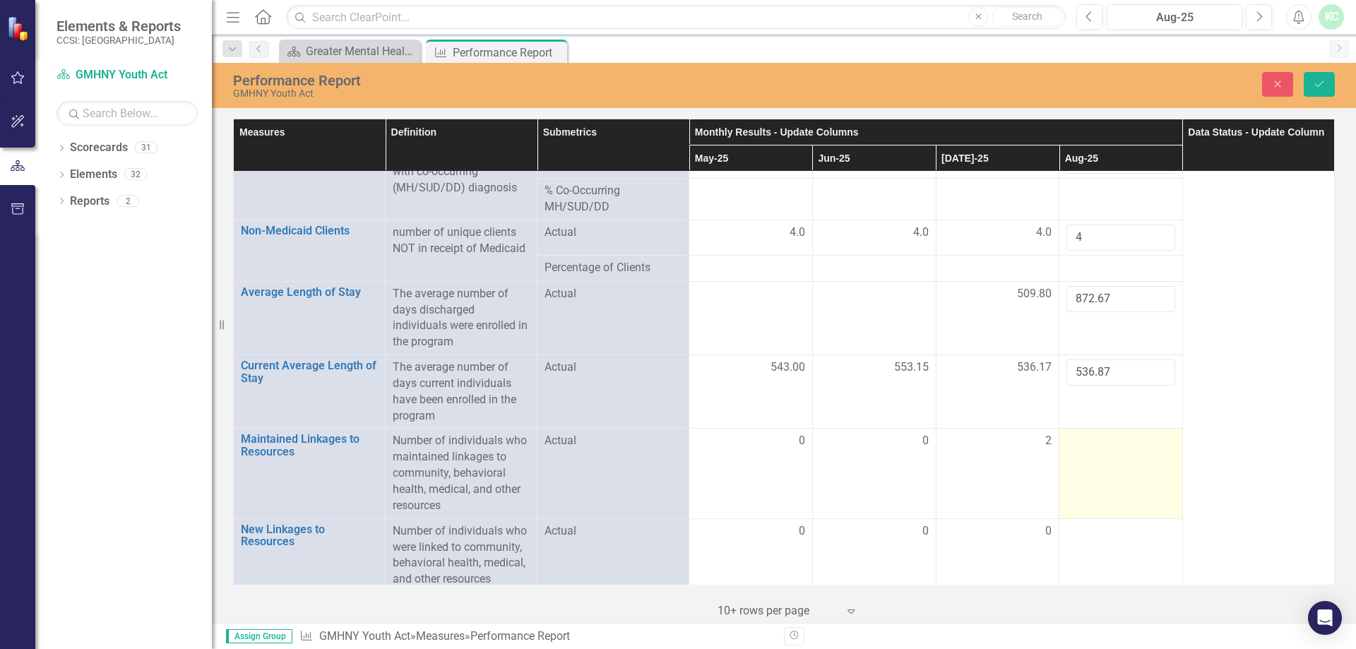
click at [1141, 448] on td at bounding box center [1121, 474] width 124 height 90
click at [1139, 451] on input "number" at bounding box center [1120, 446] width 109 height 26
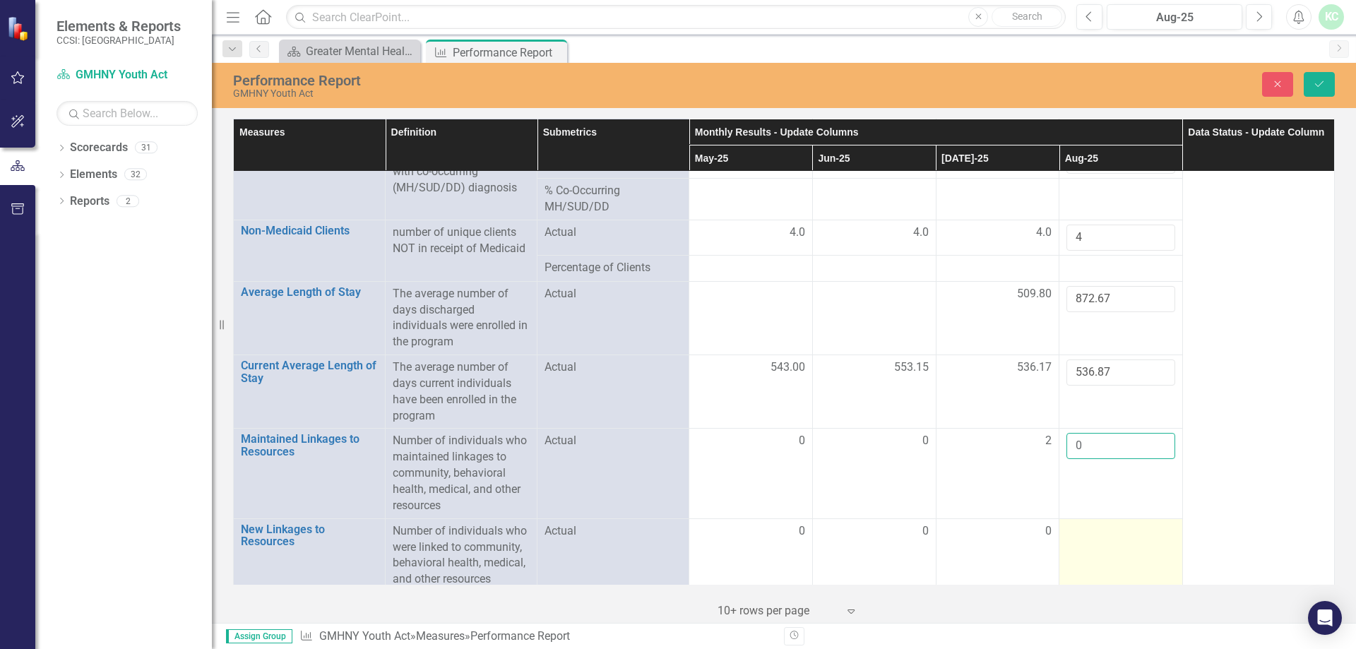
type input "0"
click at [1088, 552] on td at bounding box center [1121, 554] width 124 height 73
click at [1087, 549] on td at bounding box center [1121, 554] width 124 height 73
click at [1087, 547] on td at bounding box center [1121, 554] width 124 height 73
click at [1091, 533] on input "number" at bounding box center [1120, 536] width 109 height 26
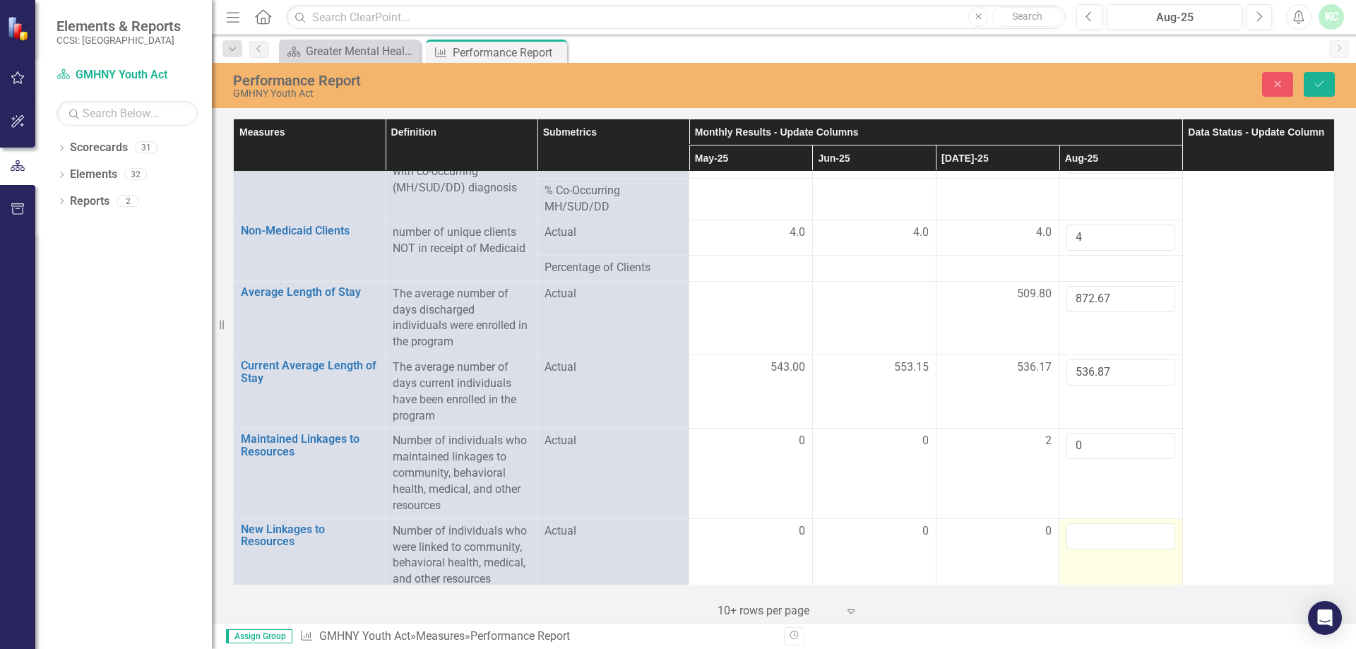
click at [1091, 533] on input "number" at bounding box center [1120, 536] width 109 height 26
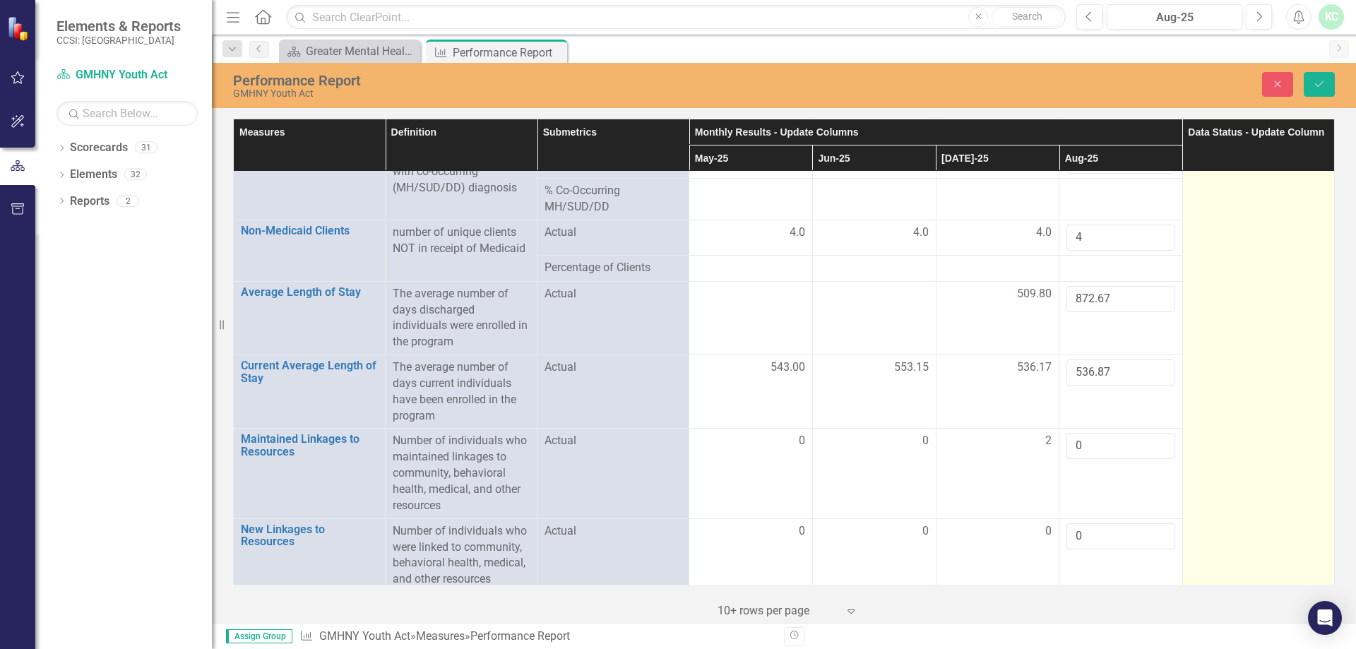
type input "0"
click at [1233, 478] on td at bounding box center [1258, 134] width 152 height 2981
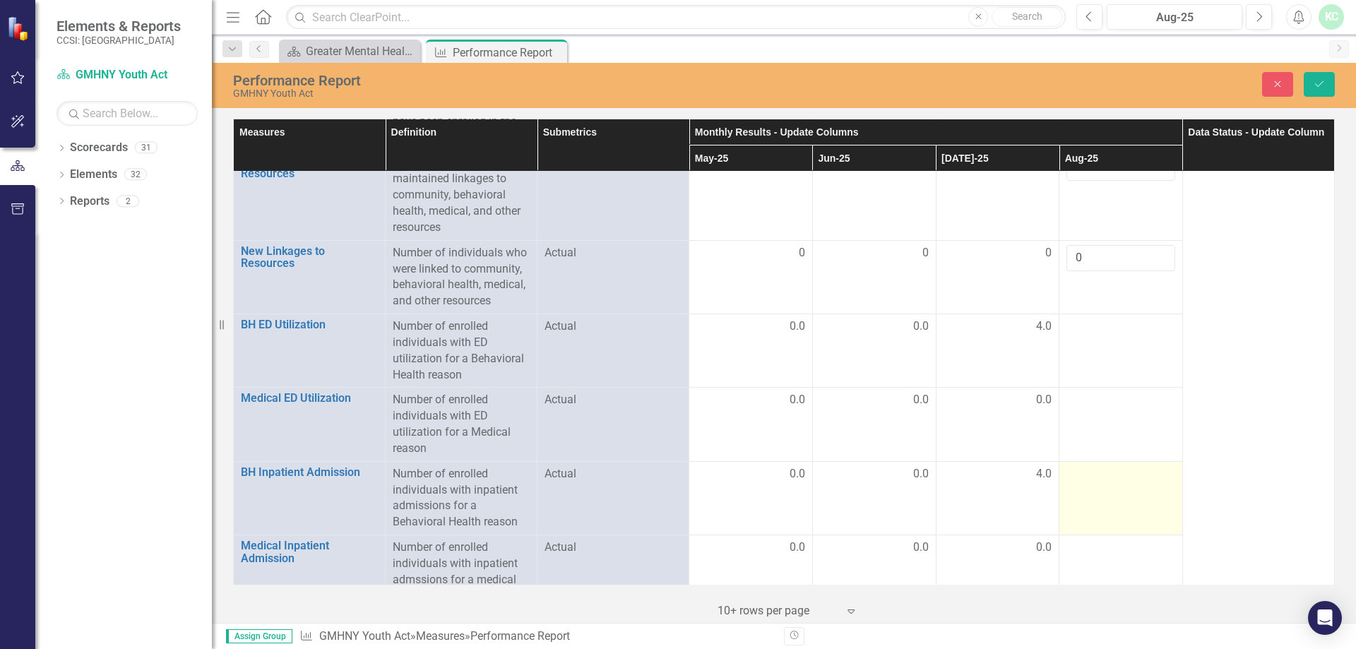
scroll to position [1900, 0]
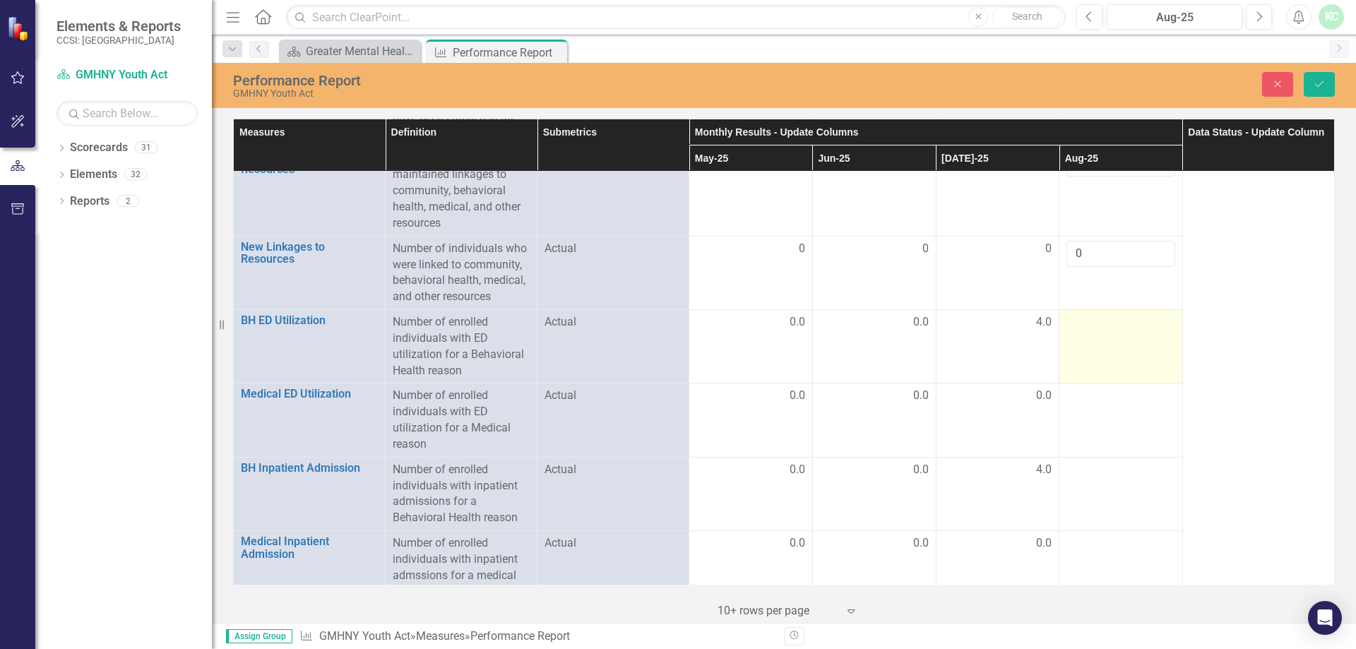
click at [1110, 340] on td at bounding box center [1121, 346] width 124 height 73
click at [1108, 335] on td at bounding box center [1121, 346] width 124 height 73
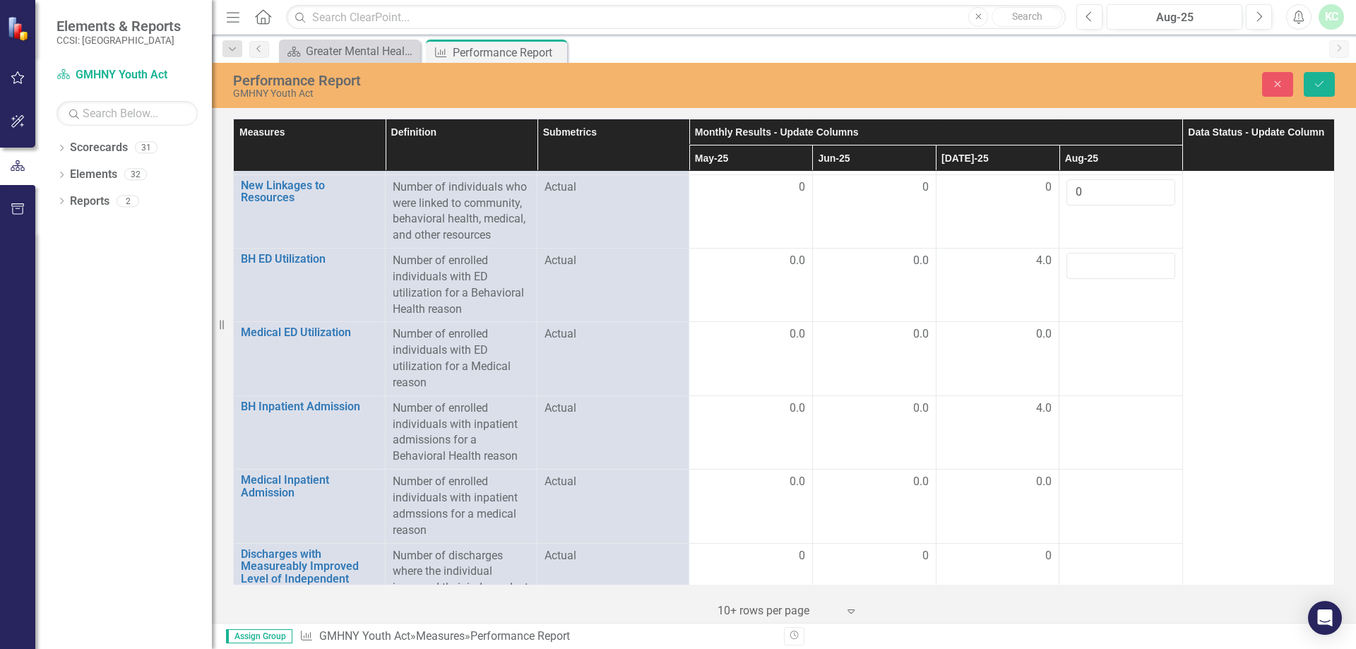
scroll to position [2041, 0]
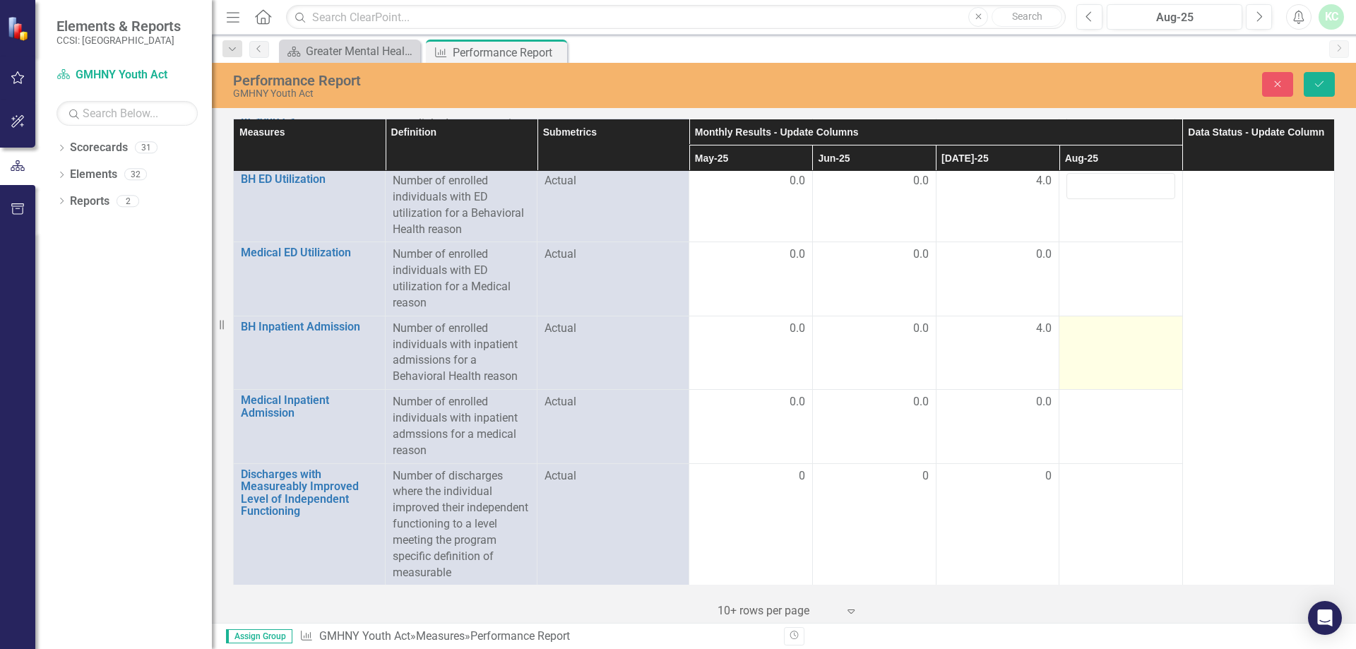
click at [1091, 321] on div at bounding box center [1120, 329] width 109 height 17
click at [1092, 332] on td at bounding box center [1121, 352] width 124 height 73
click at [1092, 332] on input "number" at bounding box center [1120, 334] width 109 height 26
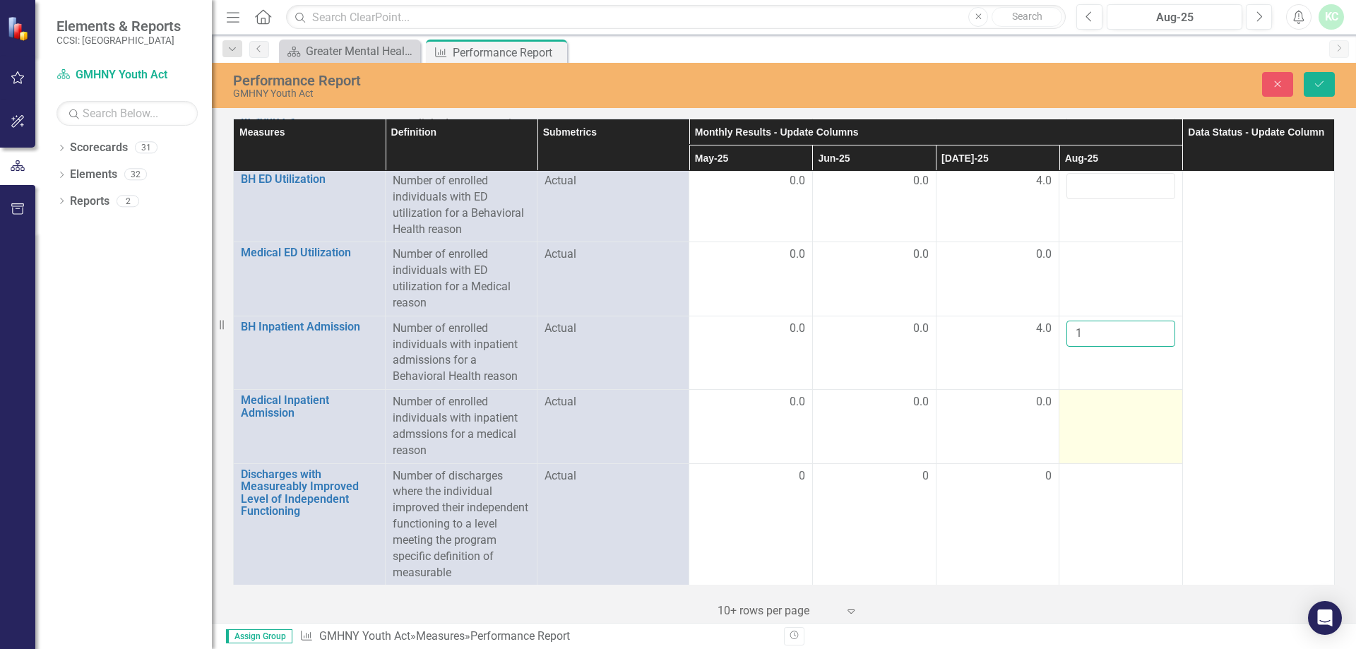
type input "1"
click at [1131, 411] on td at bounding box center [1121, 426] width 124 height 73
click at [1125, 413] on td at bounding box center [1121, 426] width 124 height 73
click at [1125, 408] on td at bounding box center [1121, 426] width 124 height 73
click at [1123, 407] on td at bounding box center [1121, 426] width 124 height 73
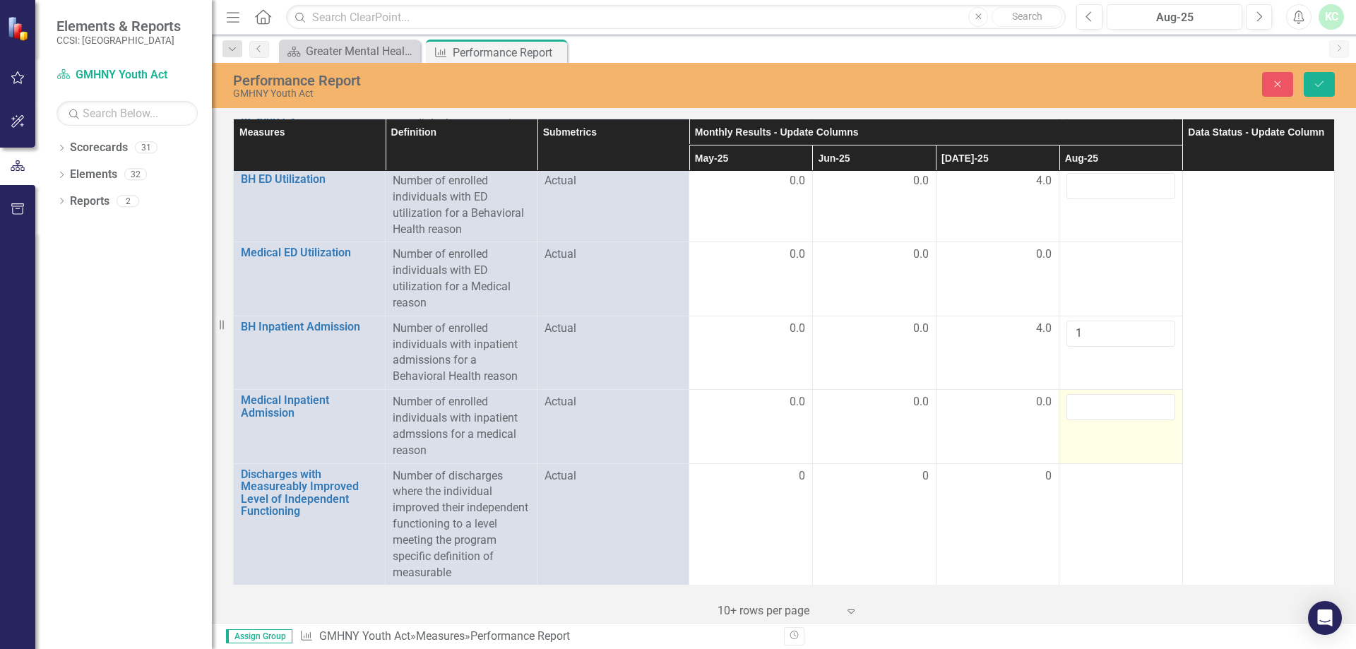
click at [1107, 406] on input "number" at bounding box center [1120, 407] width 109 height 26
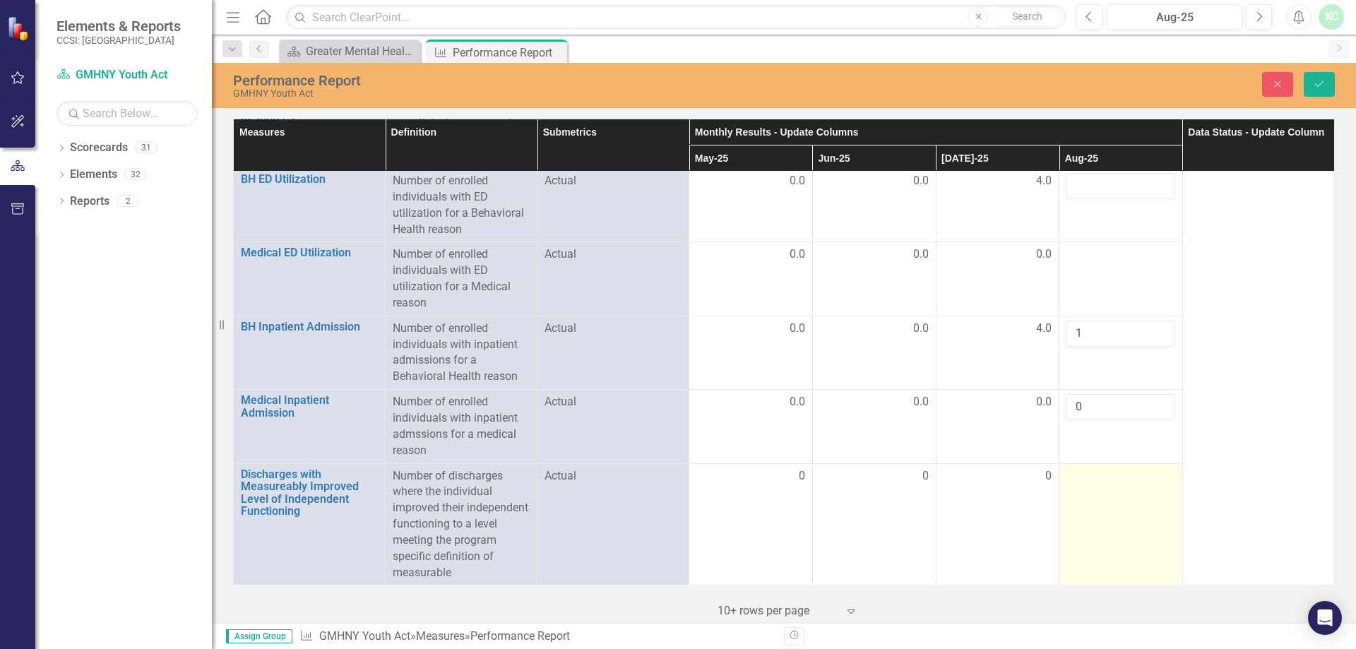
type input "0"
click at [1099, 489] on td at bounding box center [1121, 524] width 124 height 122
click at [1101, 487] on input "number" at bounding box center [1120, 481] width 109 height 26
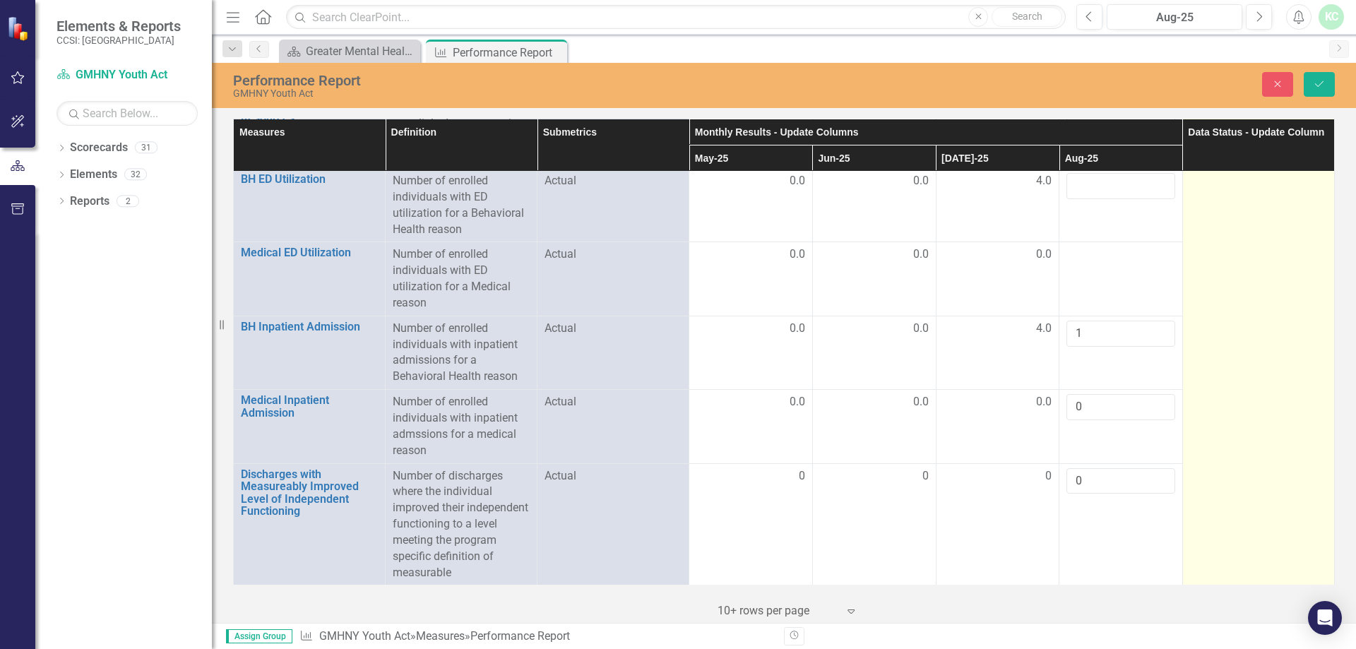
type input "0"
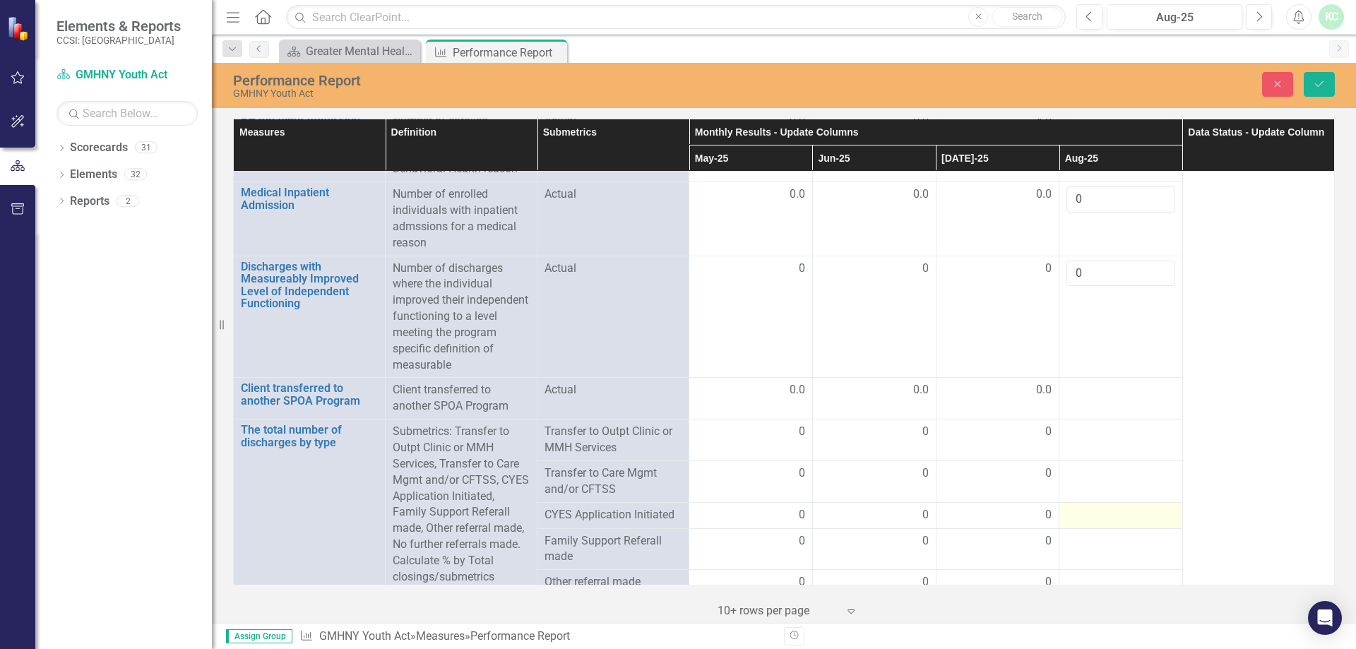
scroll to position [2324, 0]
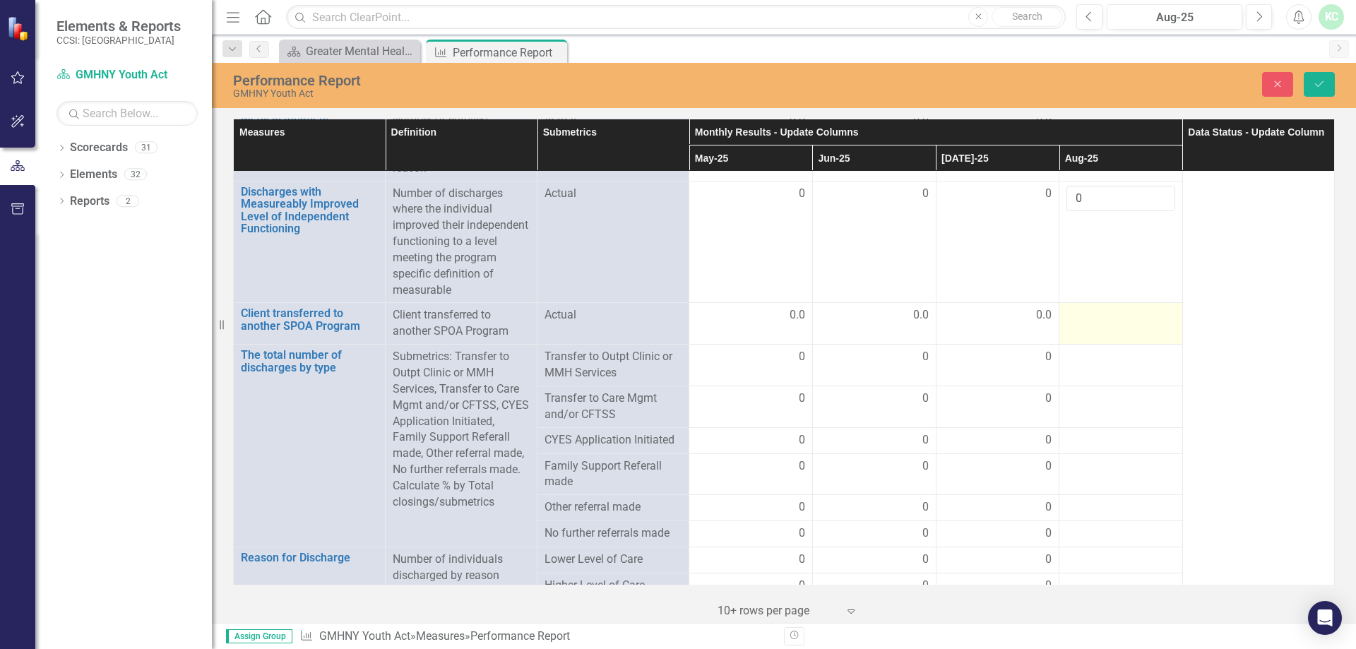
click at [1094, 328] on td at bounding box center [1121, 324] width 124 height 42
drag, startPoint x: 1094, startPoint y: 328, endPoint x: 1097, endPoint y: 314, distance: 13.7
click at [1095, 317] on input "number" at bounding box center [1120, 320] width 109 height 26
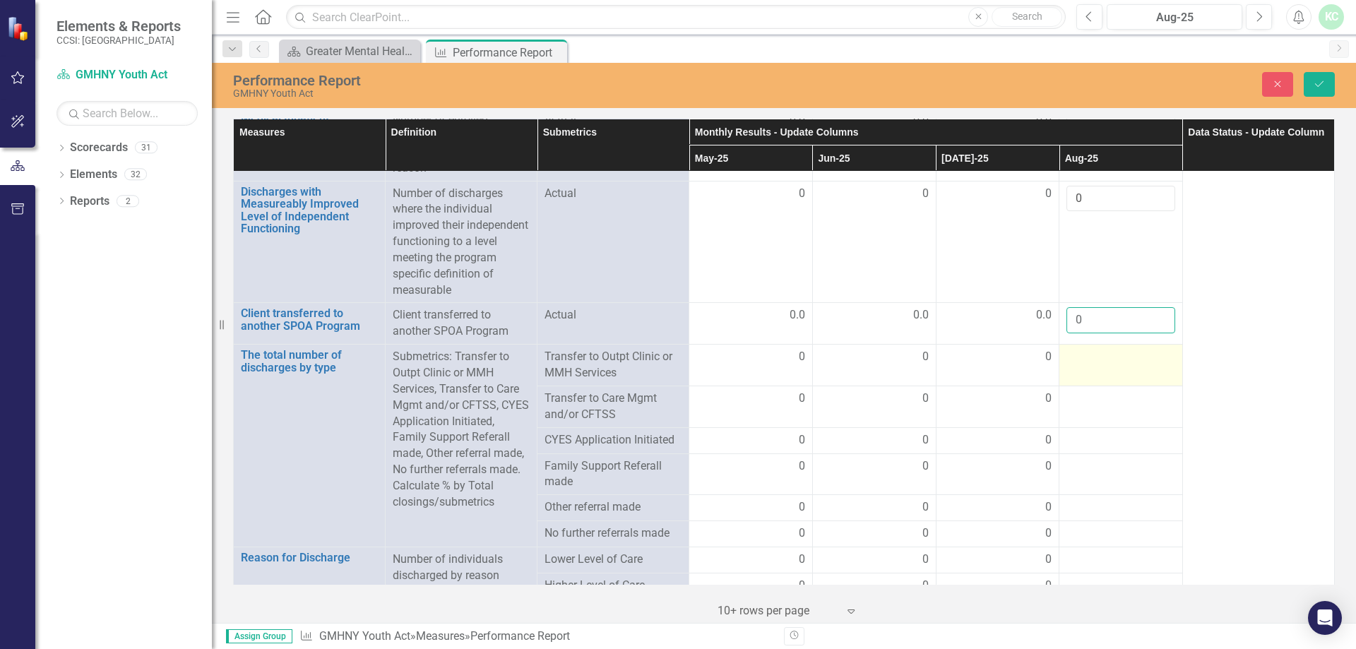
type input "0"
click at [1101, 361] on td at bounding box center [1121, 366] width 124 height 42
type input "0"
click at [1093, 406] on td at bounding box center [1121, 407] width 124 height 42
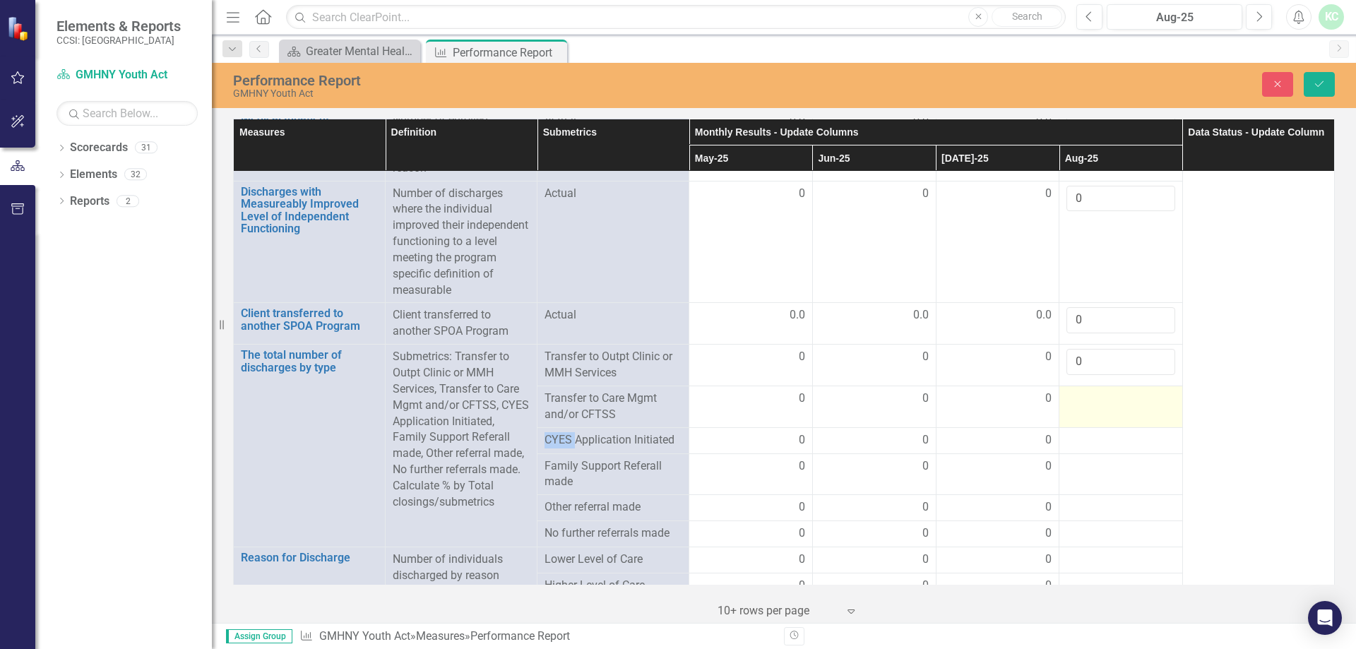
click at [1093, 406] on td at bounding box center [1121, 407] width 124 height 42
type input "0"
click at [1093, 441] on div at bounding box center [1120, 440] width 109 height 17
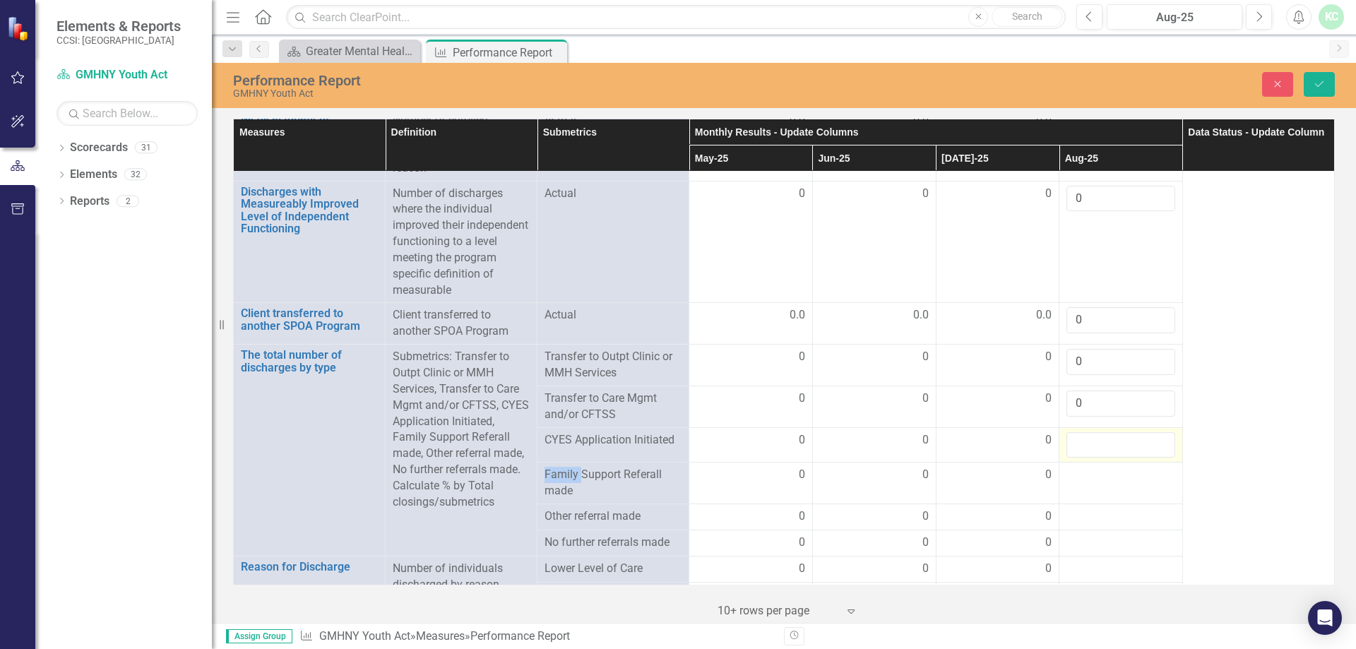
click at [1093, 441] on input "number" at bounding box center [1120, 445] width 109 height 26
type input "0"
click at [1100, 467] on div at bounding box center [1120, 475] width 109 height 17
click at [1100, 467] on input "number" at bounding box center [1120, 480] width 109 height 26
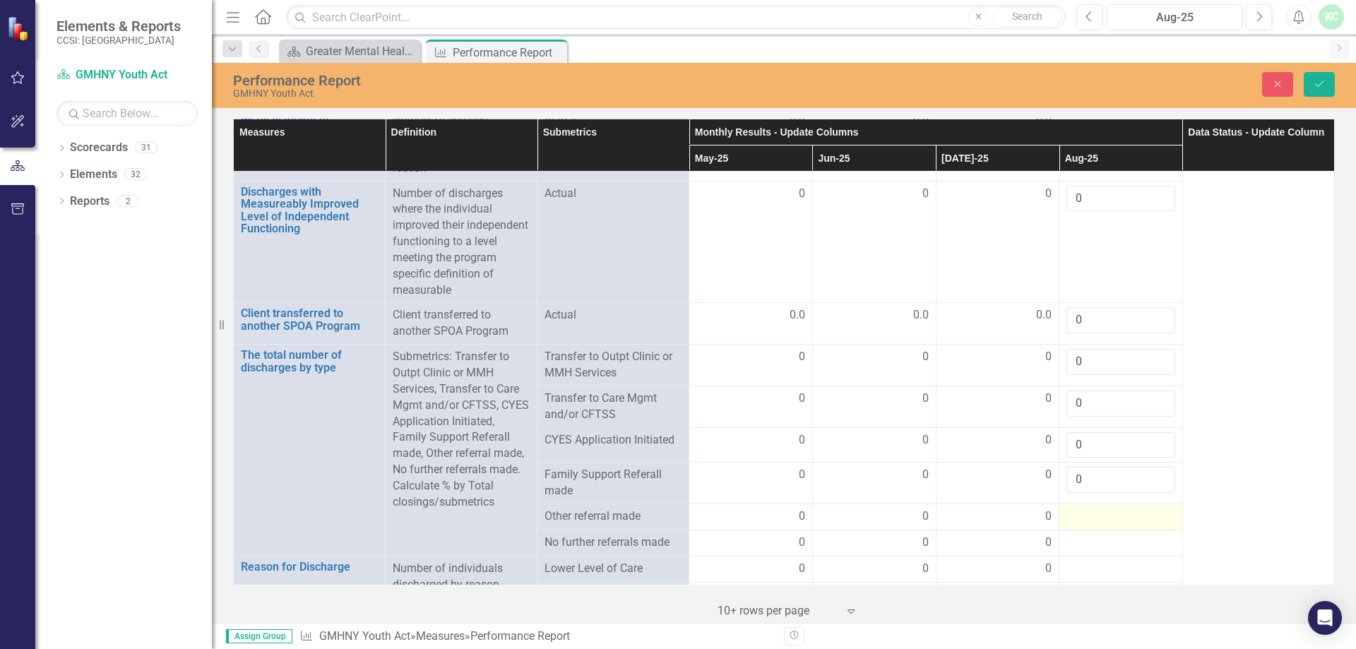
type input "0"
click at [1102, 511] on div at bounding box center [1120, 517] width 109 height 17
click at [1105, 509] on input "number" at bounding box center [1120, 522] width 109 height 26
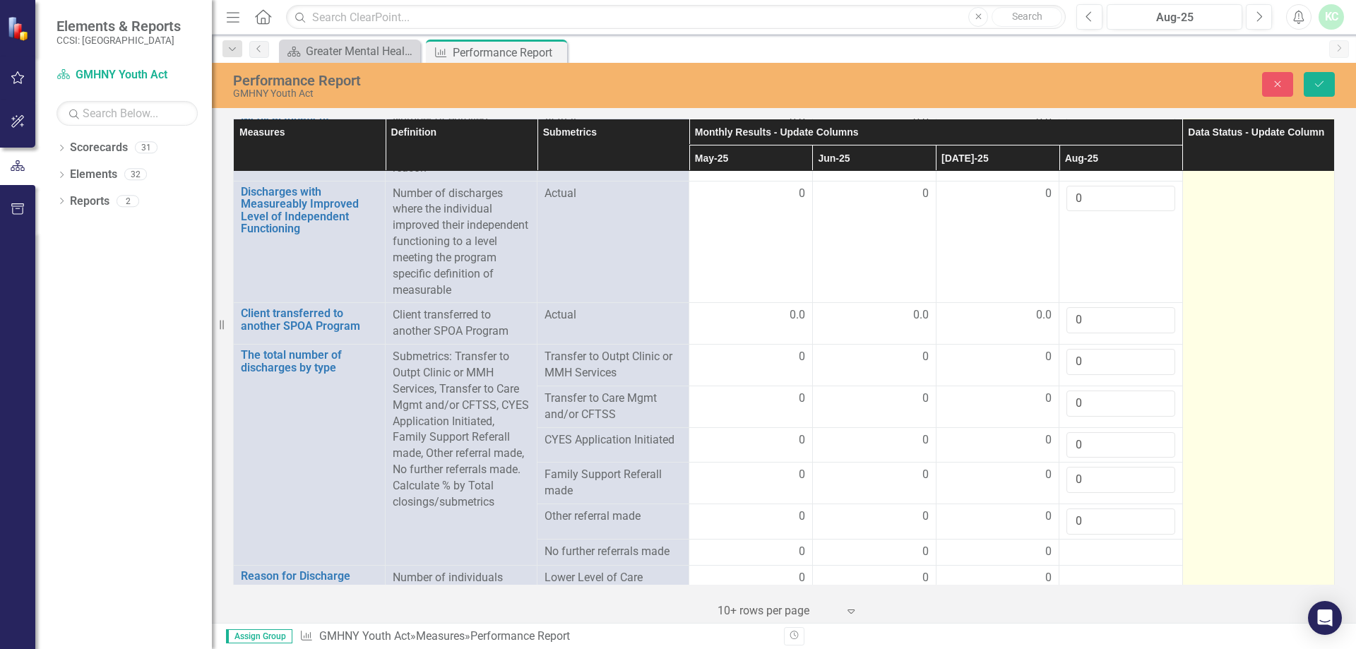
type input "0"
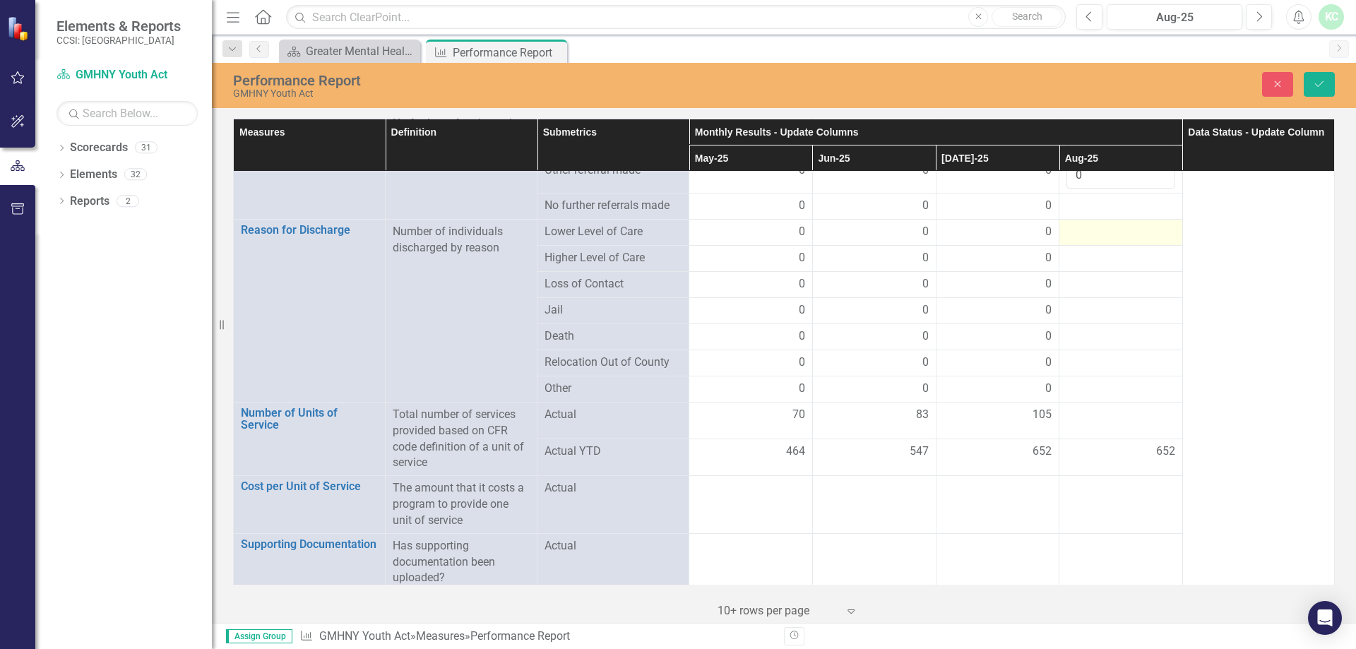
scroll to position [2599, 0]
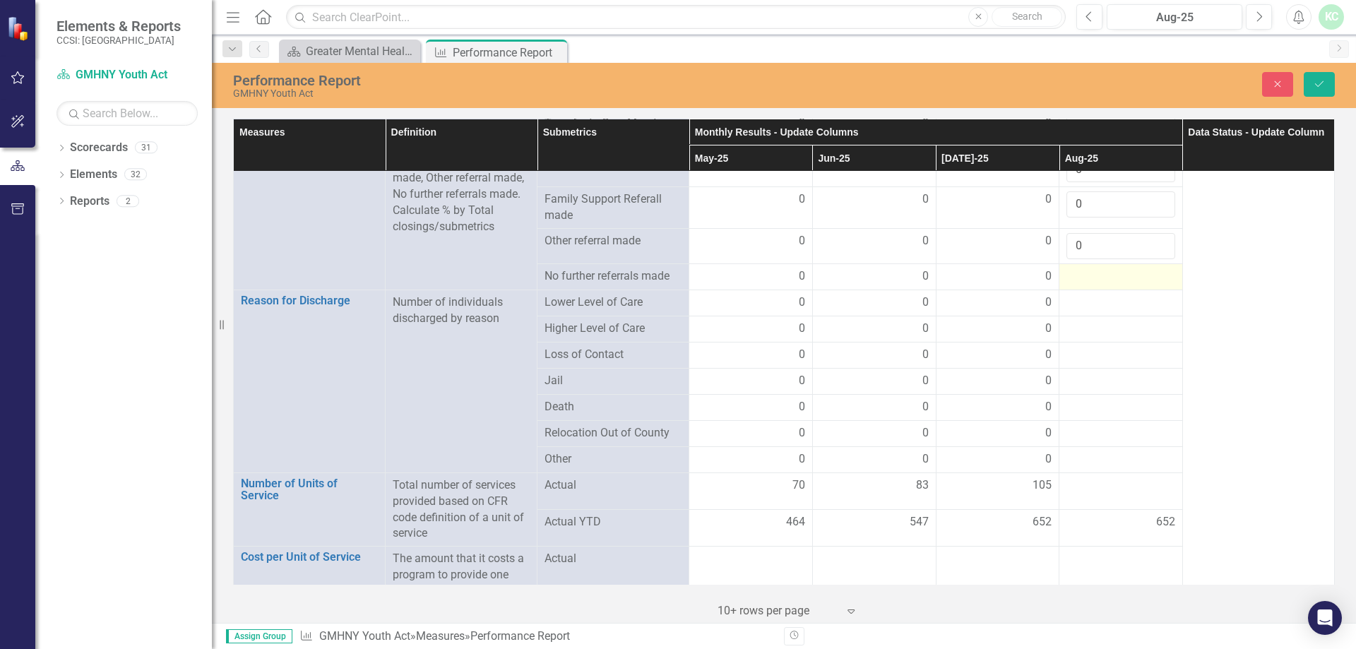
click at [1116, 274] on div at bounding box center [1120, 276] width 109 height 17
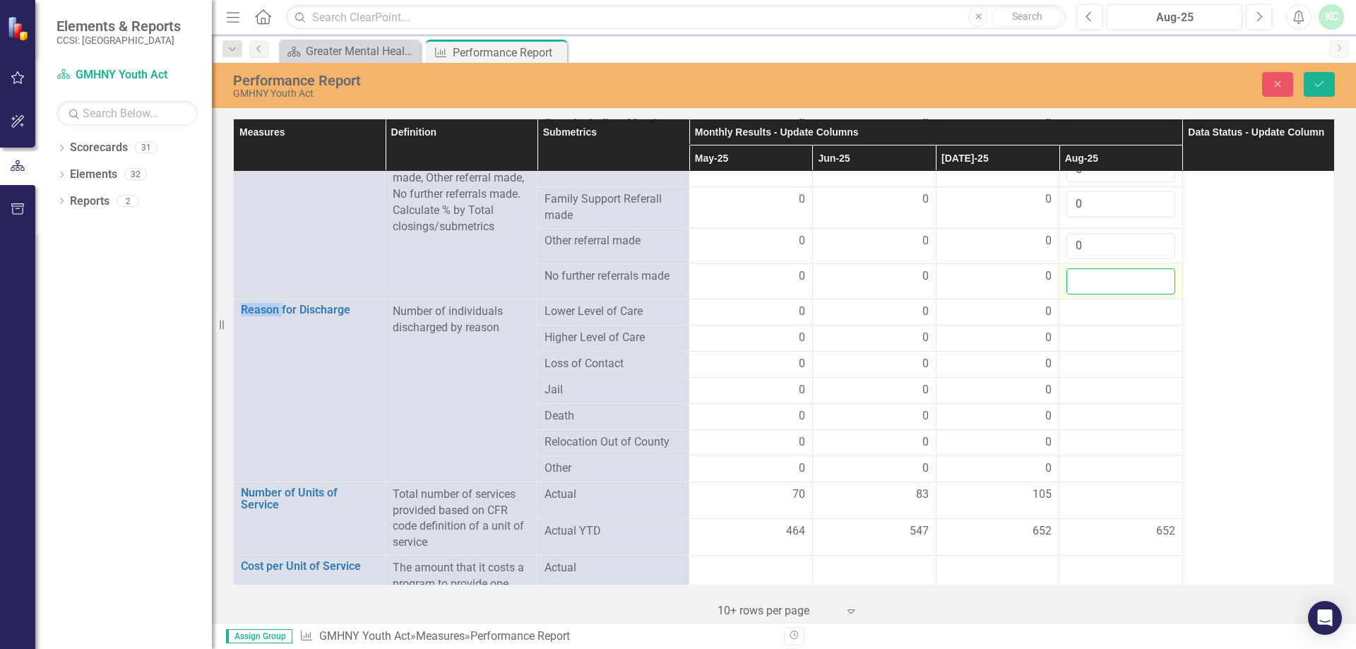
click at [1116, 274] on input "number" at bounding box center [1120, 281] width 109 height 26
type input "0"
click at [1117, 304] on div at bounding box center [1120, 312] width 109 height 17
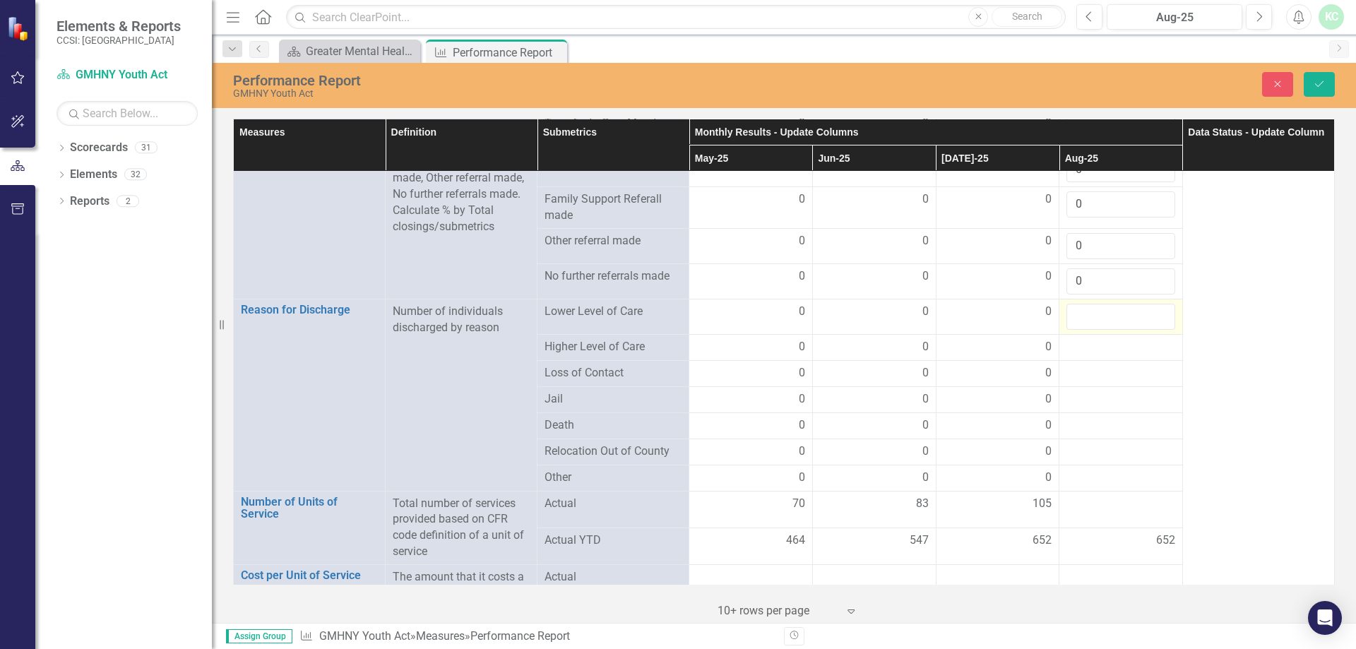
click at [1113, 312] on input "number" at bounding box center [1120, 317] width 109 height 26
type input "0"
click at [1115, 340] on div at bounding box center [1120, 347] width 109 height 17
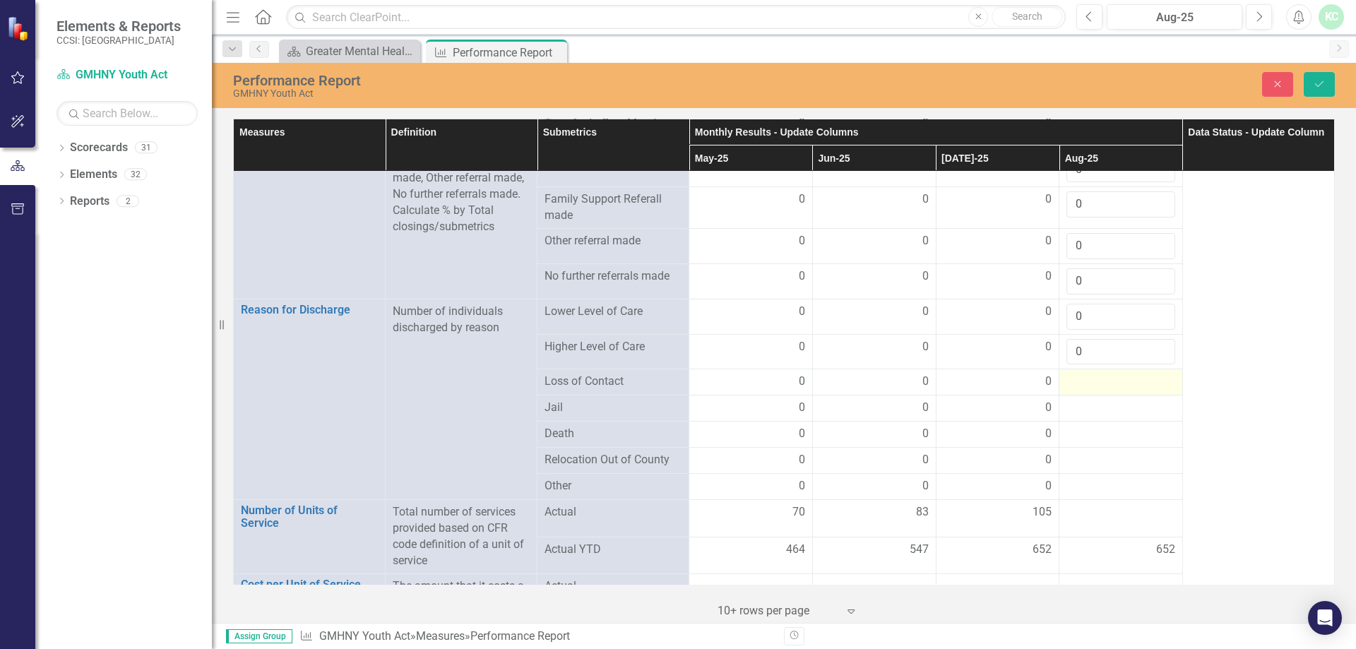
type input "0"
click at [1112, 378] on div at bounding box center [1120, 382] width 109 height 17
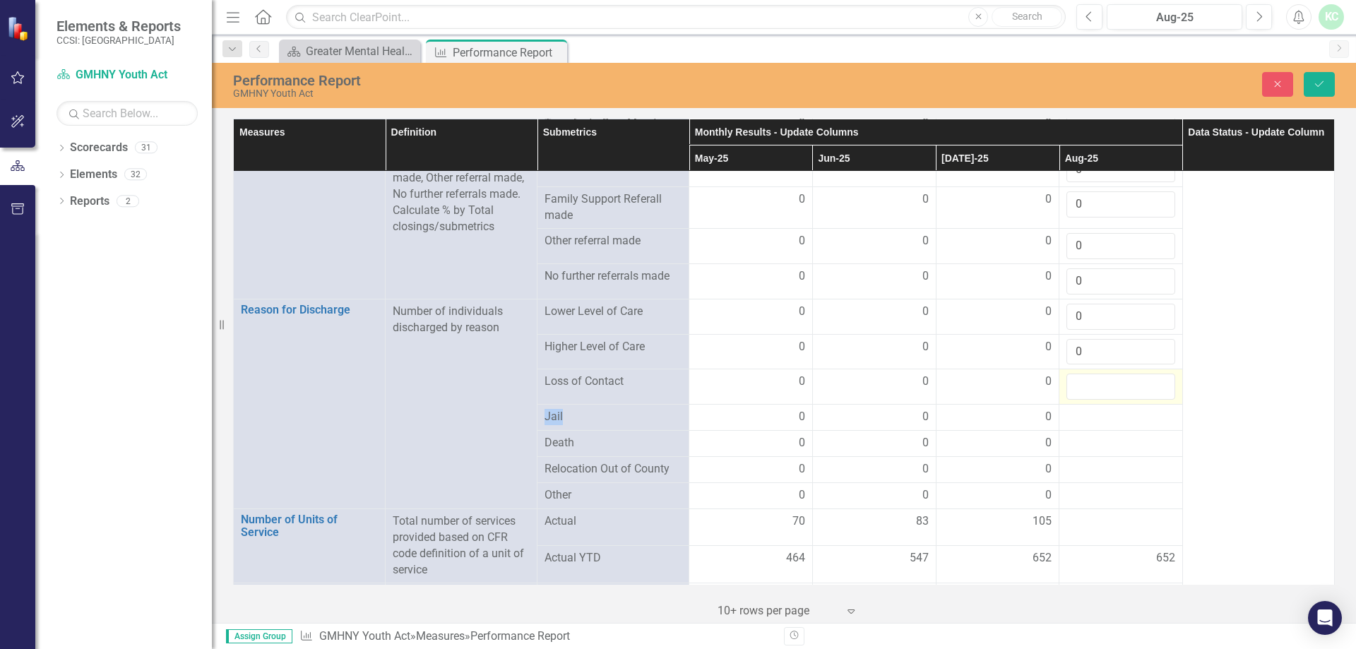
click at [1112, 378] on input "number" at bounding box center [1120, 387] width 109 height 26
type input "0"
click at [1112, 410] on div at bounding box center [1120, 417] width 109 height 17
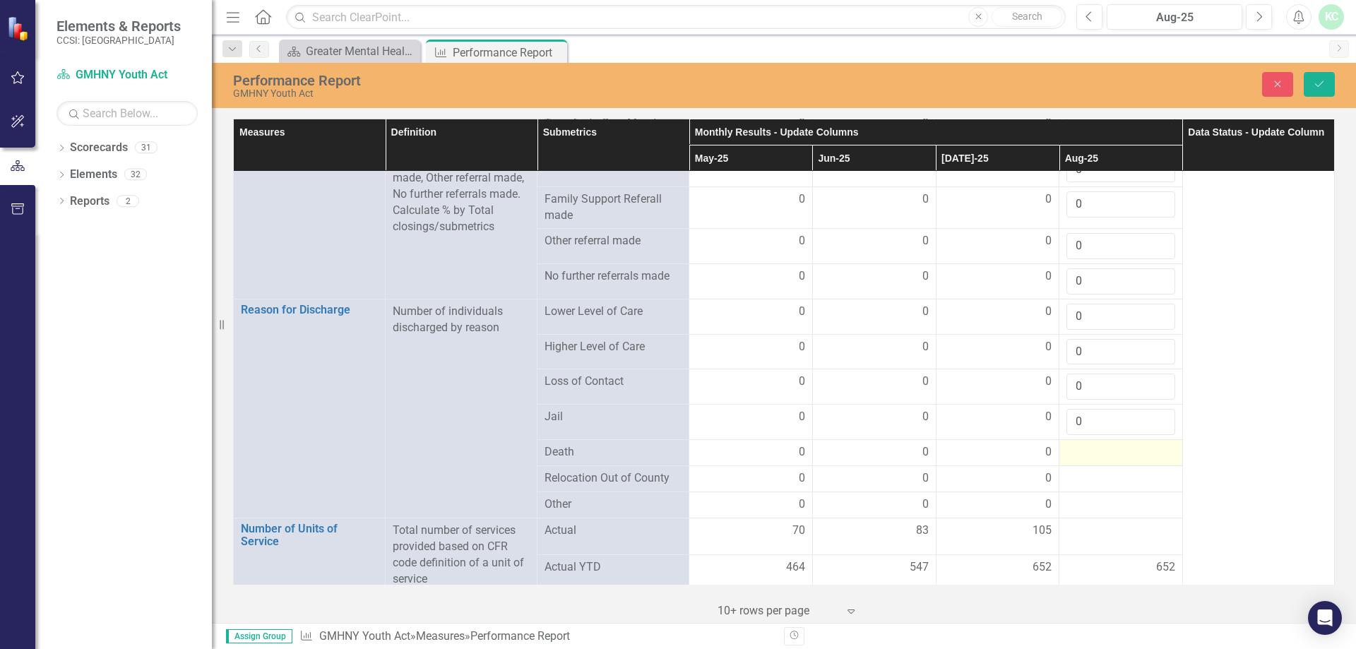
type input "0"
click at [1115, 444] on div at bounding box center [1120, 452] width 109 height 17
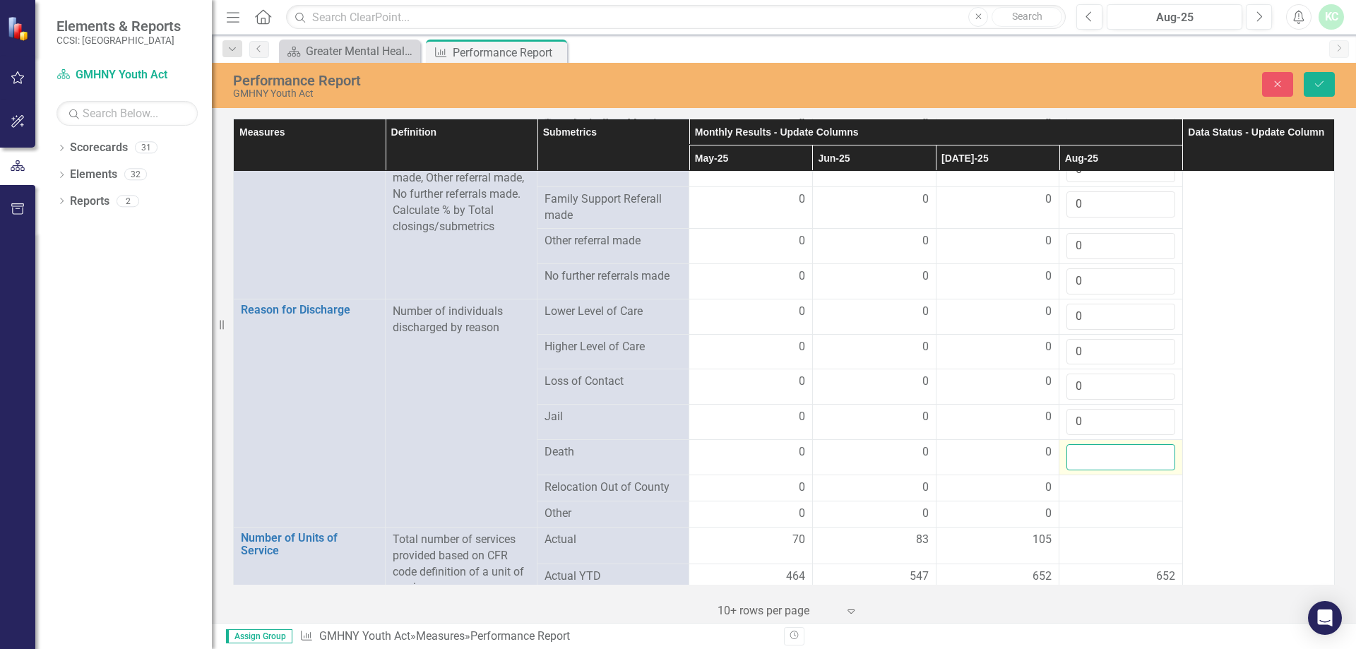
click at [1115, 444] on input "number" at bounding box center [1120, 457] width 109 height 26
type input "0"
click at [1116, 480] on div at bounding box center [1120, 488] width 109 height 17
type input "0"
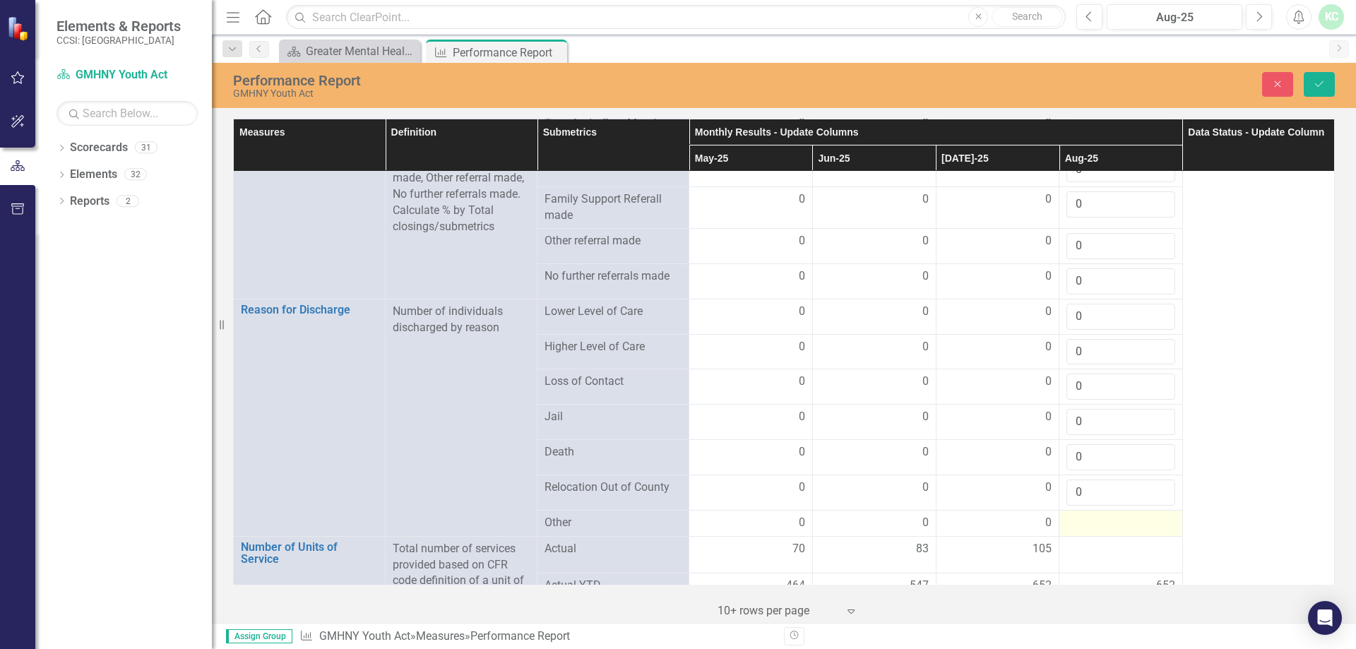
click at [1117, 515] on div at bounding box center [1120, 523] width 109 height 17
click at [1117, 515] on input "number" at bounding box center [1120, 528] width 109 height 26
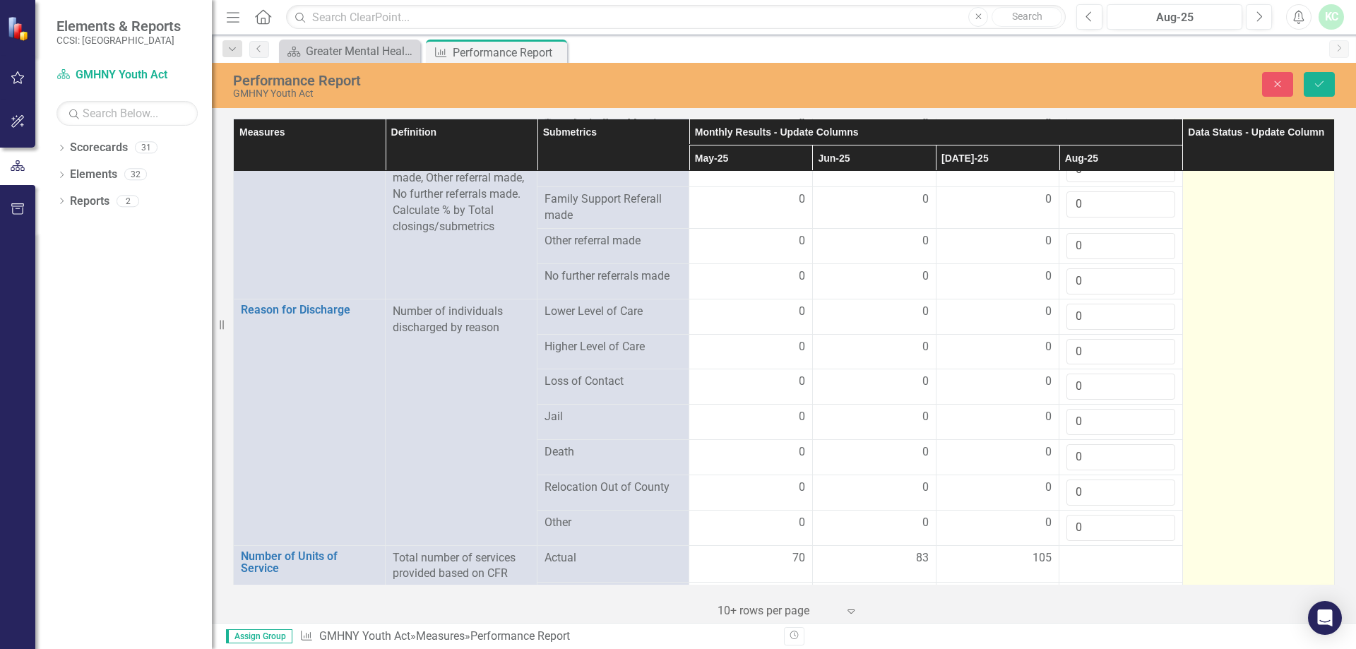
type input "0"
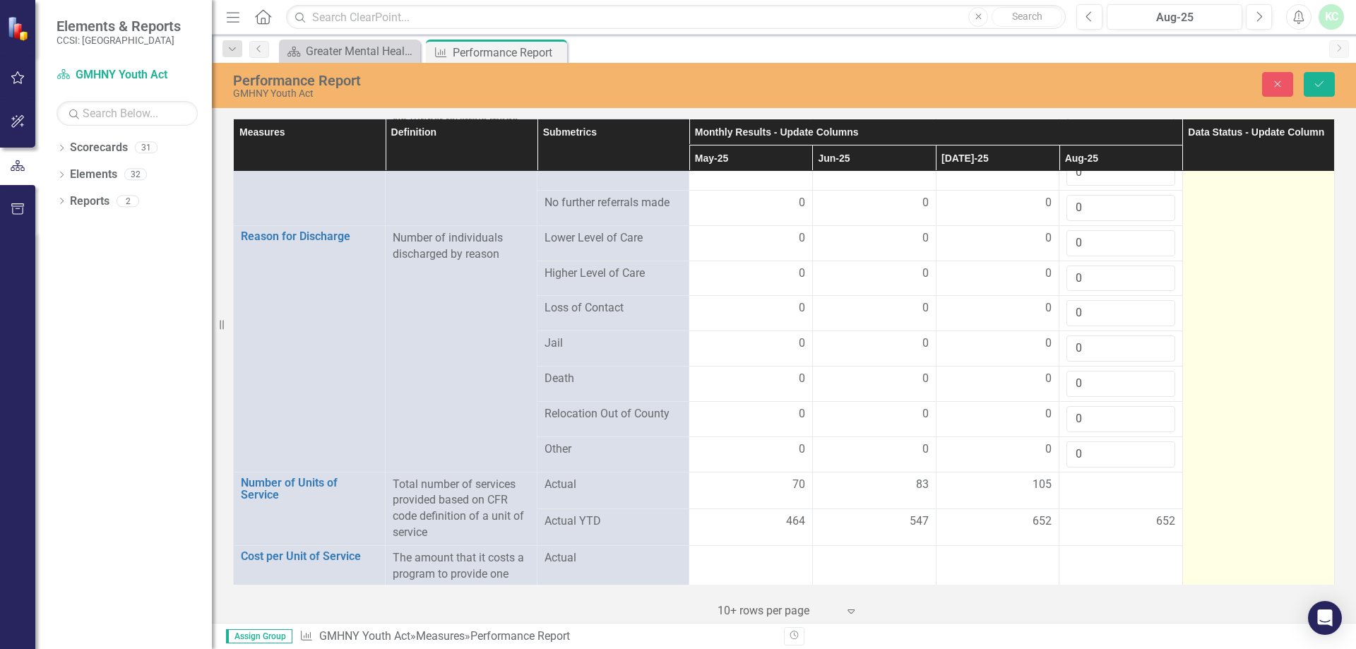
scroll to position [2740, 0]
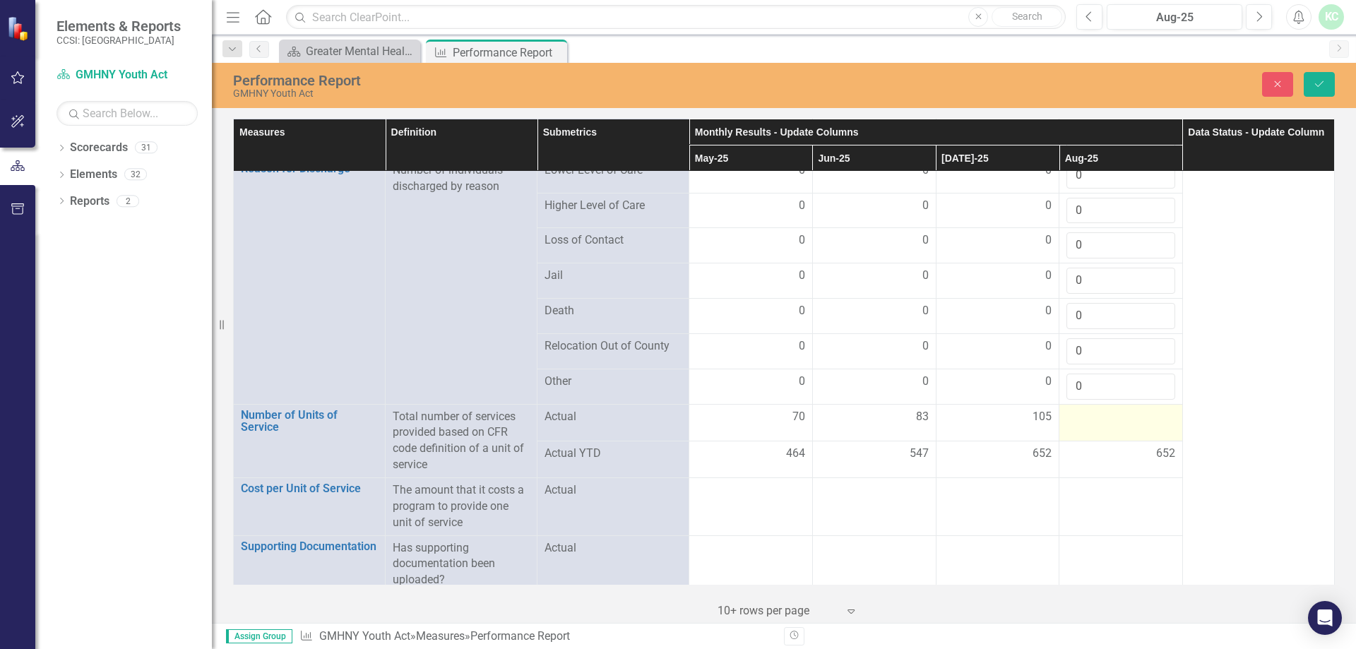
click at [1107, 418] on div at bounding box center [1120, 417] width 109 height 17
click at [1106, 417] on div at bounding box center [1120, 417] width 109 height 17
click at [1103, 417] on input "number" at bounding box center [1120, 422] width 109 height 26
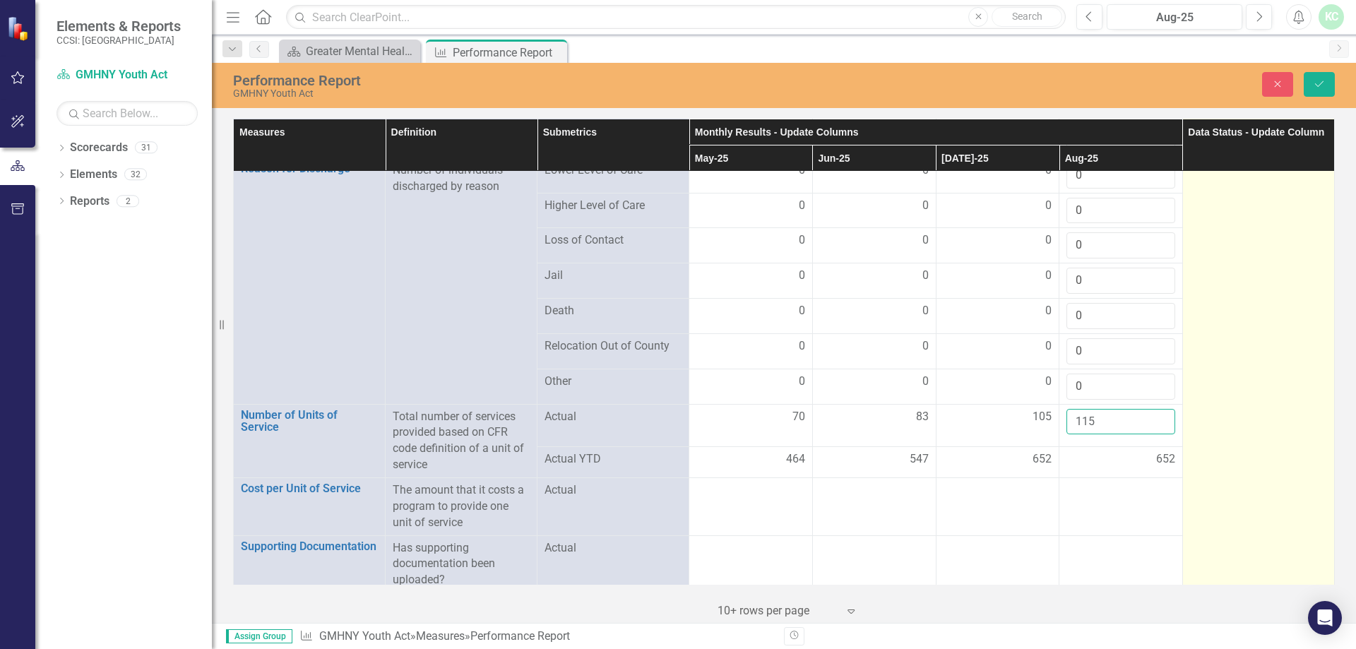
type input "115"
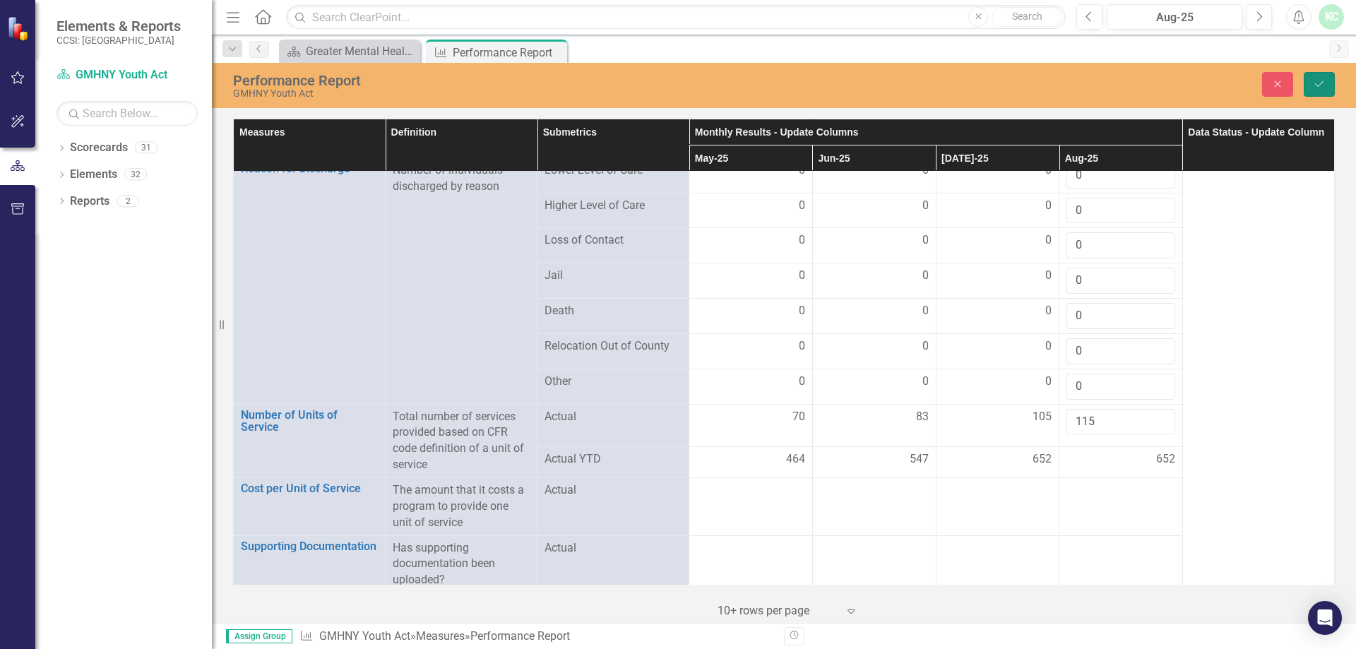
click at [1322, 85] on icon "Save" at bounding box center [1319, 84] width 13 height 10
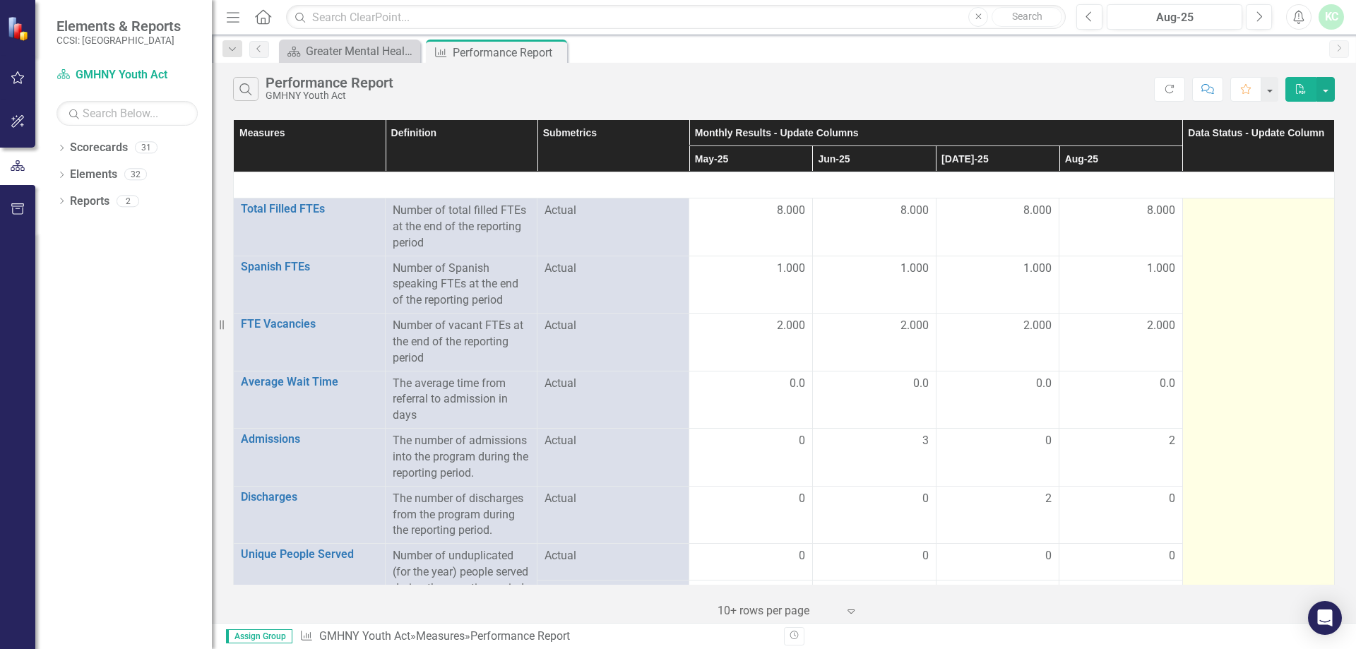
scroll to position [0, 0]
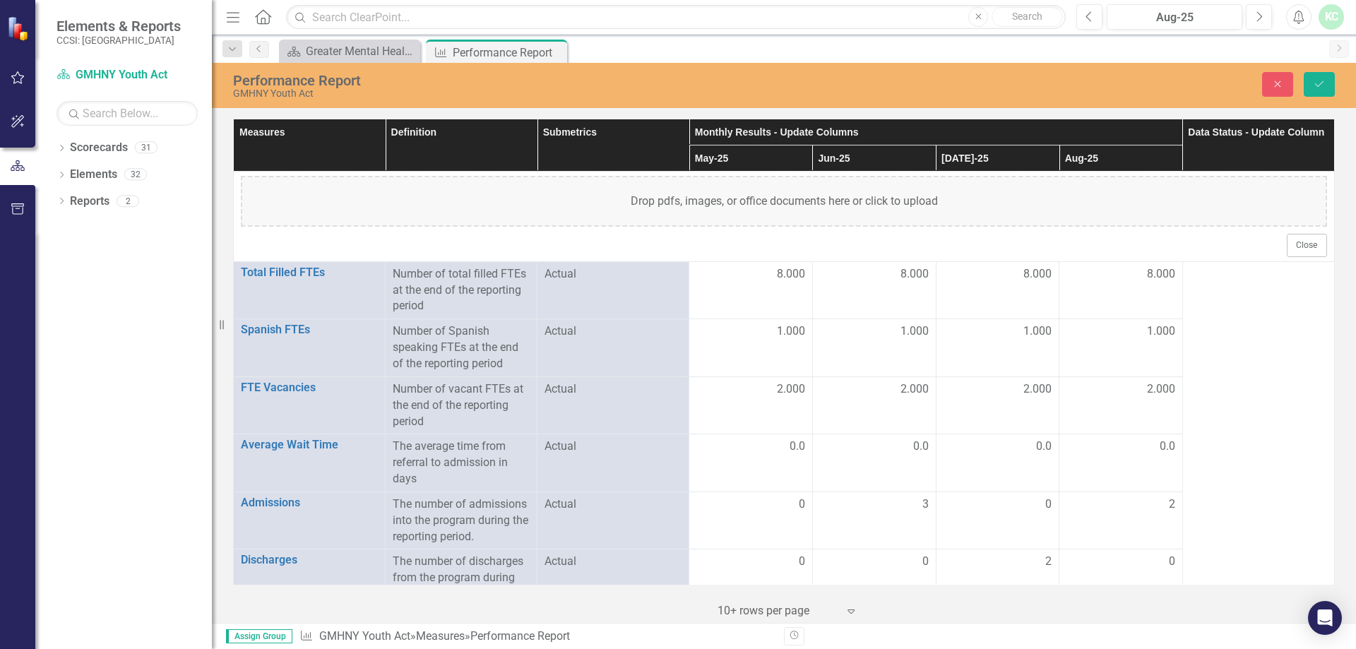
click at [1288, 241] on button "Close" at bounding box center [1307, 245] width 40 height 23
click at [1326, 88] on button "Save" at bounding box center [1319, 84] width 31 height 25
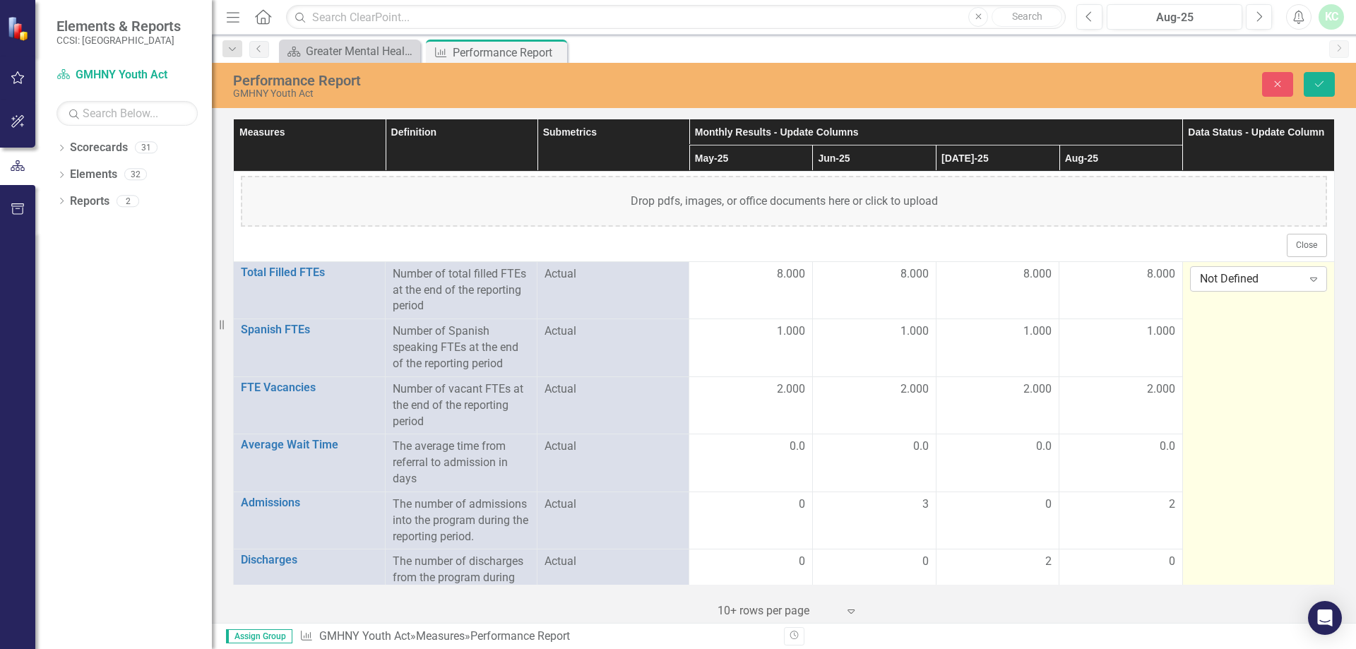
click at [1261, 283] on div "Not Defined" at bounding box center [1251, 279] width 102 height 16
click at [1314, 83] on icon "Save" at bounding box center [1319, 84] width 13 height 10
